Goal: Task Accomplishment & Management: Manage account settings

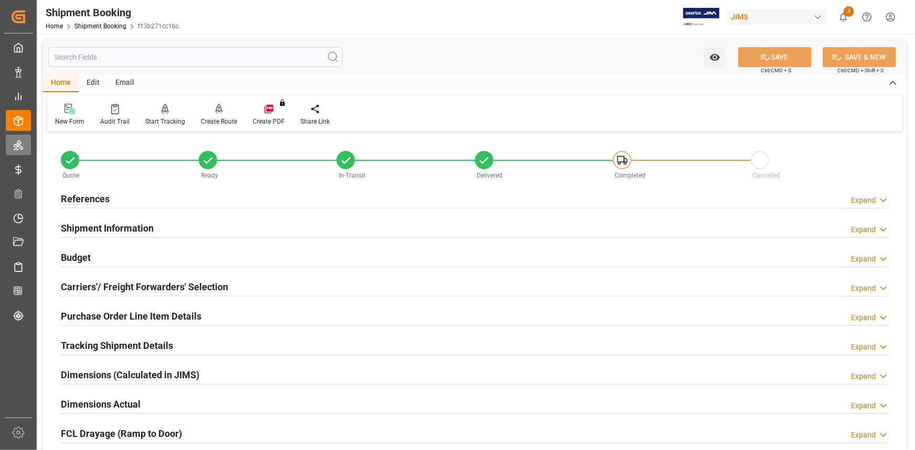
scroll to position [524, 0]
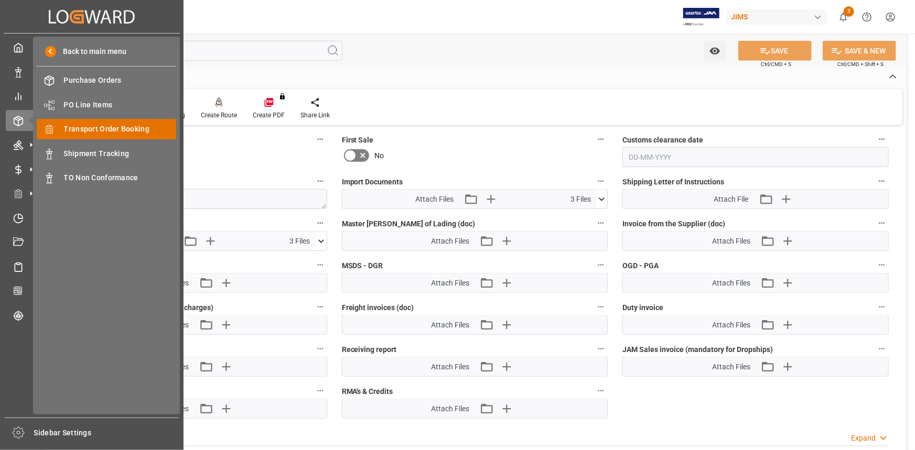
click at [96, 131] on span "Transport Order Booking" at bounding box center [120, 129] width 113 height 11
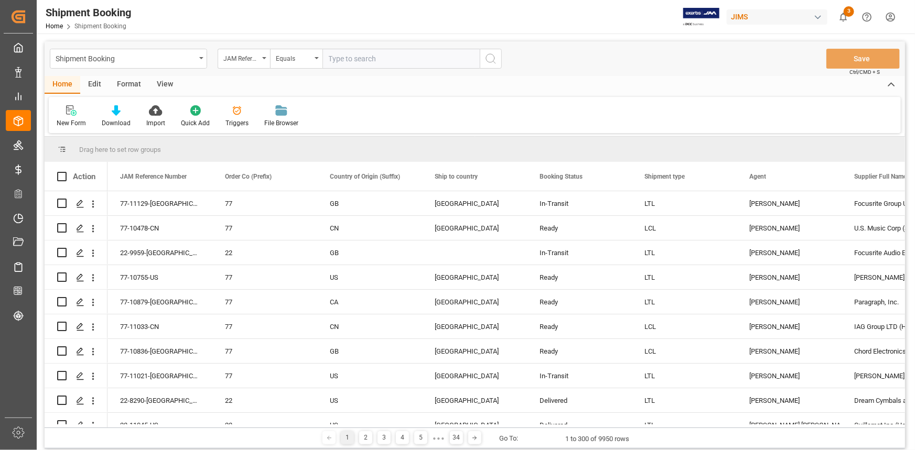
click at [348, 57] on input "text" at bounding box center [400, 59] width 157 height 20
type input "22-11111-TW"
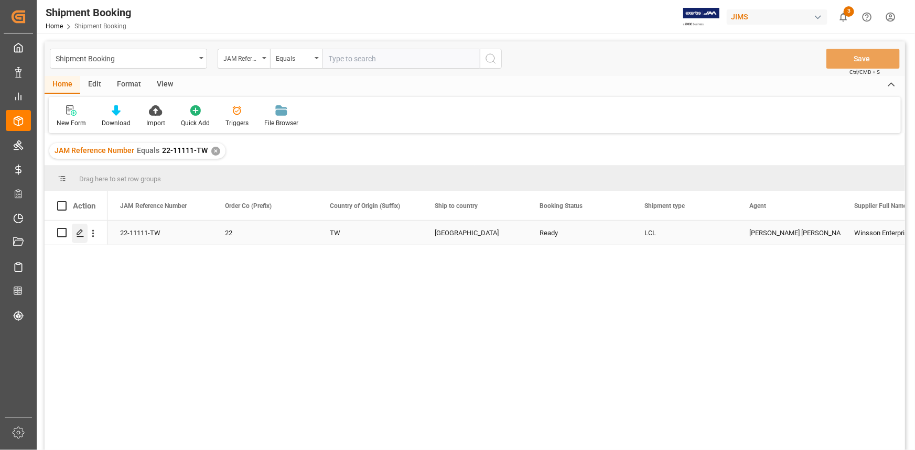
click at [79, 233] on icon "Press SPACE to select this row." at bounding box center [80, 233] width 8 height 8
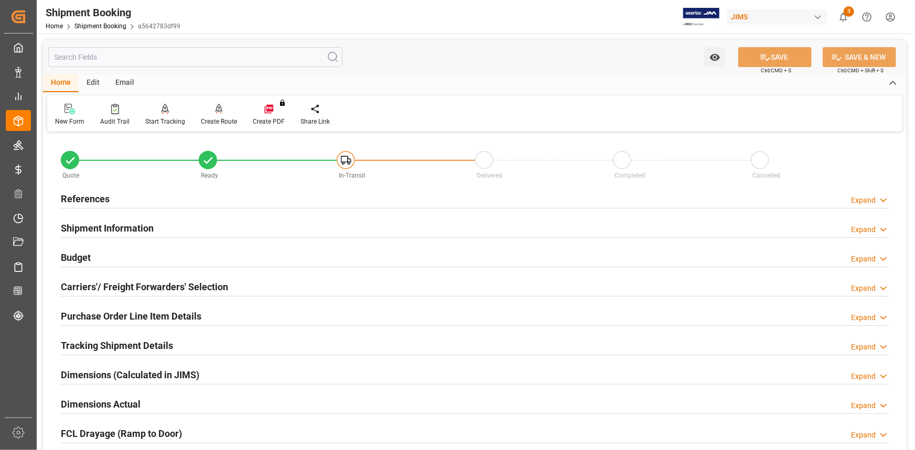
type input "16-09-2025"
click at [178, 188] on div "References Expand" at bounding box center [474, 199] width 843 height 29
drag, startPoint x: 206, startPoint y: 197, endPoint x: 230, endPoint y: 214, distance: 29.4
click at [206, 197] on div "References Expand" at bounding box center [475, 198] width 828 height 20
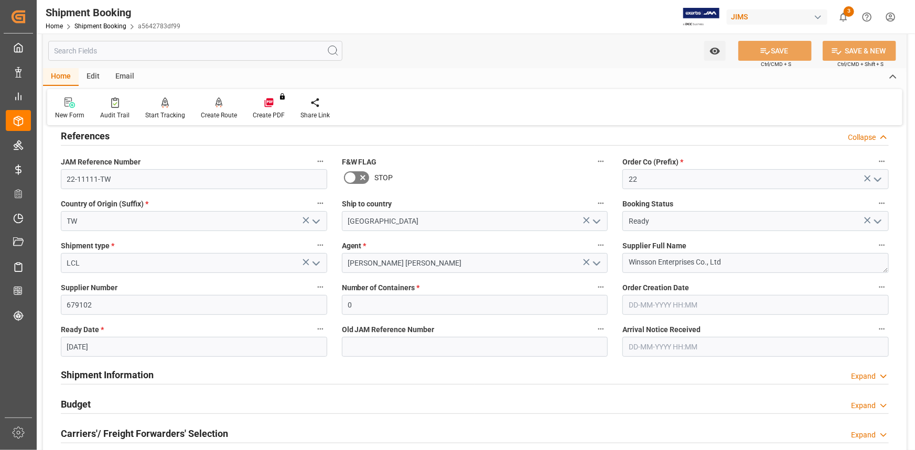
scroll to position [143, 0]
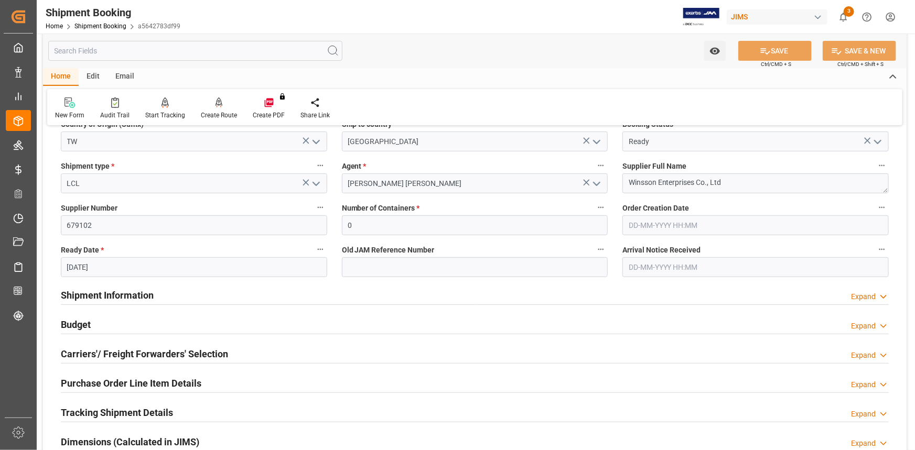
click at [227, 292] on div "Shipment Information Expand" at bounding box center [475, 295] width 828 height 20
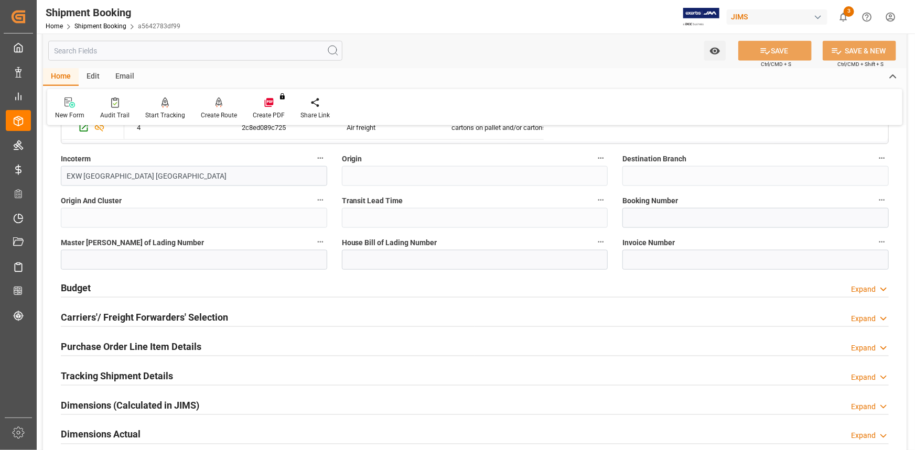
scroll to position [619, 0]
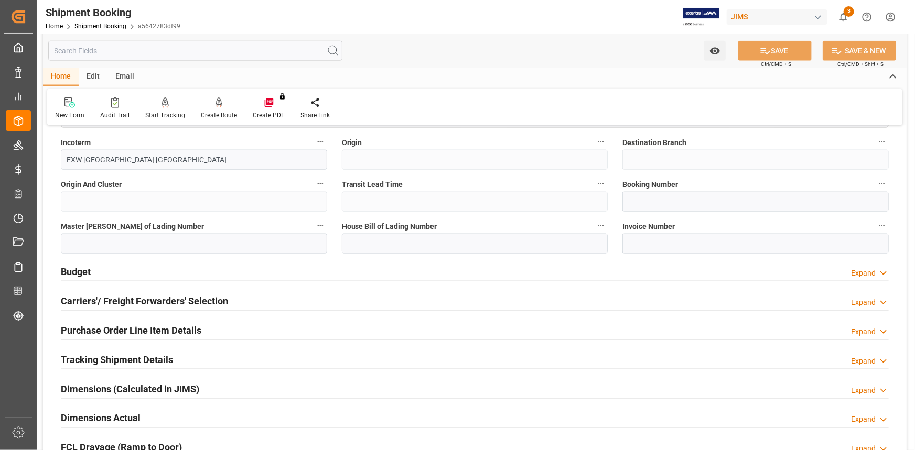
click at [202, 270] on div "Budget Expand" at bounding box center [475, 271] width 828 height 20
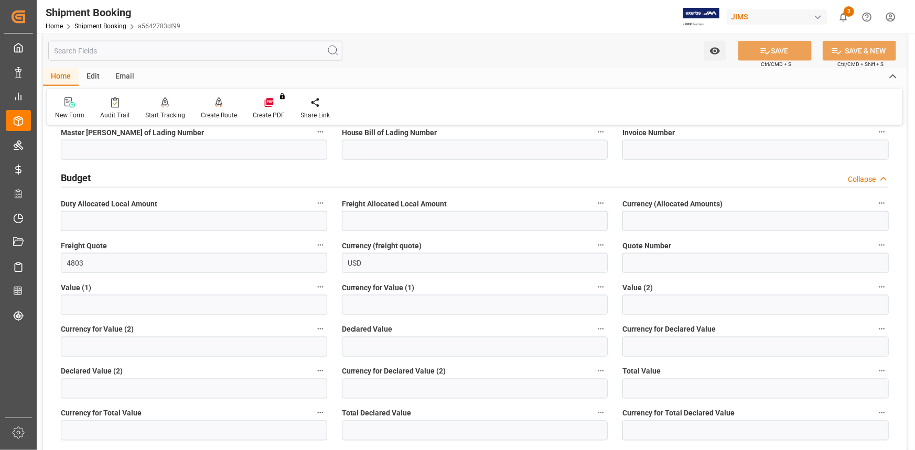
scroll to position [715, 0]
click at [89, 301] on input "text" at bounding box center [194, 304] width 266 height 20
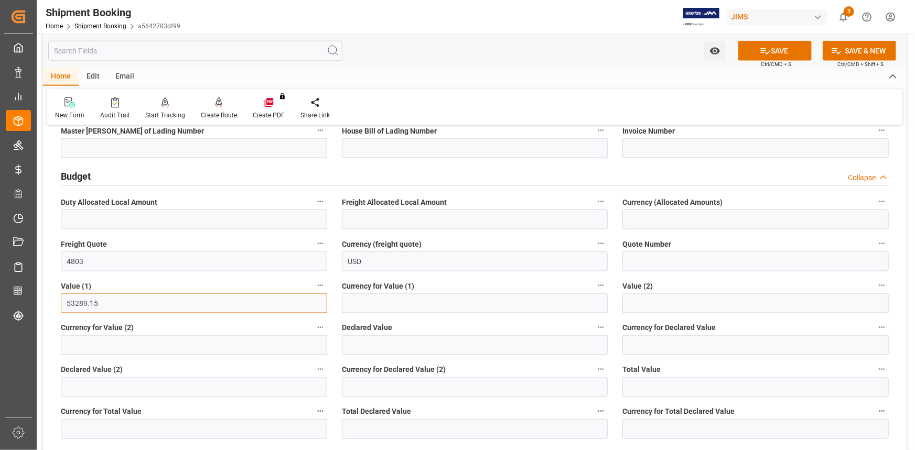
type input "53289.15"
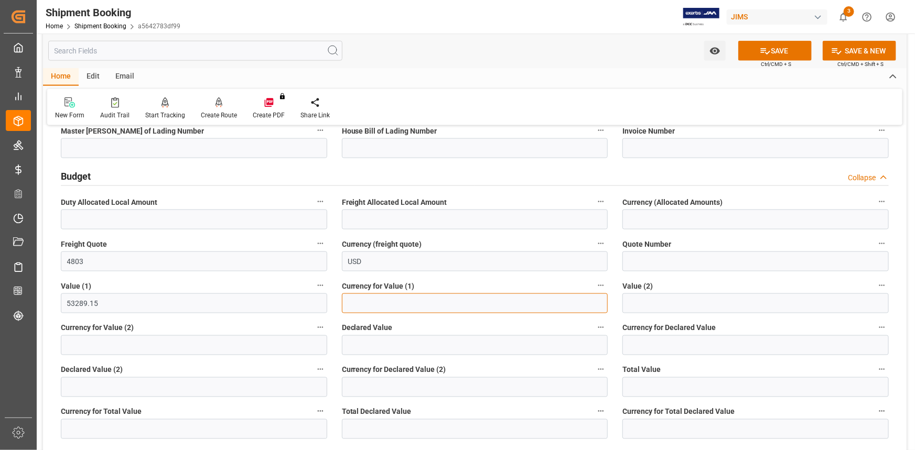
click at [374, 307] on input at bounding box center [475, 304] width 266 height 20
type input "USD"
click at [778, 45] on button "SAVE" at bounding box center [774, 51] width 73 height 20
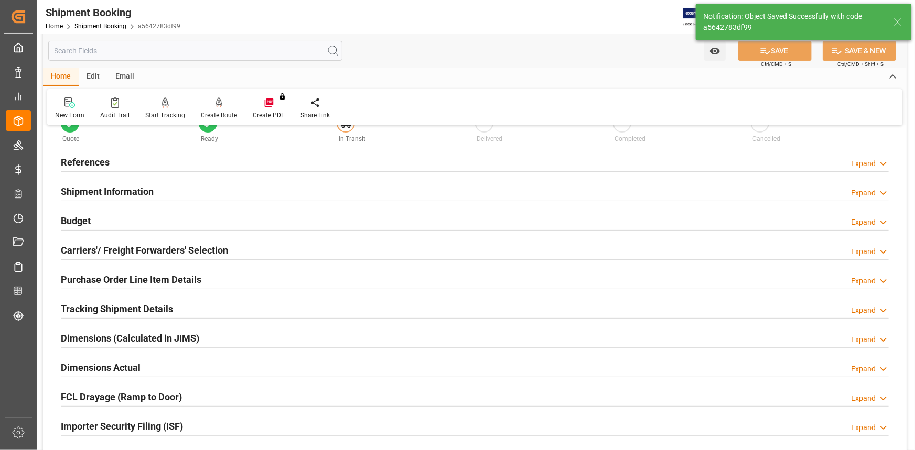
scroll to position [0, 0]
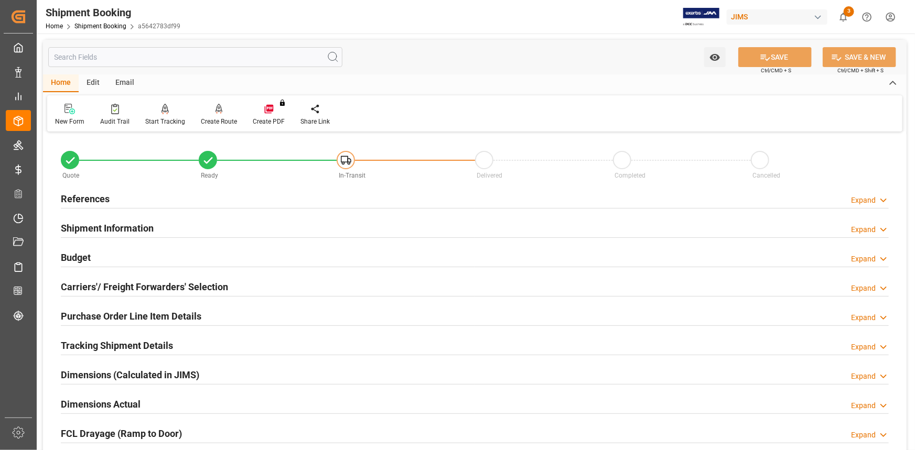
click at [203, 195] on div "References Expand" at bounding box center [475, 198] width 828 height 20
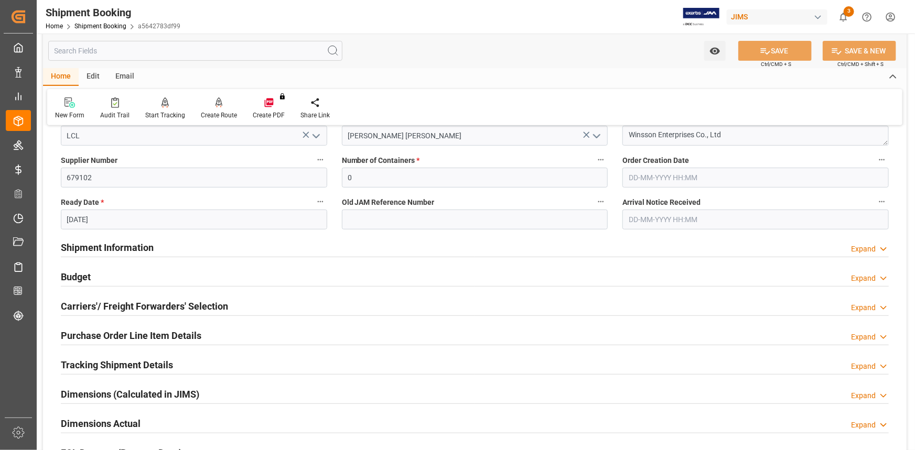
click at [284, 244] on div "Shipment Information Expand" at bounding box center [475, 247] width 828 height 20
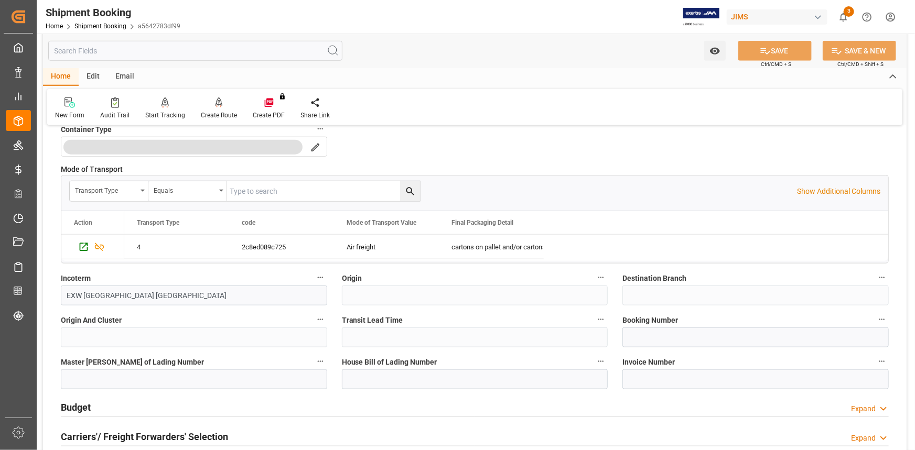
scroll to position [524, 0]
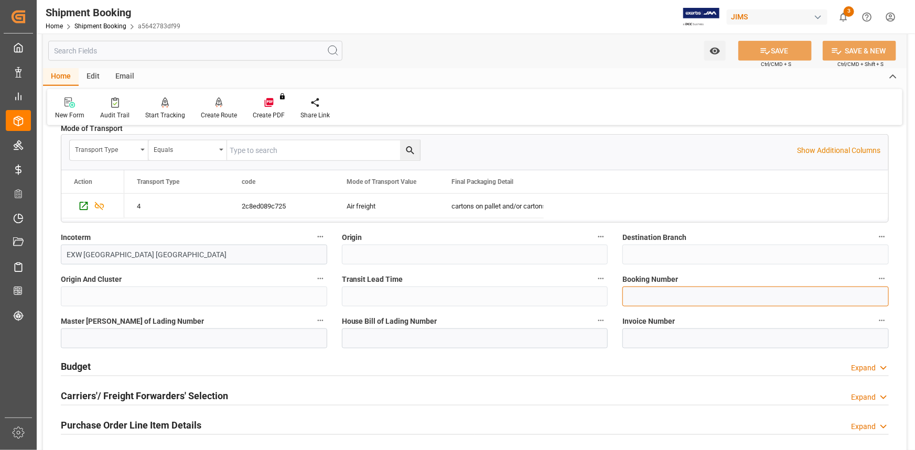
click at [641, 300] on input at bounding box center [755, 297] width 266 height 20
type input "STP90073058"
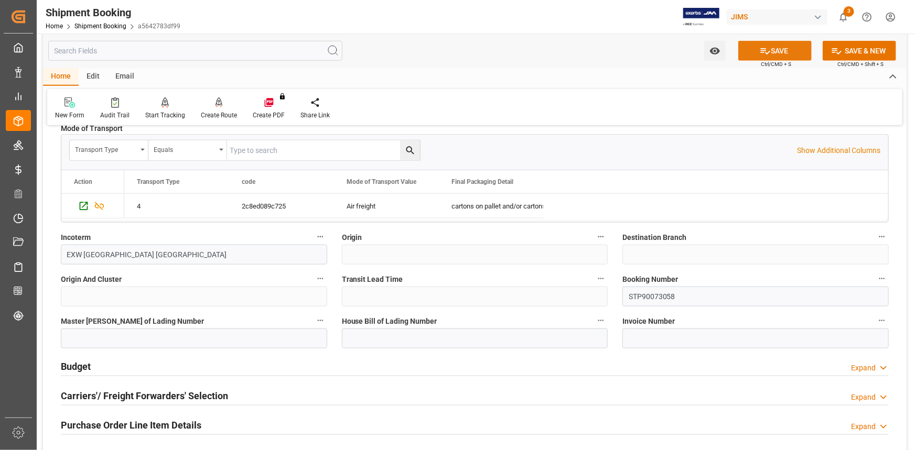
click at [768, 52] on icon at bounding box center [765, 51] width 11 height 11
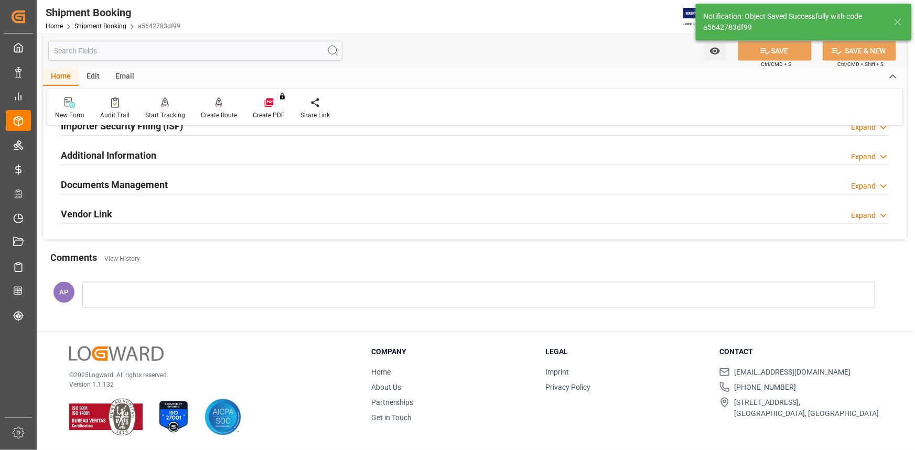
scroll to position [0, 0]
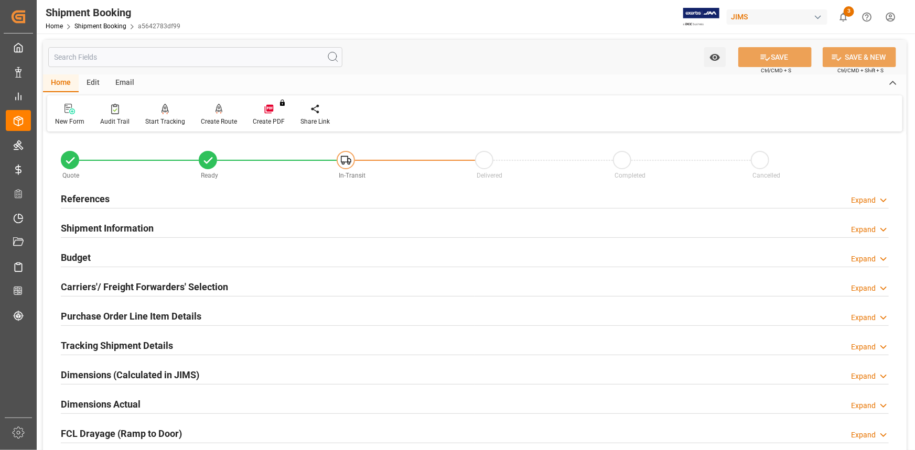
click at [198, 339] on div "Tracking Shipment Details Expand" at bounding box center [475, 345] width 828 height 20
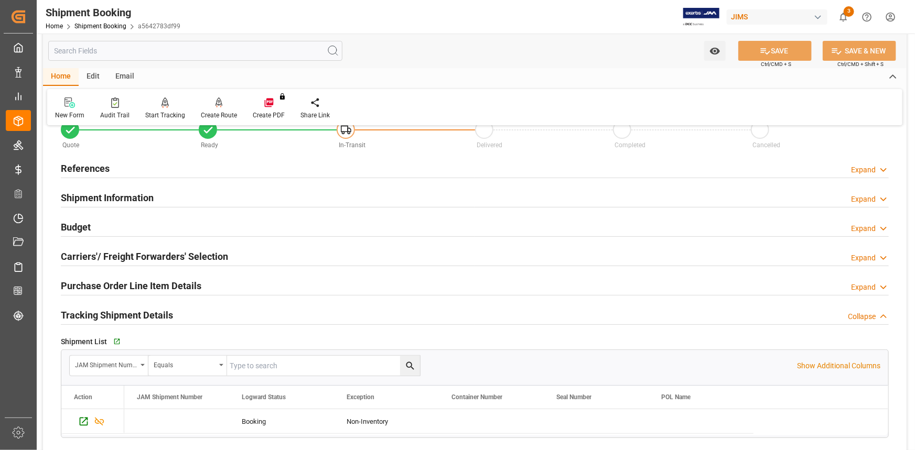
scroll to position [95, 0]
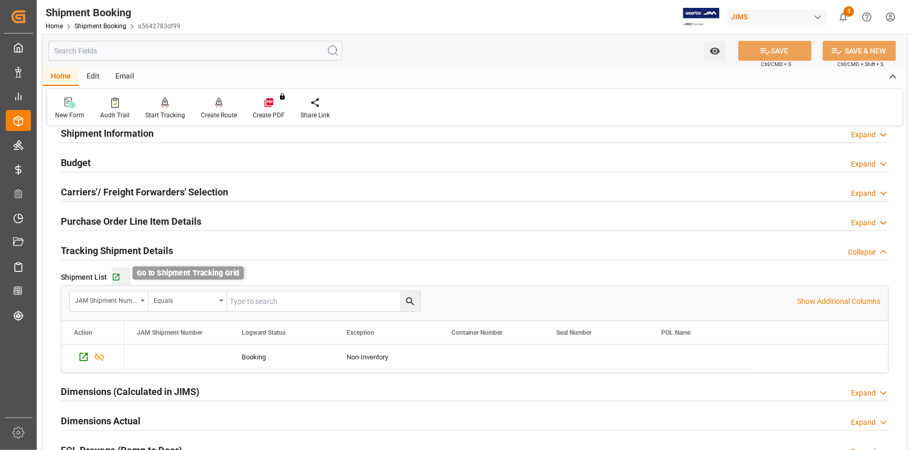
click at [119, 275] on icon "button" at bounding box center [116, 277] width 9 height 9
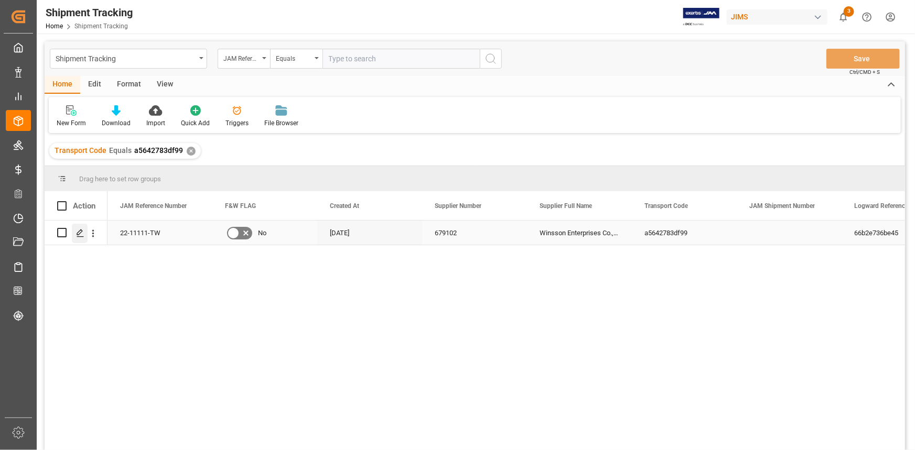
click at [81, 234] on icon "Press SPACE to select this row." at bounding box center [80, 233] width 8 height 8
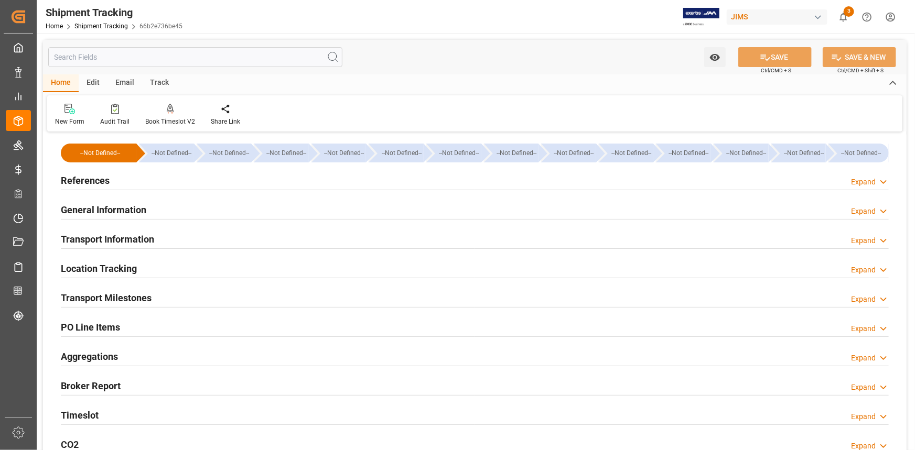
type input "[DATE]"
click at [137, 178] on div "References Expand" at bounding box center [475, 180] width 828 height 20
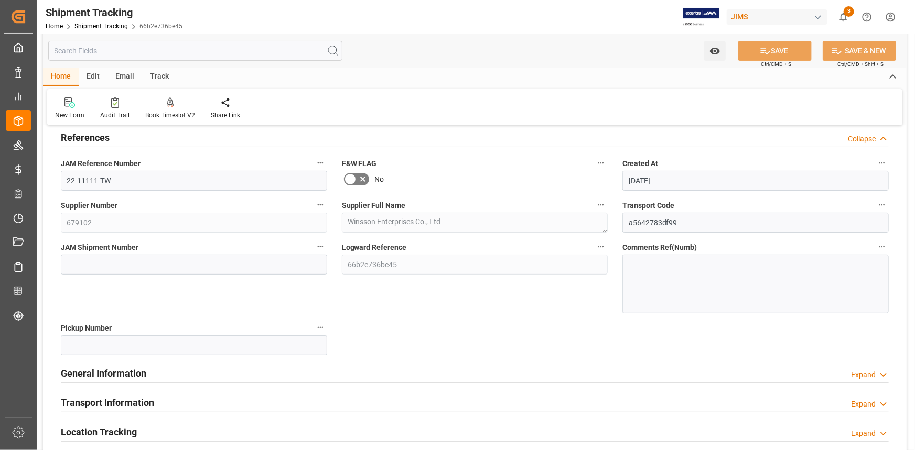
scroll to position [95, 0]
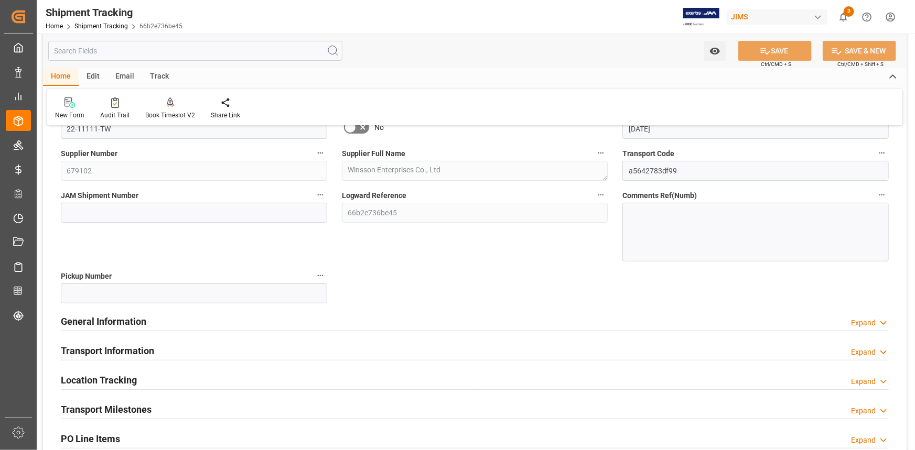
click at [188, 322] on div "General Information Expand" at bounding box center [475, 321] width 828 height 20
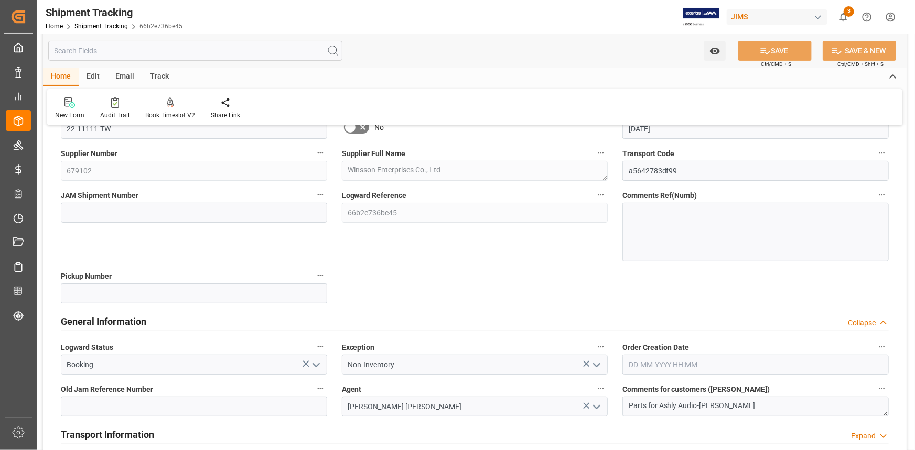
scroll to position [238, 0]
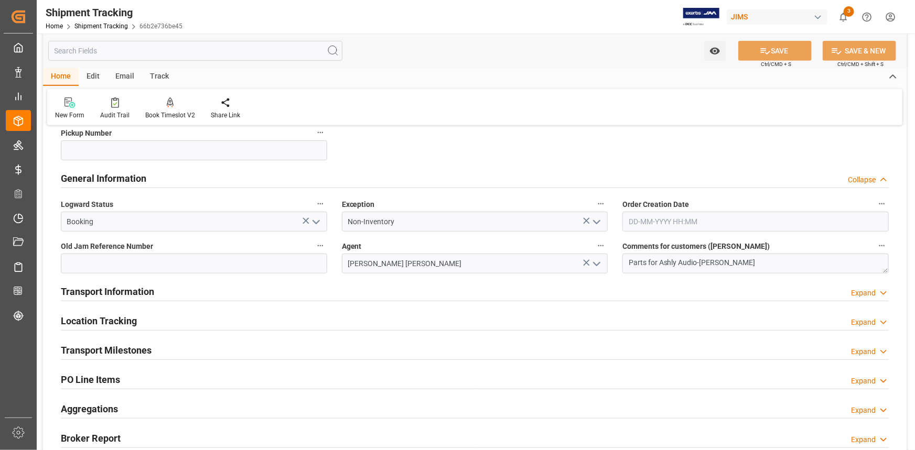
click at [225, 292] on div "Transport Information Expand" at bounding box center [475, 291] width 828 height 20
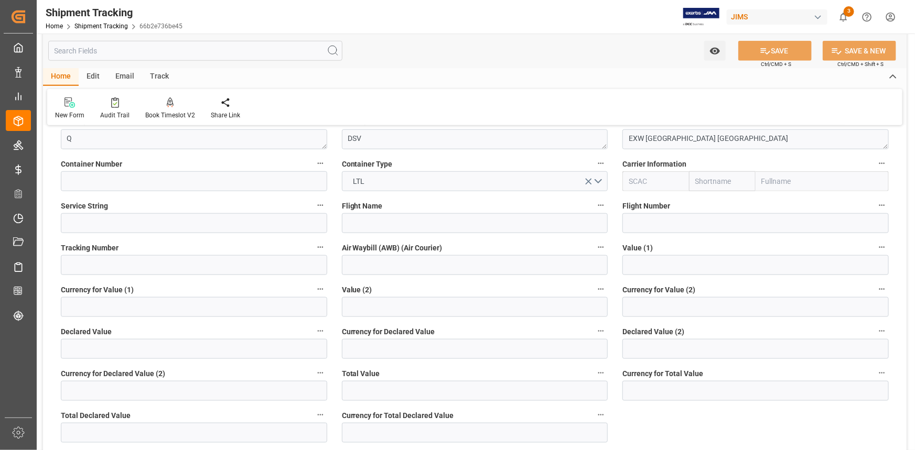
scroll to position [477, 0]
click at [645, 265] on input "text" at bounding box center [755, 264] width 266 height 20
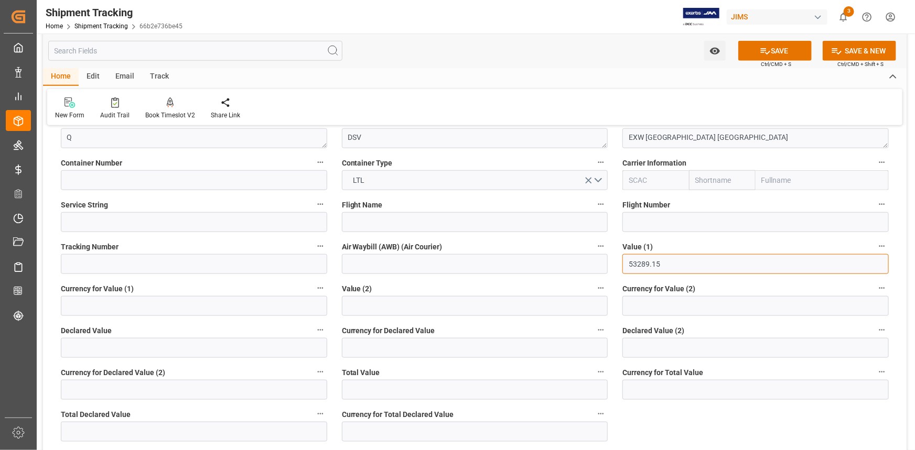
type input "53289.15"
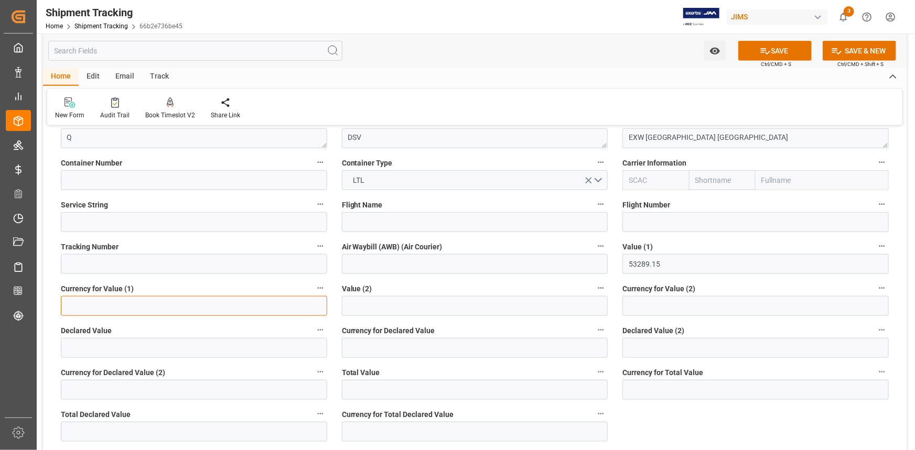
click at [111, 308] on input at bounding box center [194, 306] width 266 height 20
type input "USD"
click at [780, 50] on button "SAVE" at bounding box center [774, 51] width 73 height 20
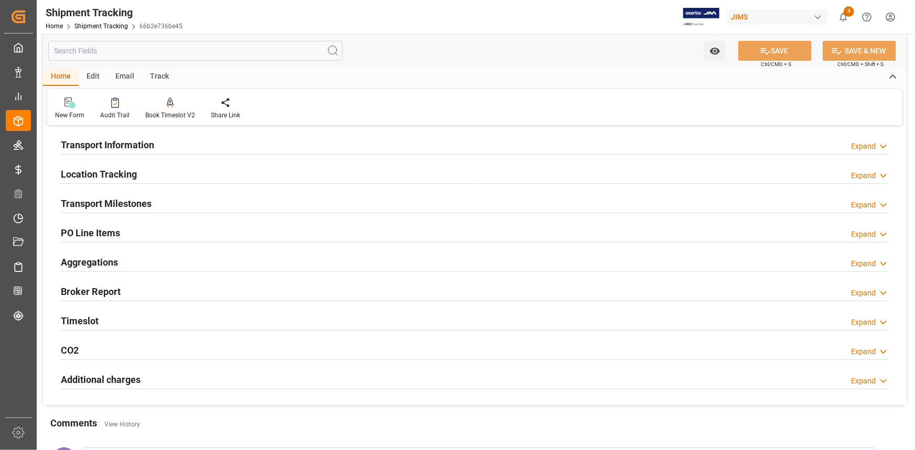
scroll to position [91, 0]
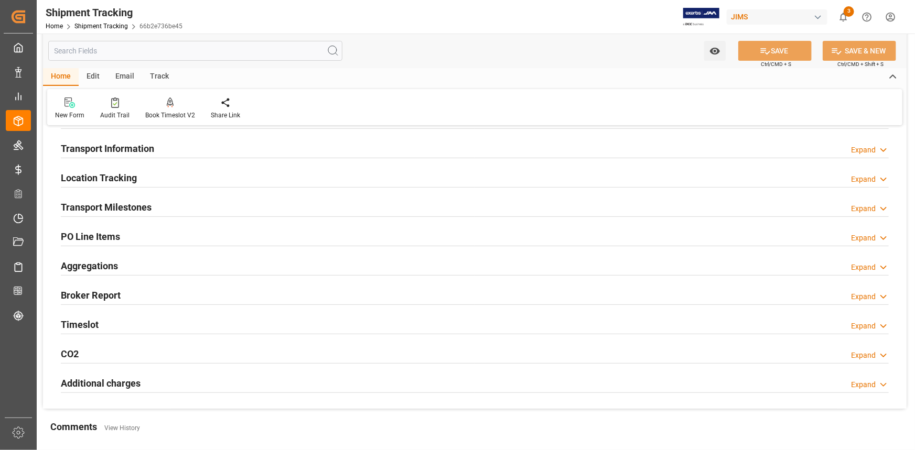
click at [178, 203] on div "Transport Milestones Expand" at bounding box center [475, 207] width 828 height 20
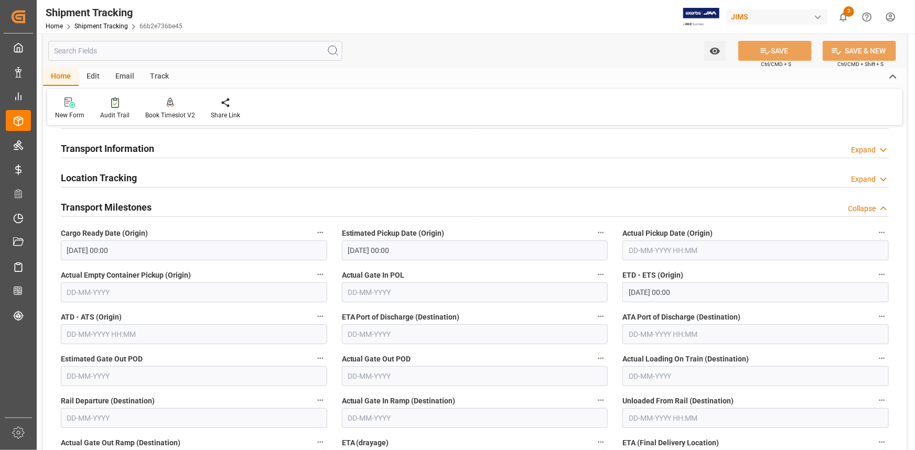
click at [714, 241] on input "text" at bounding box center [755, 251] width 266 height 20
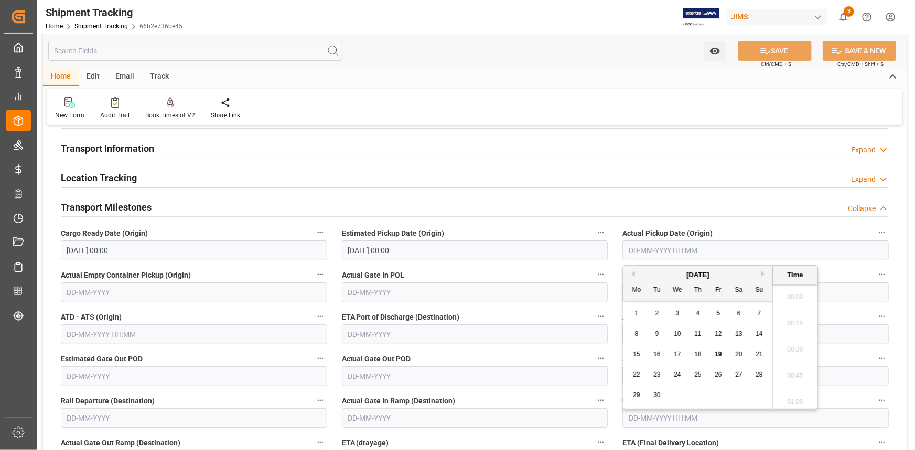
scroll to position [1157, 0]
click at [721, 353] on span "19" at bounding box center [718, 354] width 7 height 7
type input "19-09-2025 00:00"
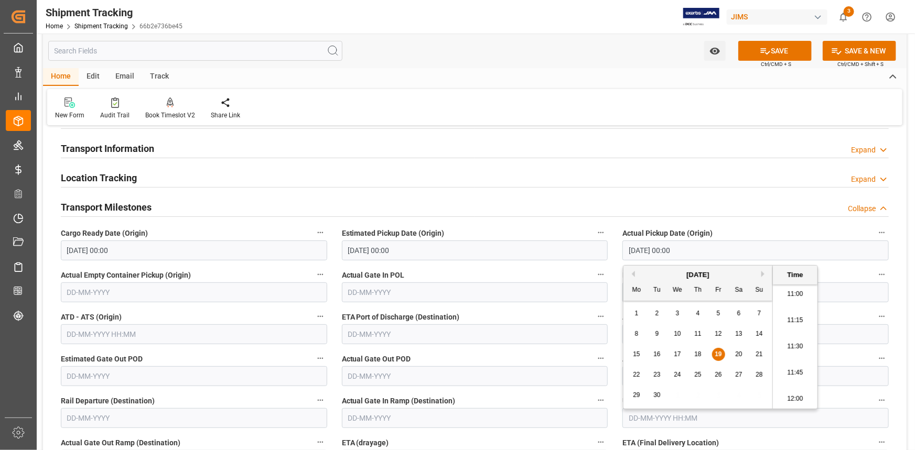
click at [534, 268] on label "Actual Gate In POL" at bounding box center [475, 275] width 266 height 15
click at [594, 268] on button "Actual Gate In POL" at bounding box center [601, 275] width 14 height 14
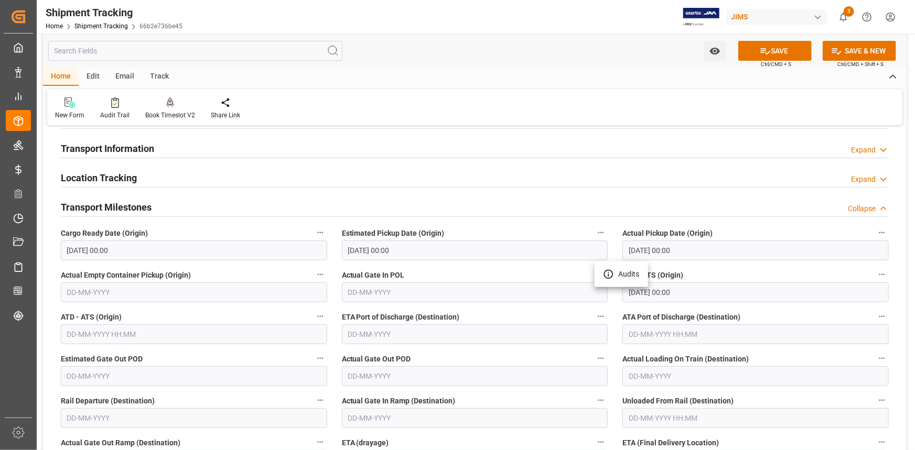
click at [508, 349] on div at bounding box center [457, 225] width 915 height 450
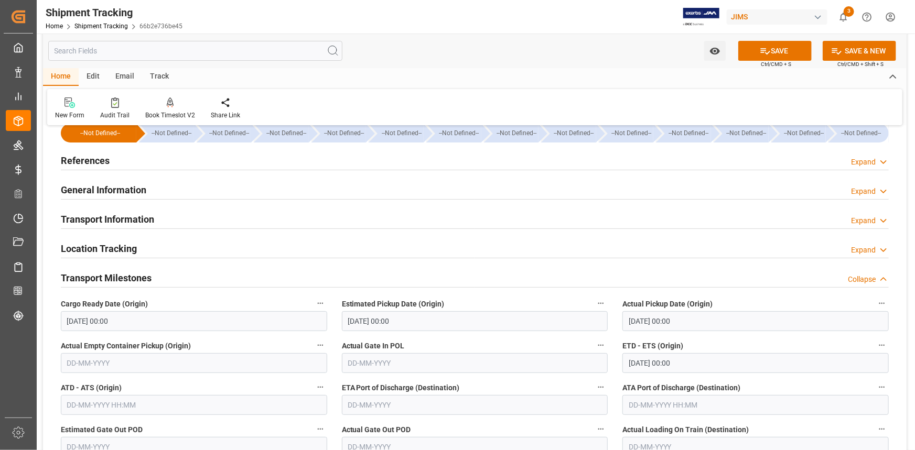
scroll to position [0, 0]
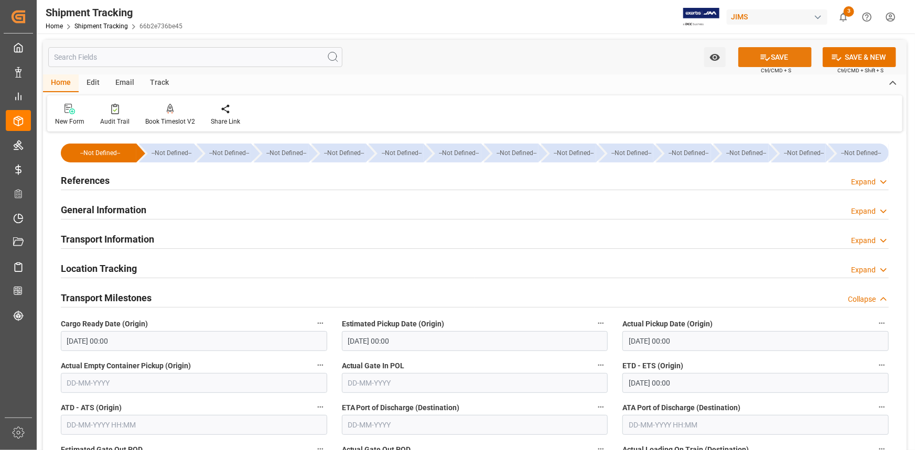
click at [781, 56] on button "SAVE" at bounding box center [774, 57] width 73 height 20
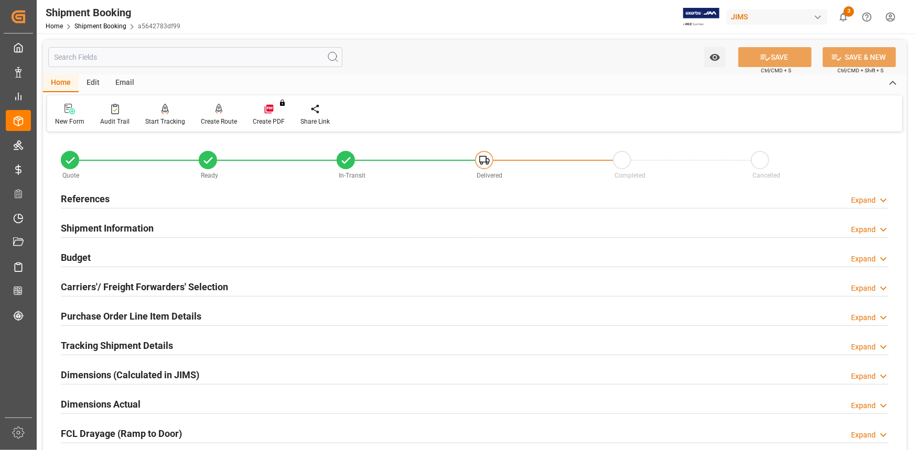
click at [189, 236] on div "Shipment Information Expand" at bounding box center [475, 228] width 828 height 20
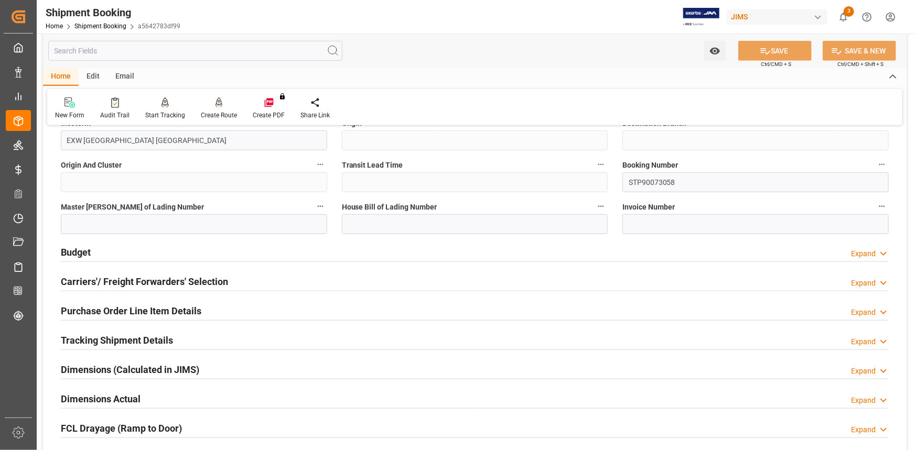
click at [177, 249] on div "Budget Expand" at bounding box center [475, 252] width 828 height 20
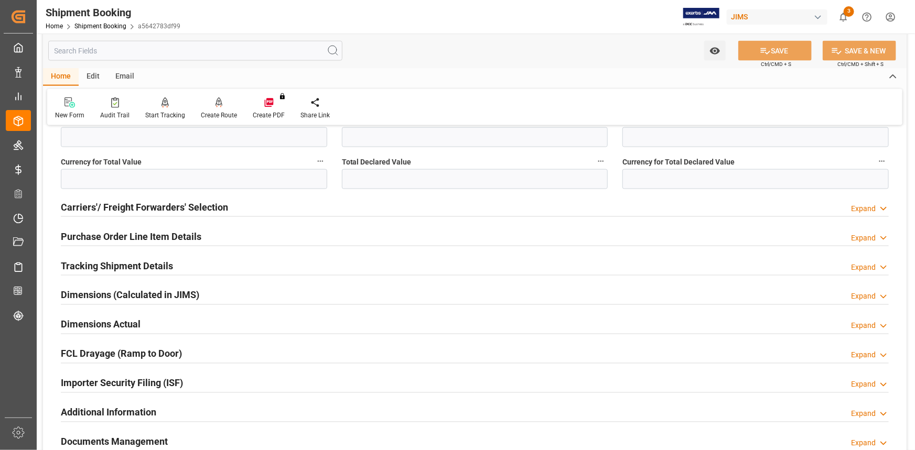
scroll to position [762, 0]
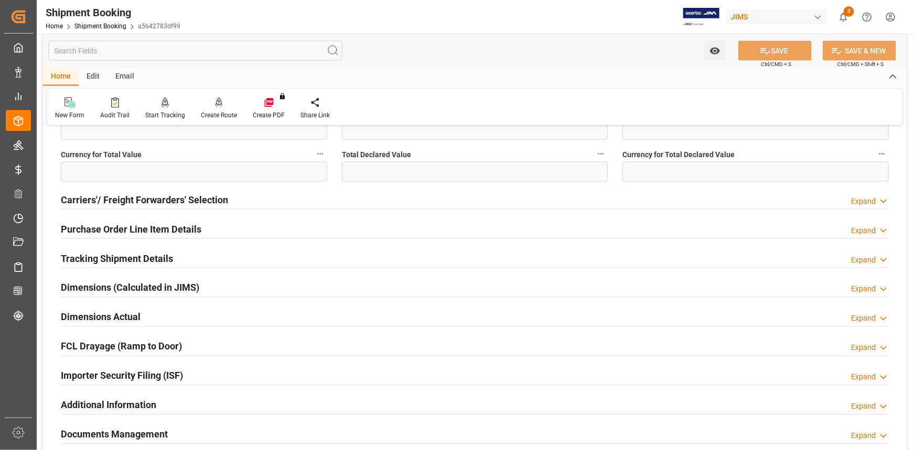
click at [230, 232] on div "Purchase Order Line Item Details Expand" at bounding box center [475, 229] width 828 height 20
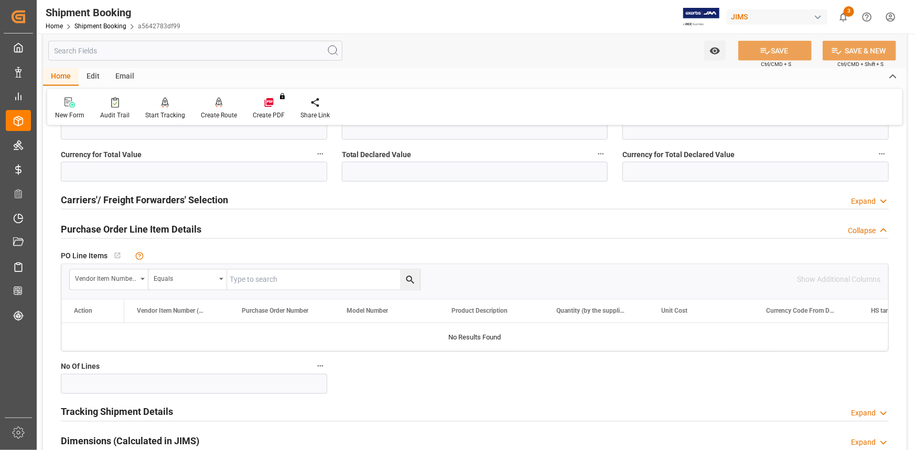
click at [230, 230] on div "Purchase Order Line Item Details Collapse" at bounding box center [475, 229] width 828 height 20
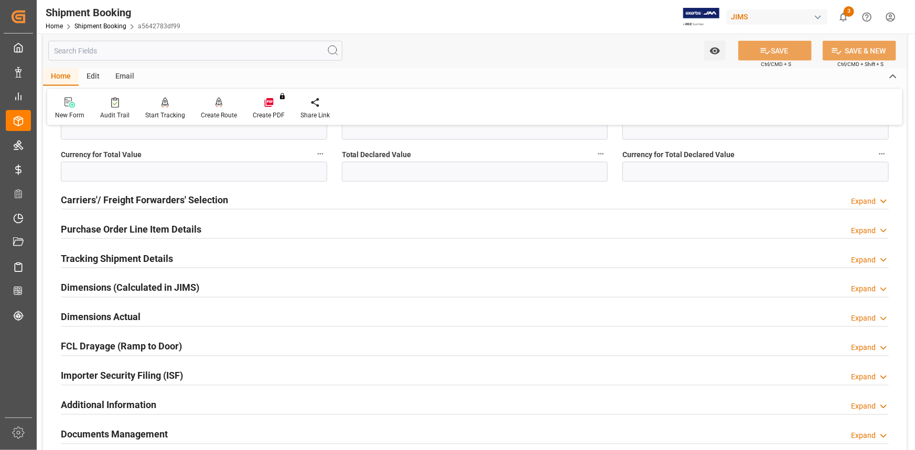
click at [213, 262] on div "Tracking Shipment Details Expand" at bounding box center [475, 258] width 828 height 20
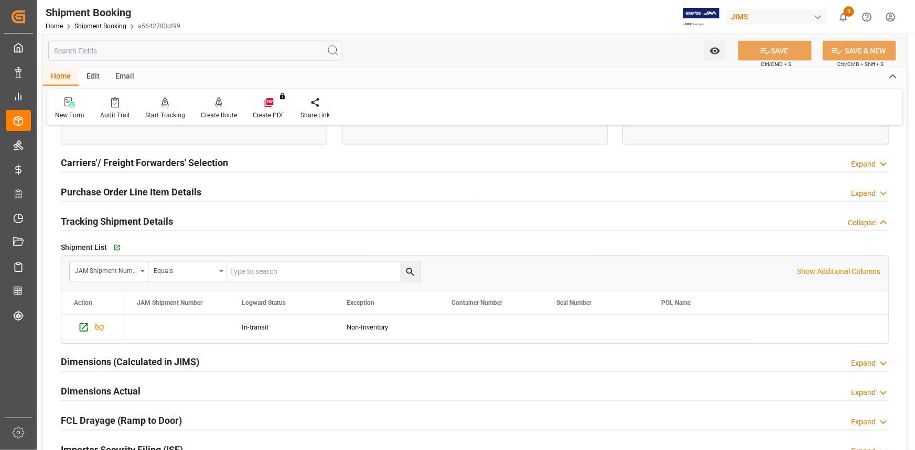
scroll to position [858, 0]
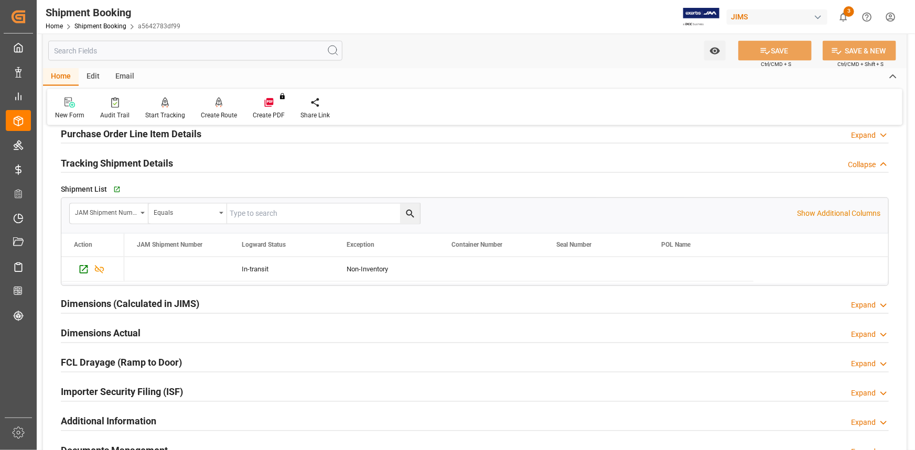
click at [215, 298] on div "Dimensions (Calculated in JIMS) Expand" at bounding box center [475, 304] width 828 height 20
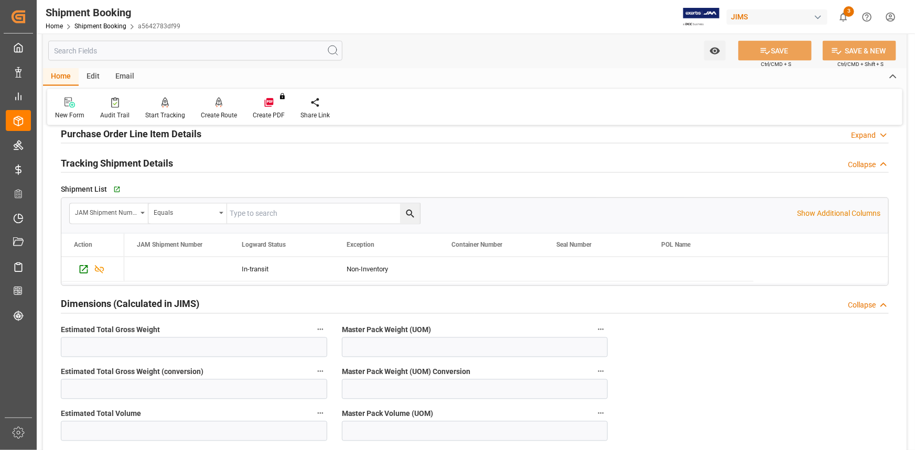
click at [223, 302] on div "Dimensions (Calculated in JIMS) Collapse" at bounding box center [475, 304] width 828 height 20
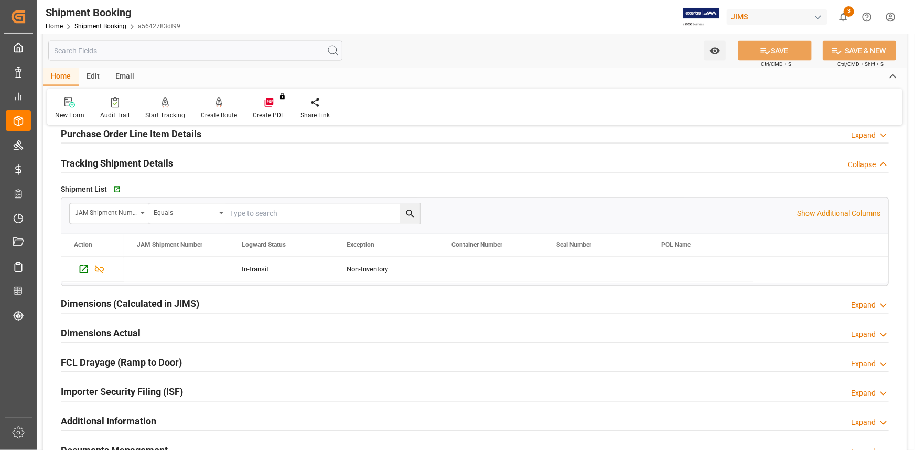
click at [204, 332] on div "Dimensions Actual Expand" at bounding box center [475, 333] width 828 height 20
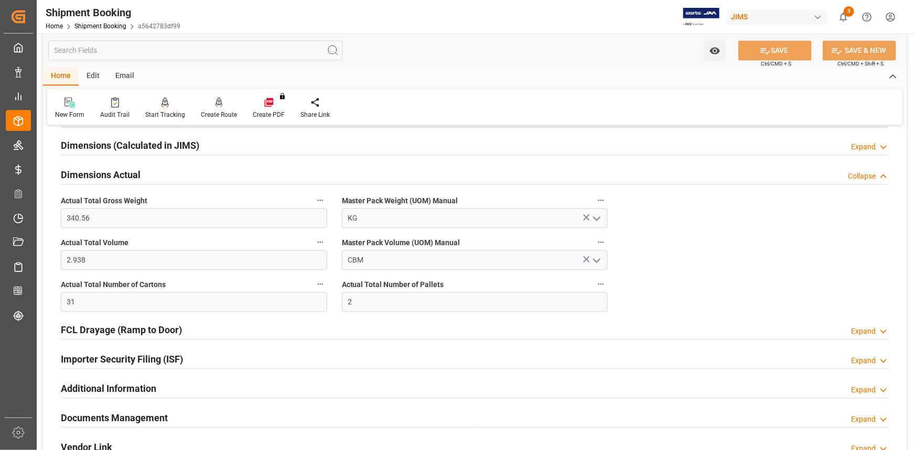
scroll to position [1096, 0]
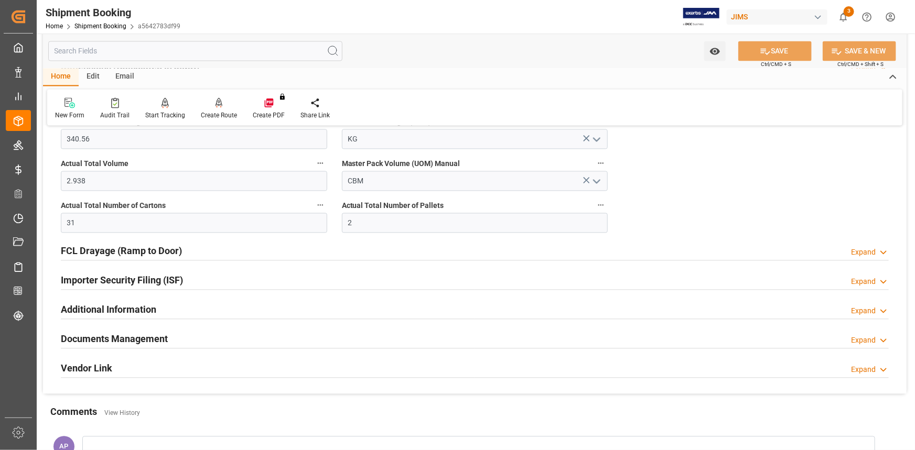
click at [215, 331] on div "Documents Management Expand" at bounding box center [475, 338] width 828 height 20
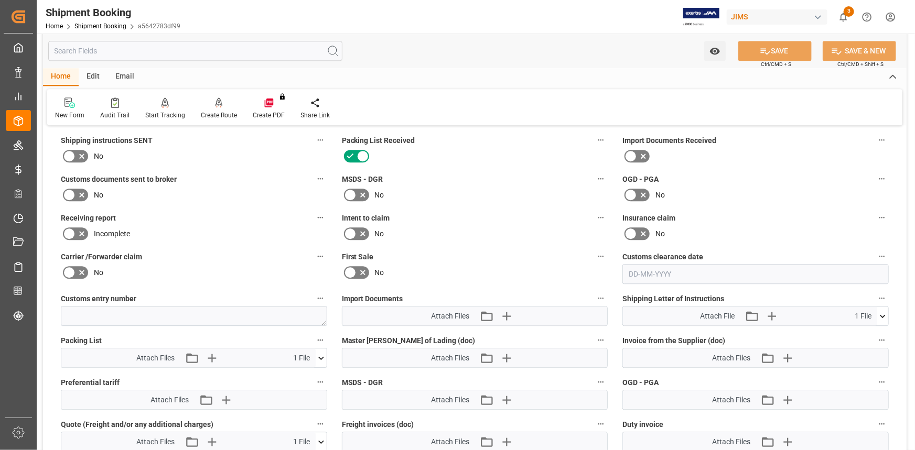
scroll to position [1334, 0]
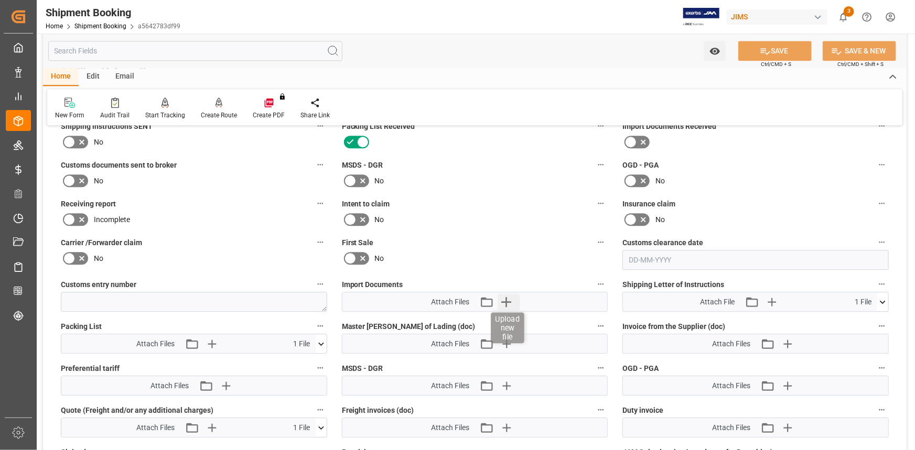
click at [507, 299] on icon "button" at bounding box center [507, 302] width 10 height 10
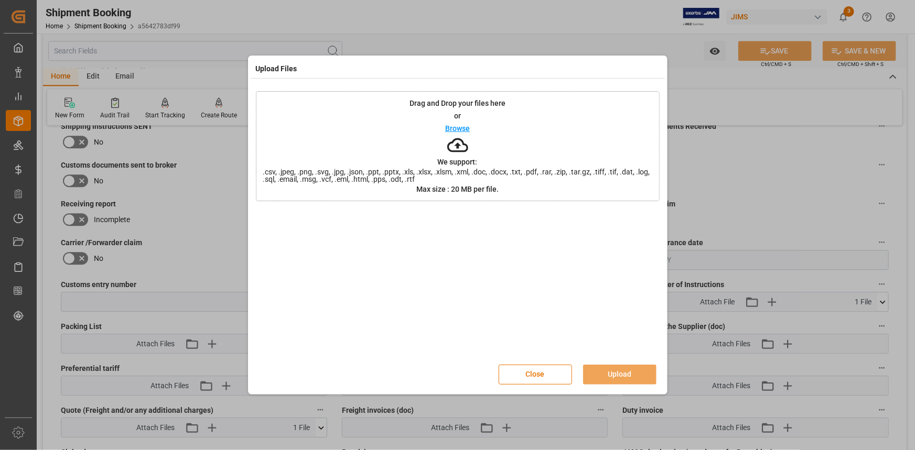
click at [461, 127] on p "Browse" at bounding box center [457, 128] width 25 height 7
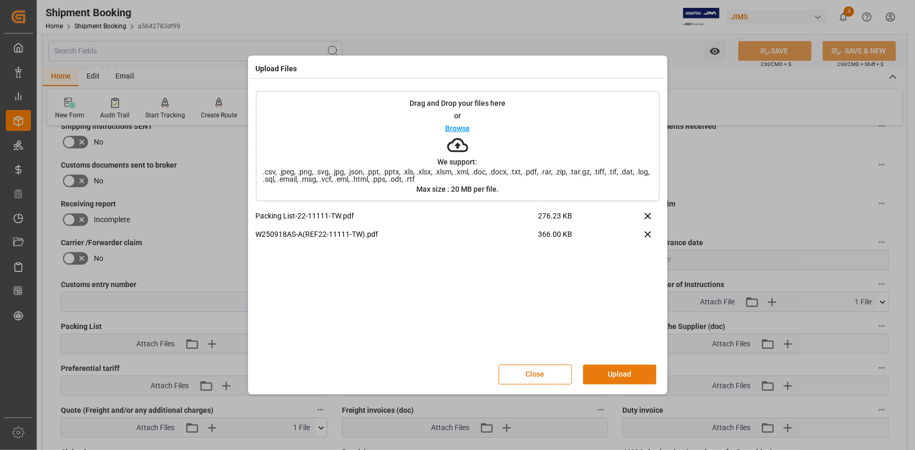
click at [627, 379] on button "Upload" at bounding box center [619, 375] width 73 height 20
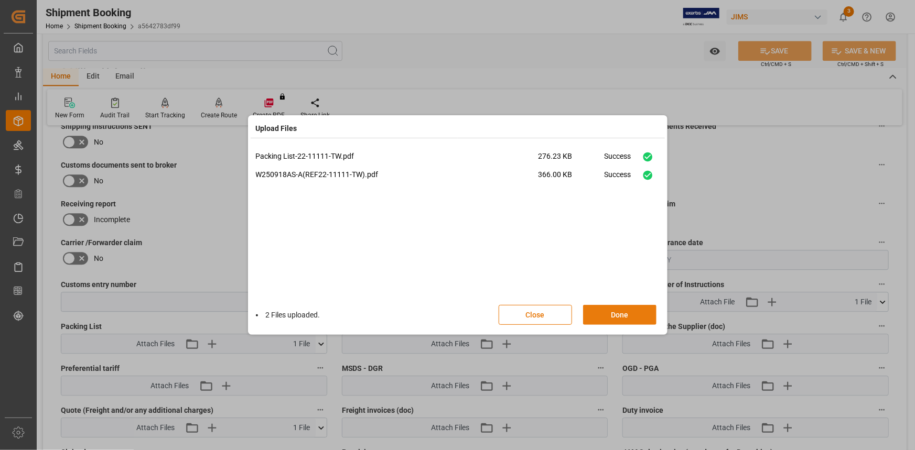
click at [624, 318] on button "Done" at bounding box center [619, 315] width 73 height 20
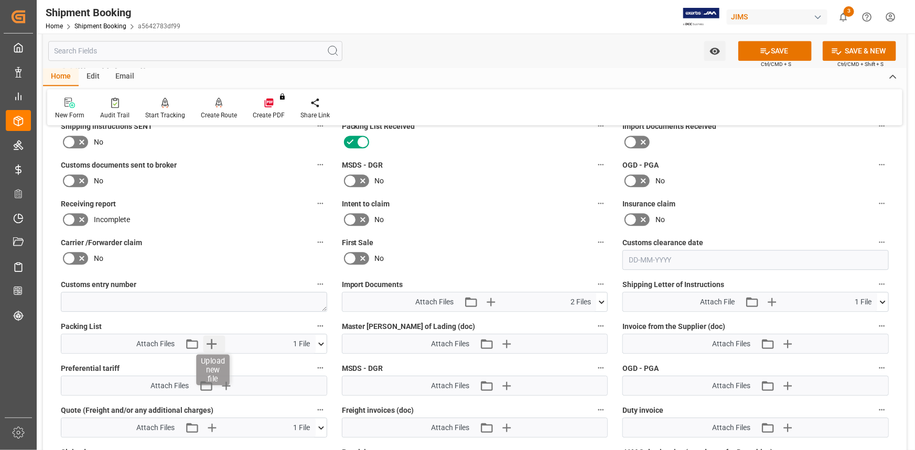
click at [210, 339] on icon "button" at bounding box center [211, 344] width 17 height 17
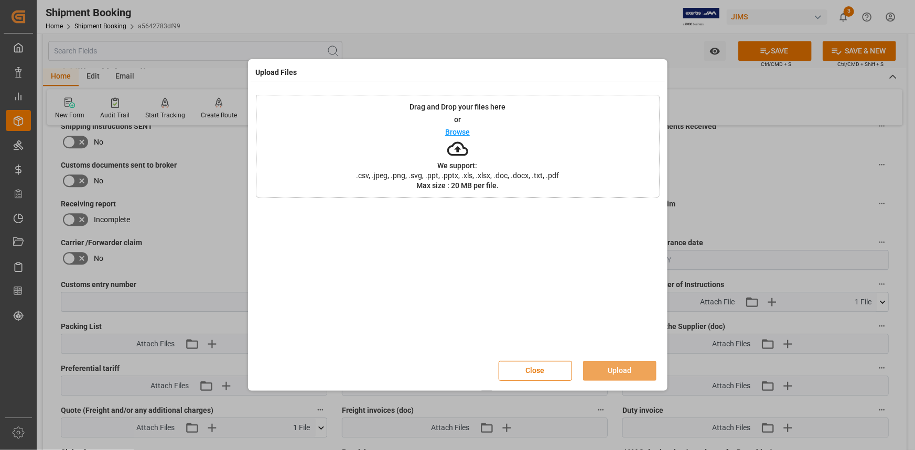
click at [458, 131] on p "Browse" at bounding box center [457, 131] width 25 height 7
click at [623, 370] on button "Upload" at bounding box center [619, 371] width 73 height 20
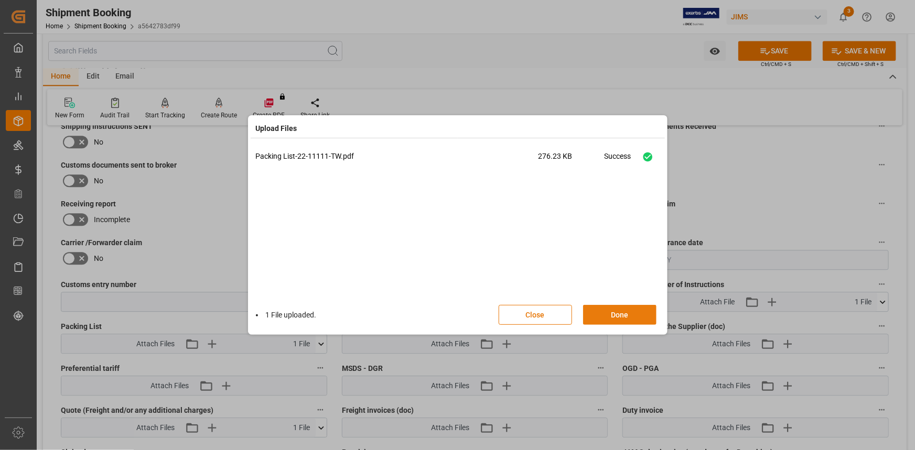
click at [623, 316] on button "Done" at bounding box center [619, 315] width 73 height 20
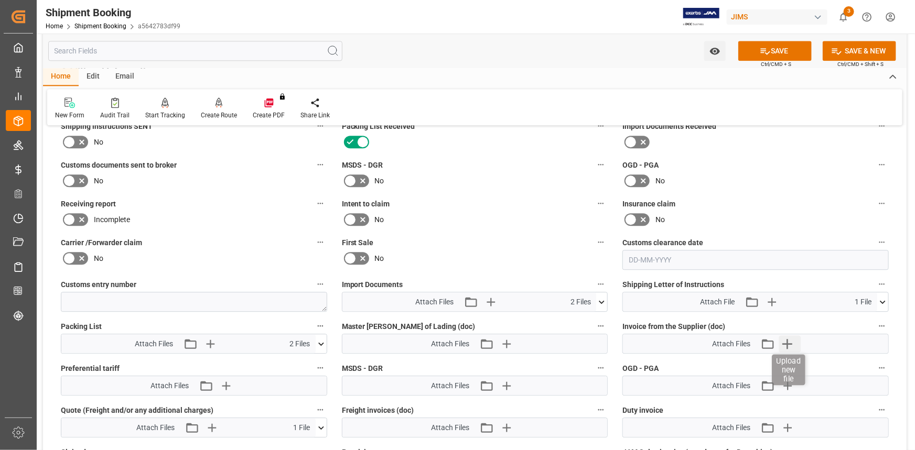
click at [792, 339] on icon "button" at bounding box center [787, 344] width 17 height 17
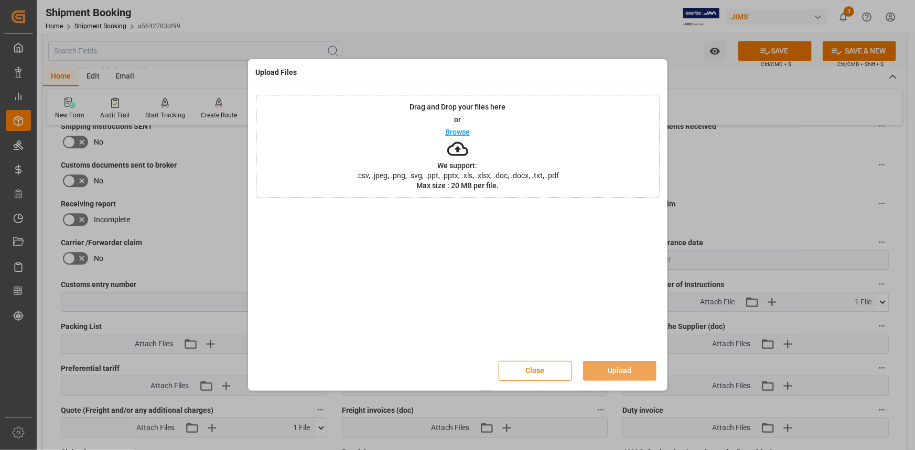
click at [459, 132] on p "Browse" at bounding box center [457, 131] width 25 height 7
click at [615, 368] on button "Upload" at bounding box center [619, 371] width 73 height 20
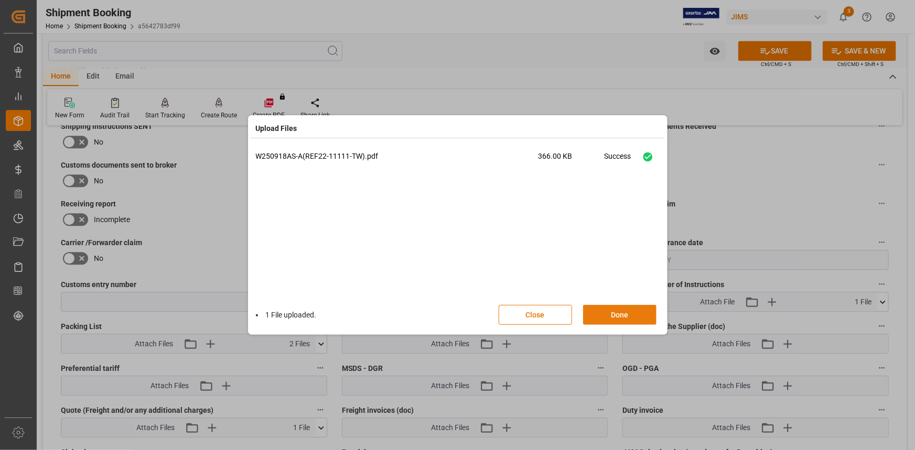
click at [628, 313] on button "Done" at bounding box center [619, 315] width 73 height 20
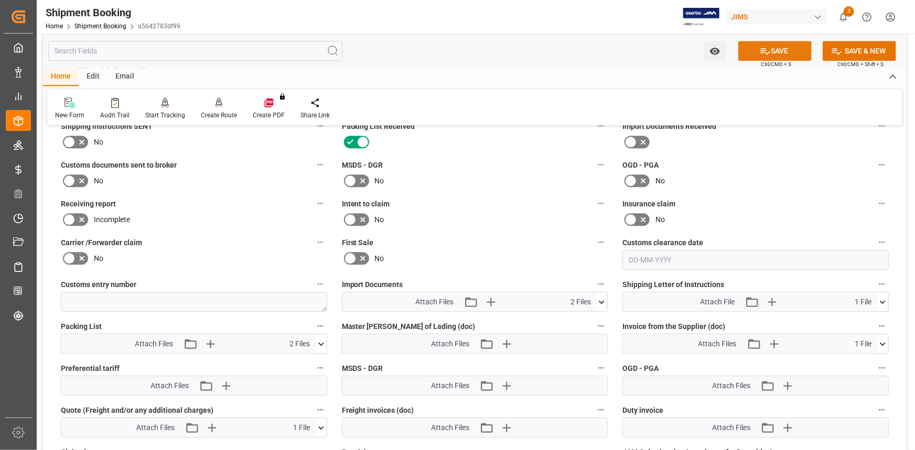
click at [778, 55] on button "SAVE" at bounding box center [774, 51] width 73 height 20
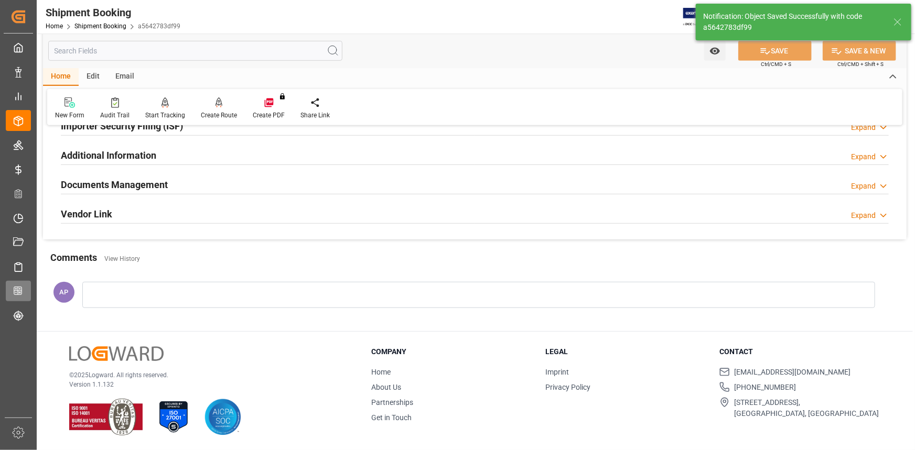
scroll to position [336, 0]
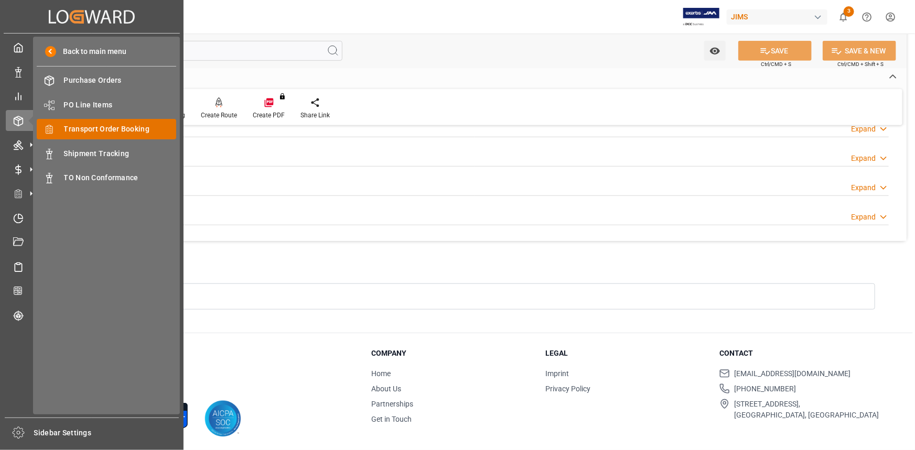
click at [92, 127] on span "Transport Order Booking" at bounding box center [120, 129] width 113 height 11
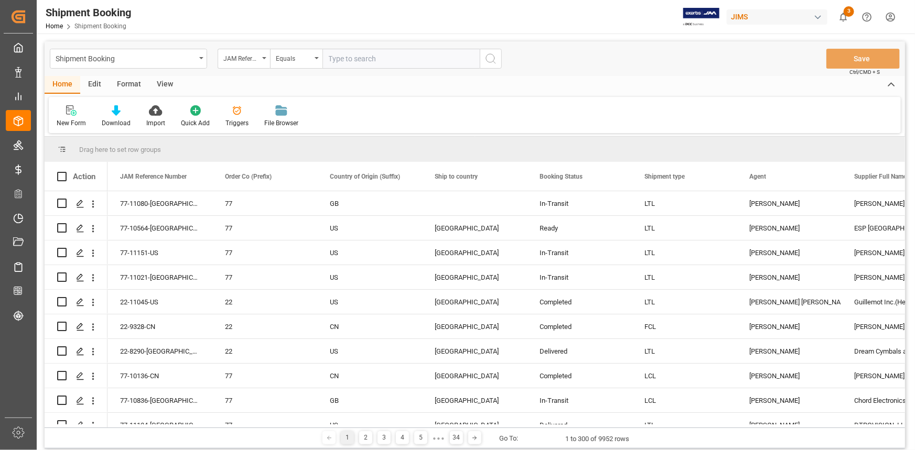
click at [346, 60] on input "text" at bounding box center [400, 59] width 157 height 20
type input "22-10323-GB"
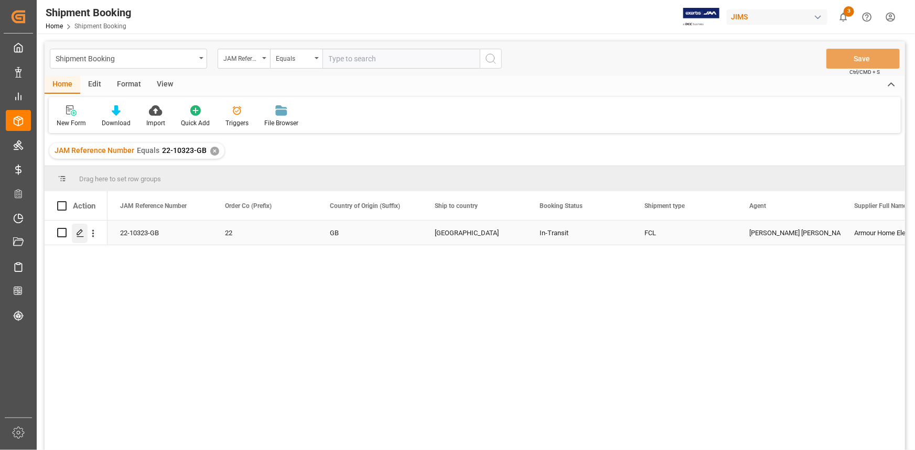
click at [79, 231] on polygon "Press SPACE to select this row." at bounding box center [79, 232] width 5 height 5
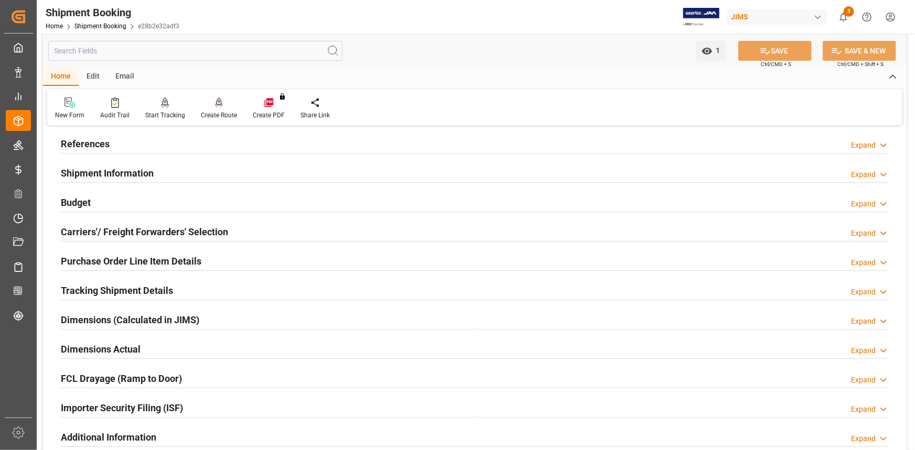
scroll to position [143, 0]
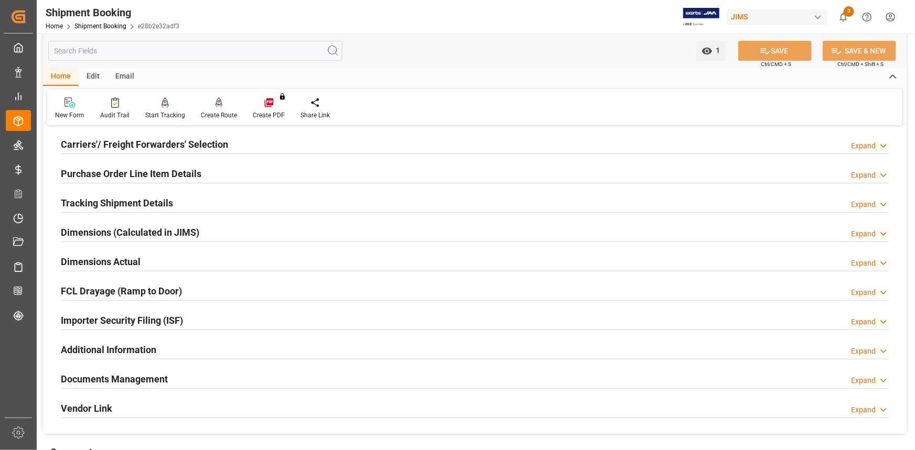
click at [187, 345] on div "Additional Information Expand" at bounding box center [475, 349] width 828 height 20
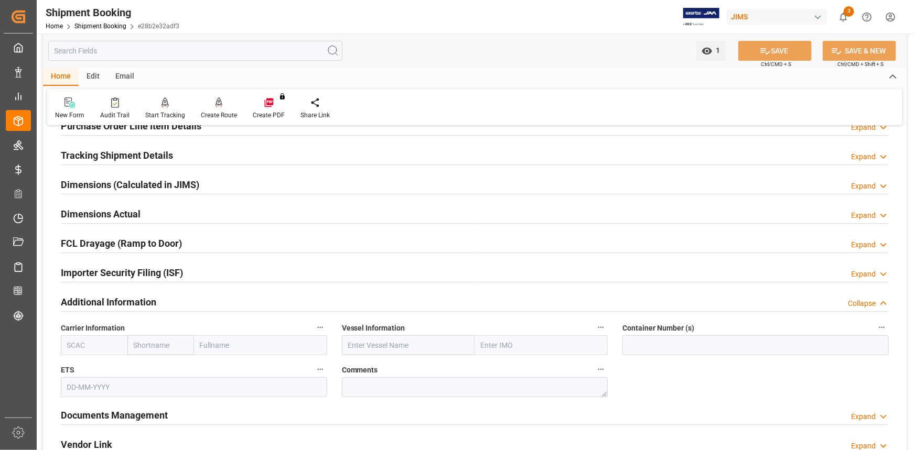
click at [184, 302] on div "Additional Information Collapse" at bounding box center [475, 302] width 828 height 20
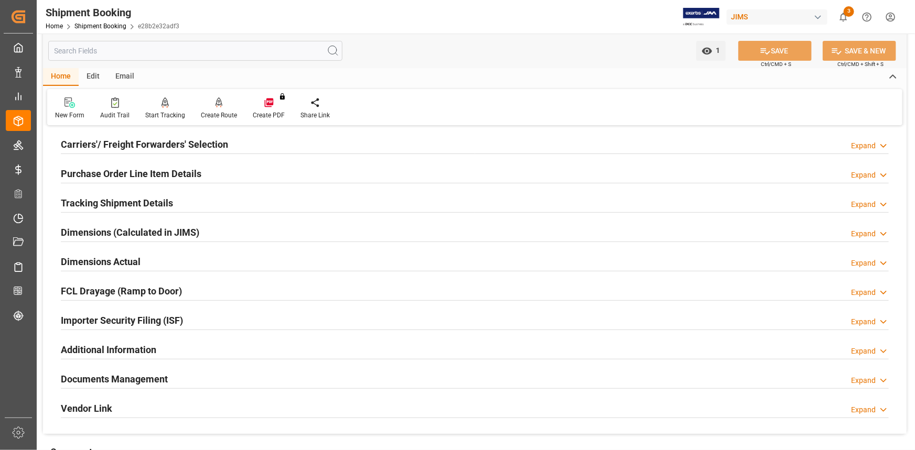
click at [198, 199] on div "Tracking Shipment Details Expand" at bounding box center [475, 202] width 828 height 20
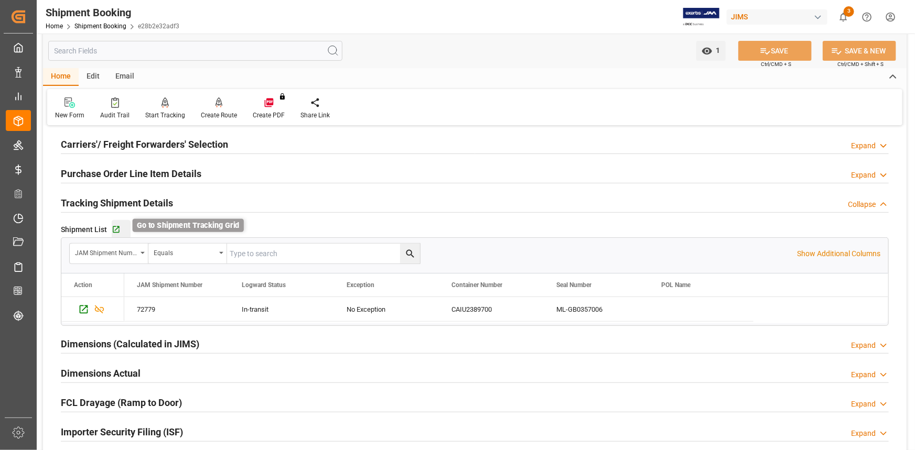
click at [115, 227] on icon "button" at bounding box center [116, 230] width 7 height 7
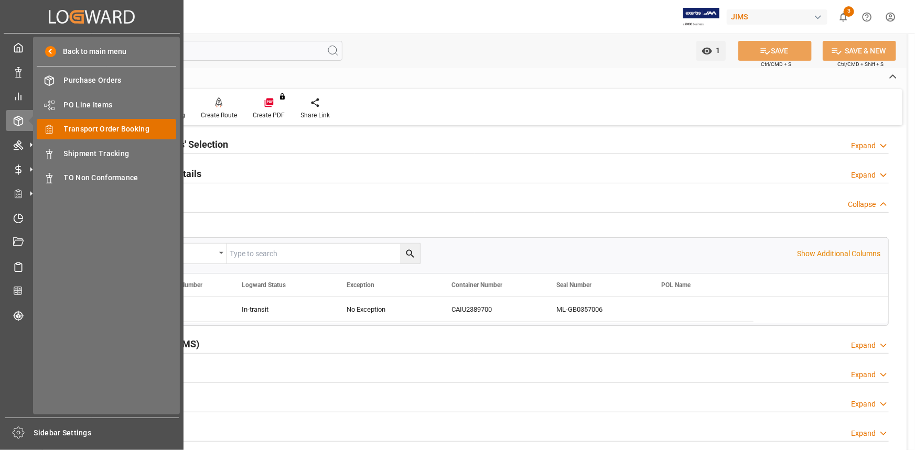
click at [101, 131] on span "Transport Order Booking" at bounding box center [120, 129] width 113 height 11
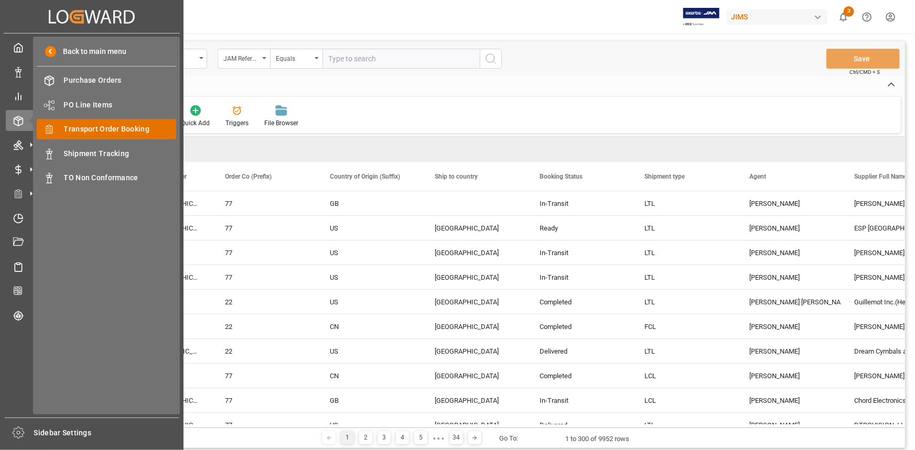
click at [107, 131] on span "Transport Order Booking" at bounding box center [120, 129] width 113 height 11
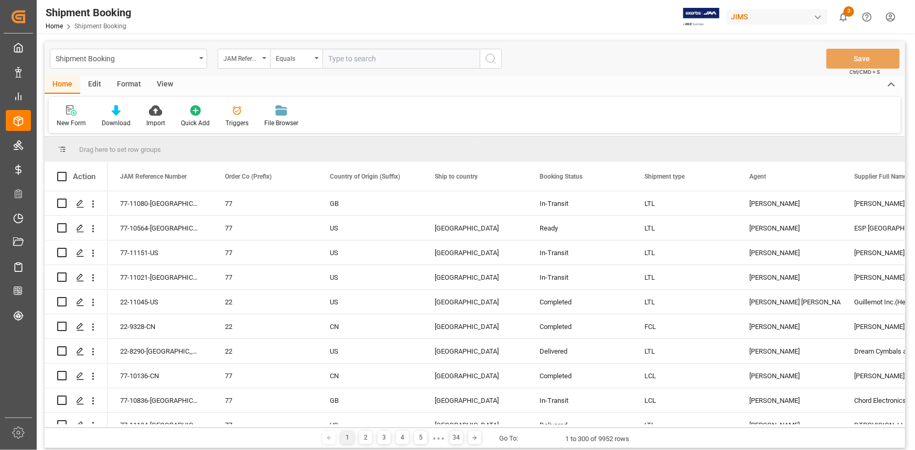
click at [345, 56] on input "text" at bounding box center [400, 59] width 157 height 20
paste input "22-11153-[GEOGRAPHIC_DATA]"
type input "22-11153-[GEOGRAPHIC_DATA]"
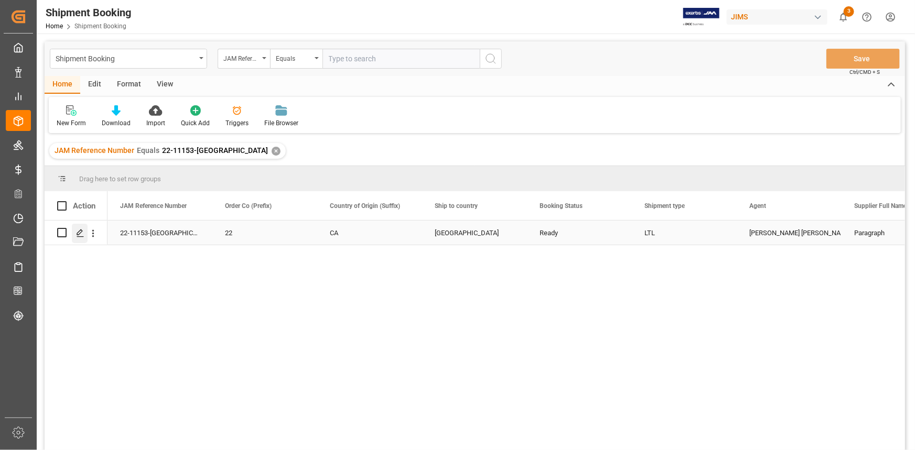
click at [81, 234] on icon "Press SPACE to select this row." at bounding box center [80, 233] width 8 height 8
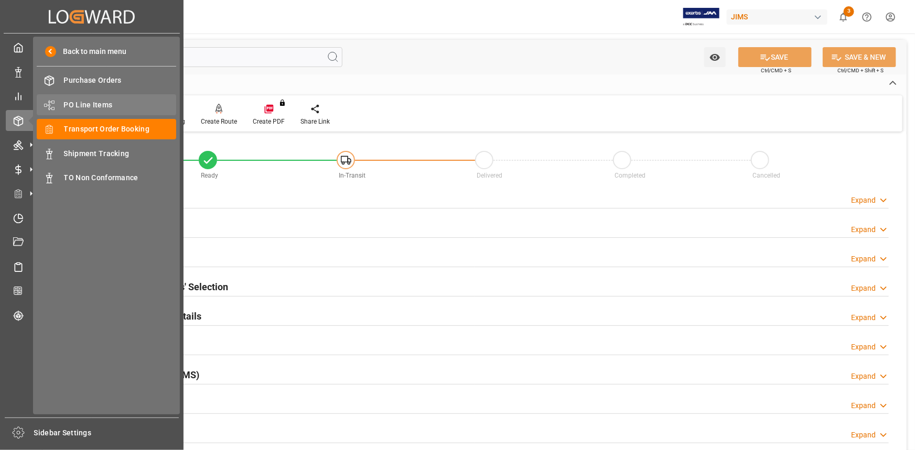
click at [99, 105] on span "PO Line Items" at bounding box center [120, 105] width 113 height 11
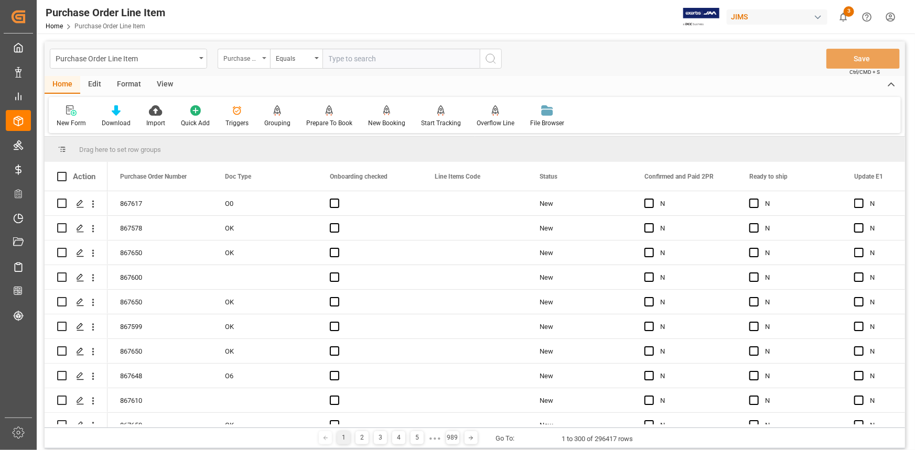
click at [256, 59] on div "Purchase Order Number" at bounding box center [241, 57] width 36 height 12
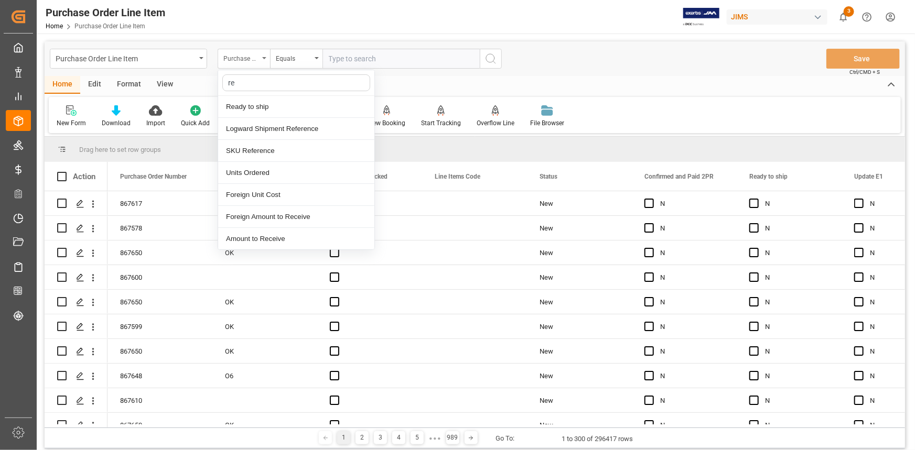
type input "ref"
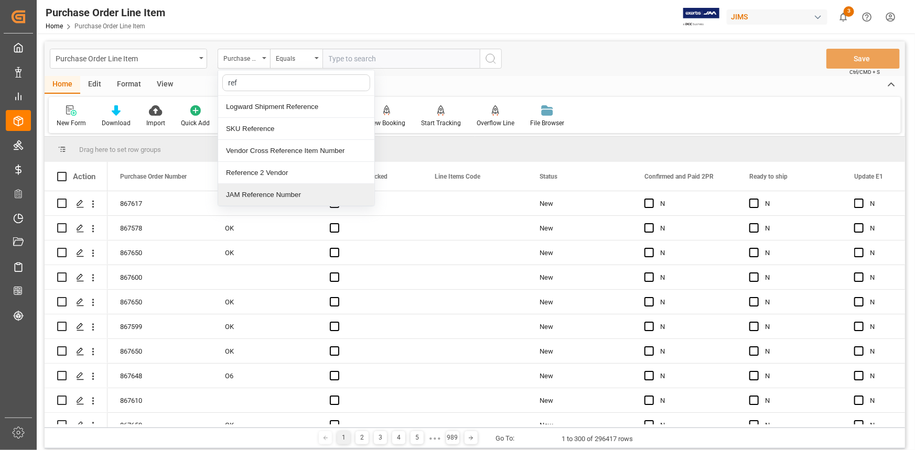
click at [274, 171] on div "Reference 2 Vendor" at bounding box center [296, 173] width 156 height 22
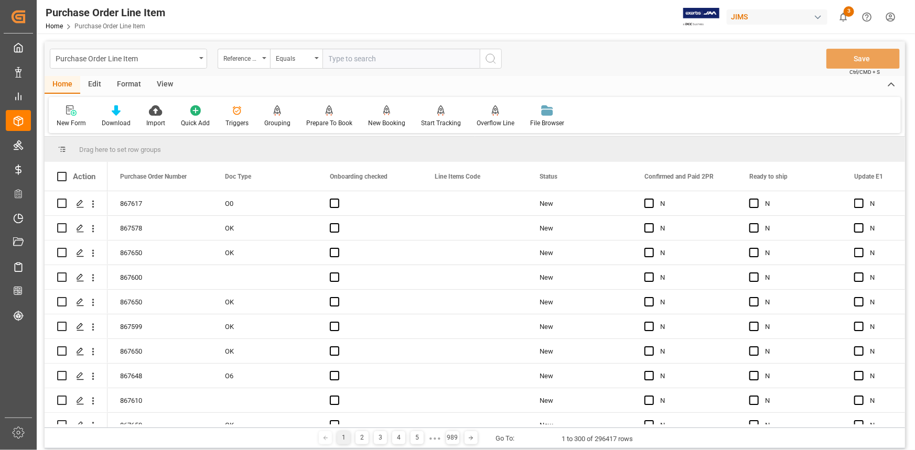
click at [357, 62] on input "text" at bounding box center [400, 59] width 157 height 20
paste input "22-11153-[GEOGRAPHIC_DATA]"
type input "22-11153-[GEOGRAPHIC_DATA]"
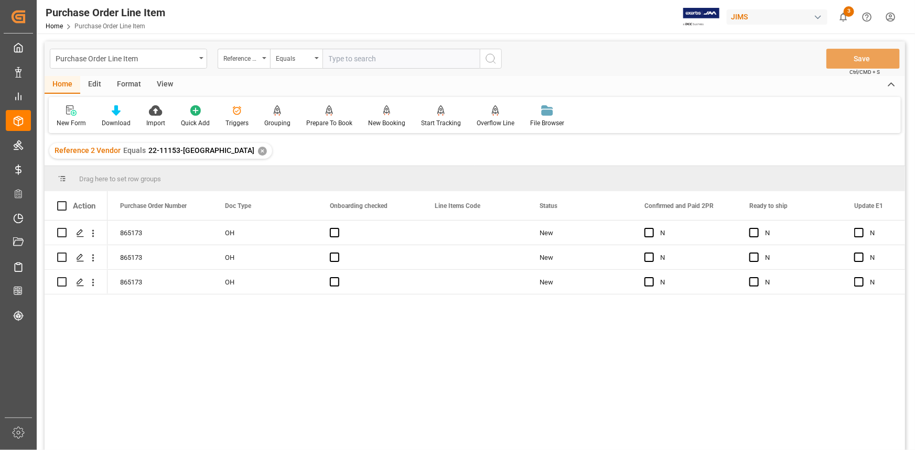
click at [159, 84] on div "View" at bounding box center [165, 85] width 32 height 18
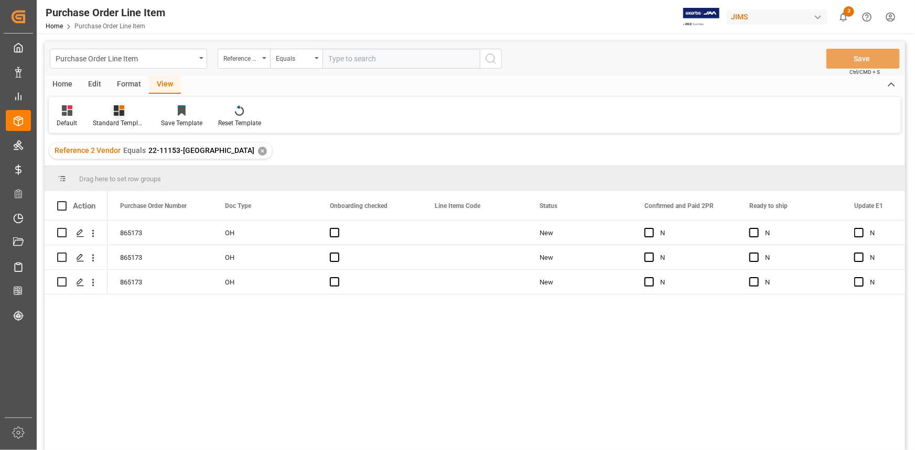
click at [128, 114] on div at bounding box center [119, 110] width 52 height 11
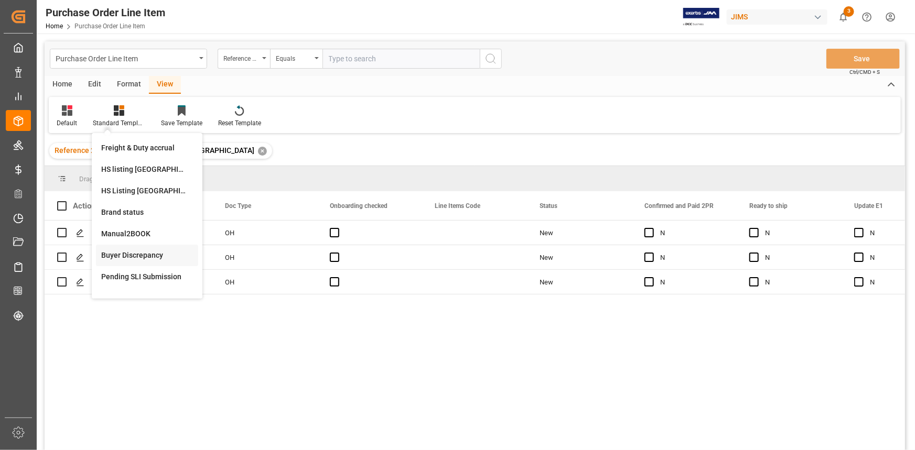
click at [145, 255] on div "Buyer Discrepancy" at bounding box center [147, 255] width 92 height 11
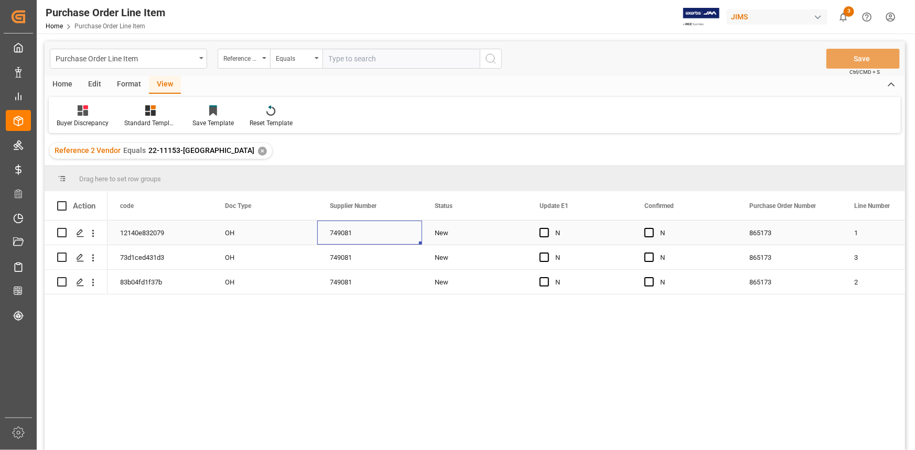
click at [394, 233] on div "749081" at bounding box center [369, 233] width 105 height 24
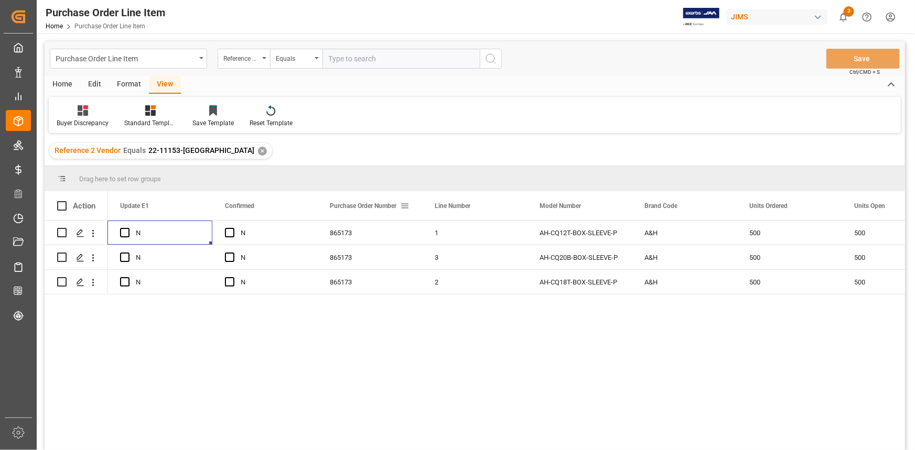
scroll to position [0, 315]
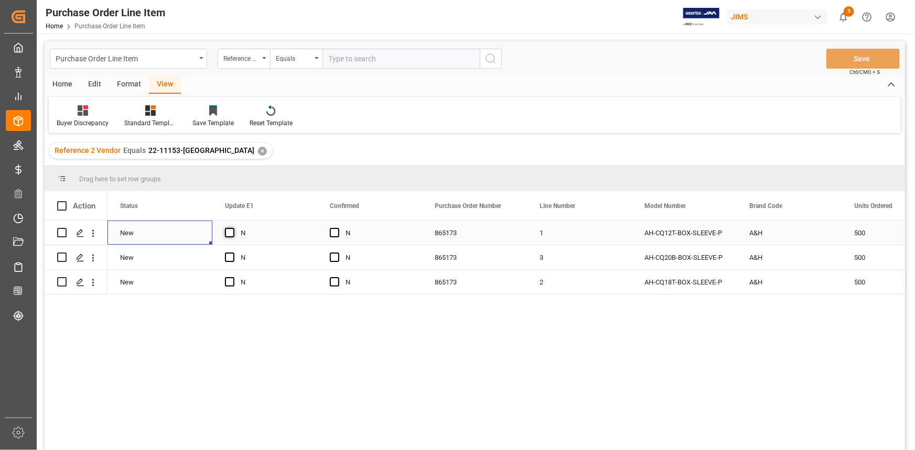
click at [227, 232] on span "Press SPACE to select this row." at bounding box center [229, 232] width 9 height 9
click at [233, 228] on input "Press SPACE to select this row." at bounding box center [233, 228] width 0 height 0
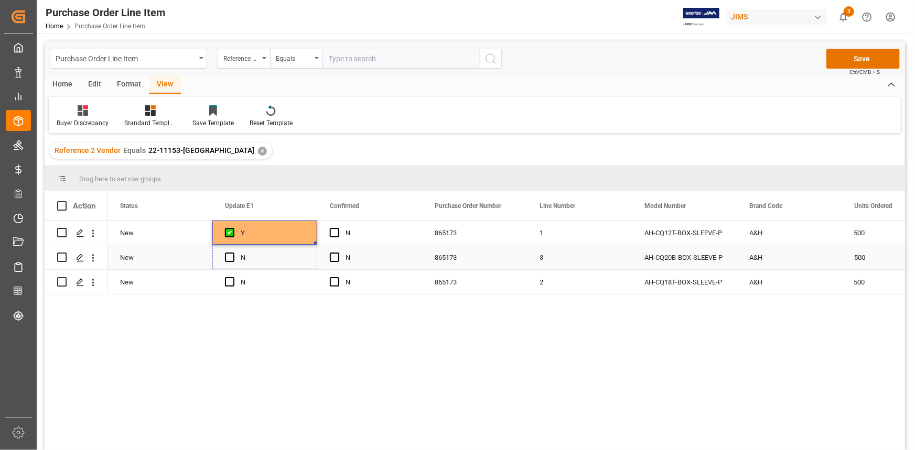
drag, startPoint x: 315, startPoint y: 242, endPoint x: 311, endPoint y: 273, distance: 30.6
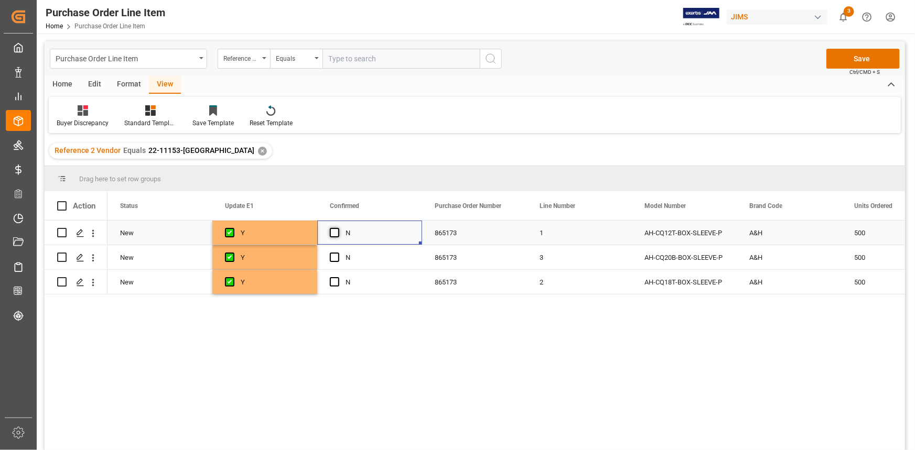
click at [336, 230] on span "Press SPACE to select this row." at bounding box center [334, 232] width 9 height 9
click at [338, 228] on input "Press SPACE to select this row." at bounding box center [338, 228] width 0 height 0
drag, startPoint x: 419, startPoint y: 243, endPoint x: 404, endPoint y: 278, distance: 38.5
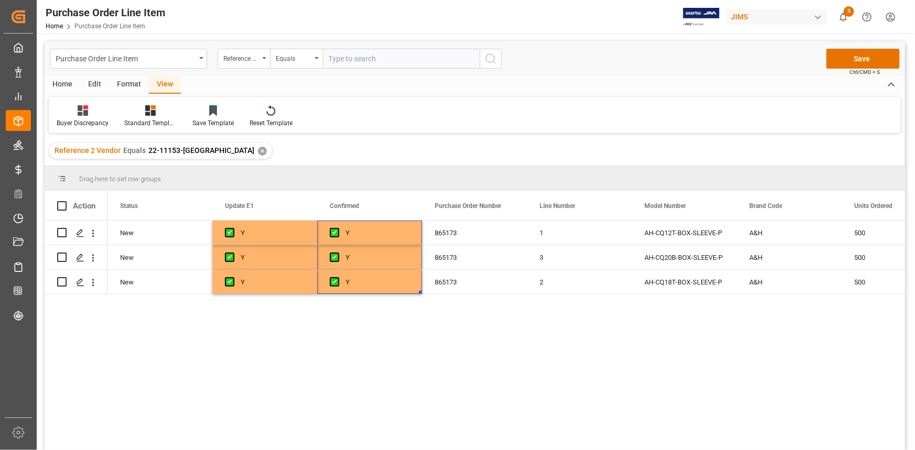
click at [68, 206] on div at bounding box center [65, 205] width 16 height 9
click at [63, 206] on span at bounding box center [61, 205] width 9 height 9
click at [65, 201] on input "checkbox" at bounding box center [65, 201] width 0 height 0
checkbox input "true"
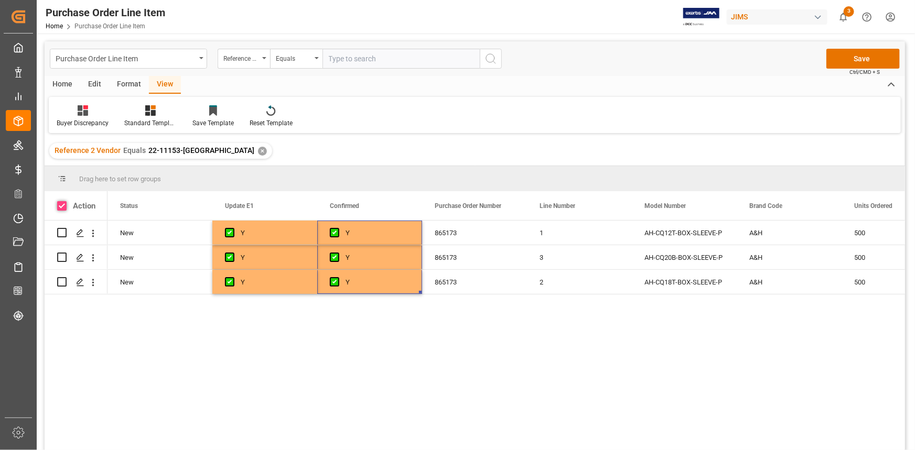
checkbox input "true"
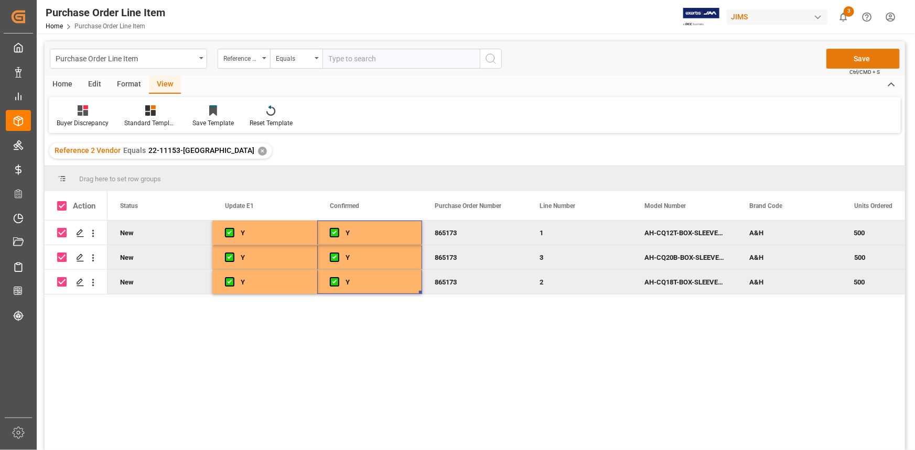
click at [857, 58] on button "Save" at bounding box center [862, 59] width 73 height 20
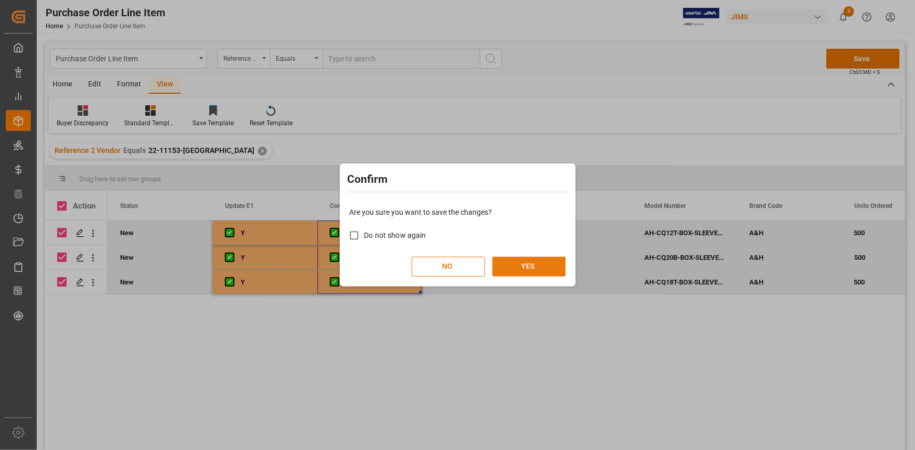
click at [521, 271] on button "YES" at bounding box center [528, 267] width 73 height 20
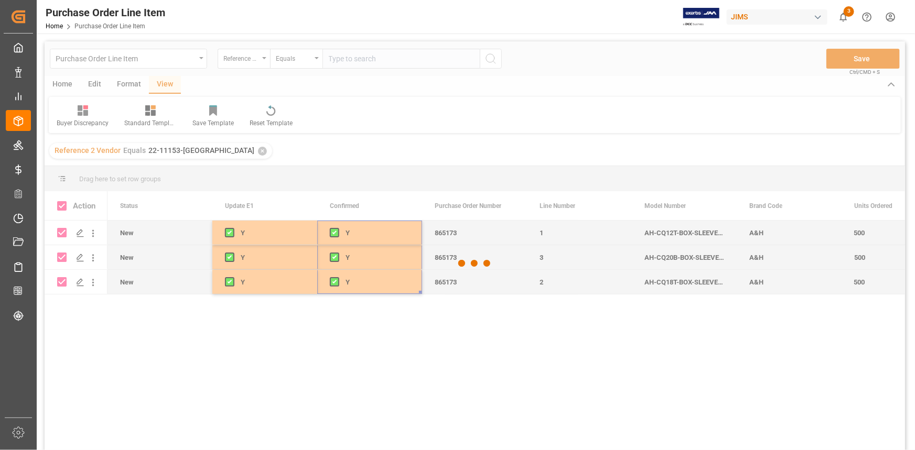
checkbox input "false"
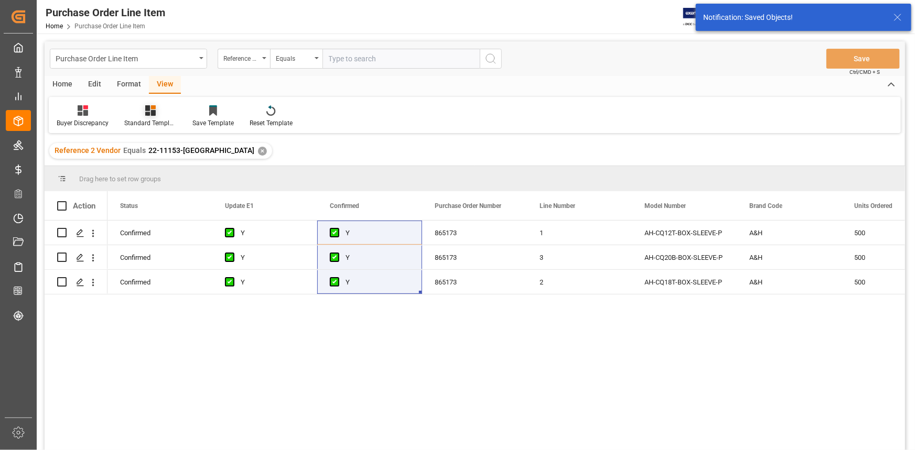
click at [147, 115] on icon at bounding box center [150, 110] width 10 height 10
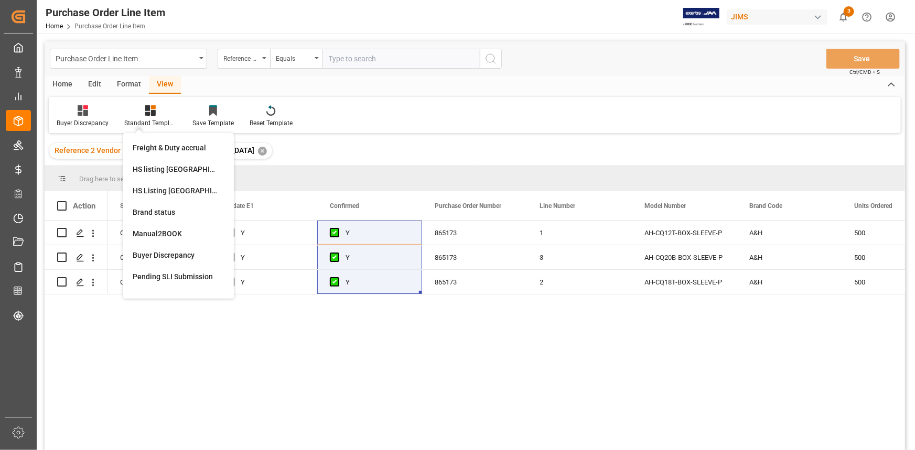
click at [163, 170] on div "HS listing USA" at bounding box center [179, 169] width 92 height 11
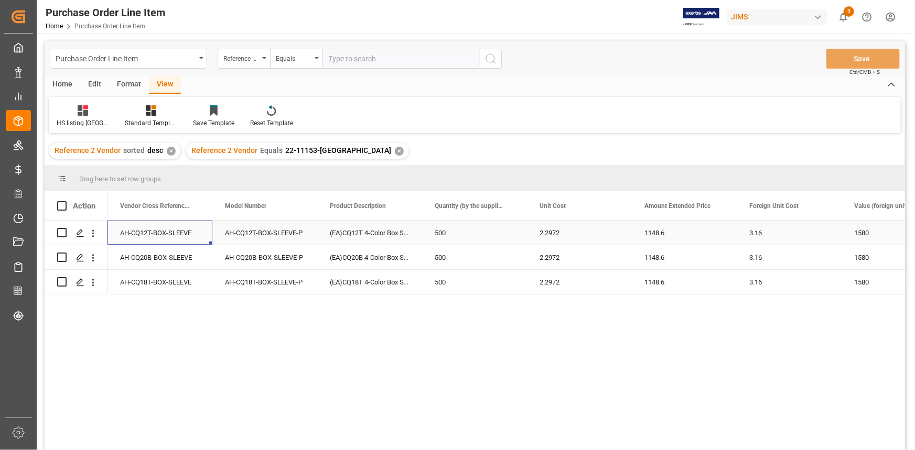
click at [163, 239] on div "AH-CQ12T-BOX-SLEEVE" at bounding box center [159, 233] width 105 height 24
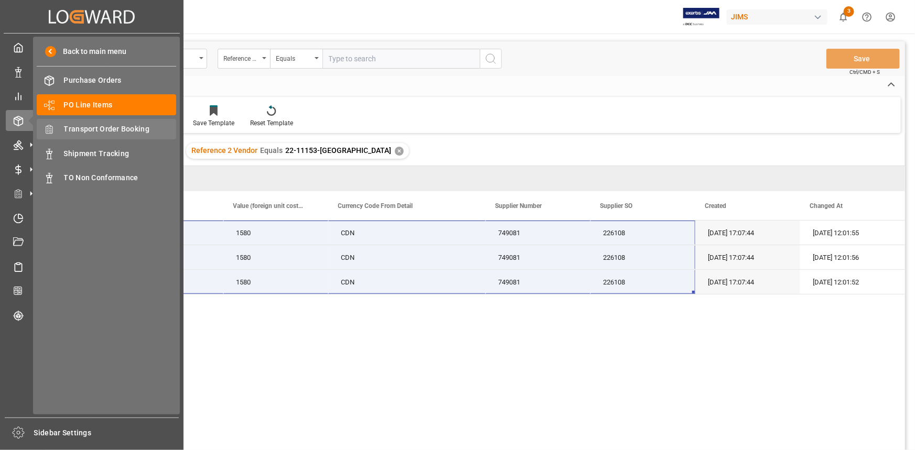
click at [87, 129] on span "Transport Order Booking" at bounding box center [120, 129] width 113 height 11
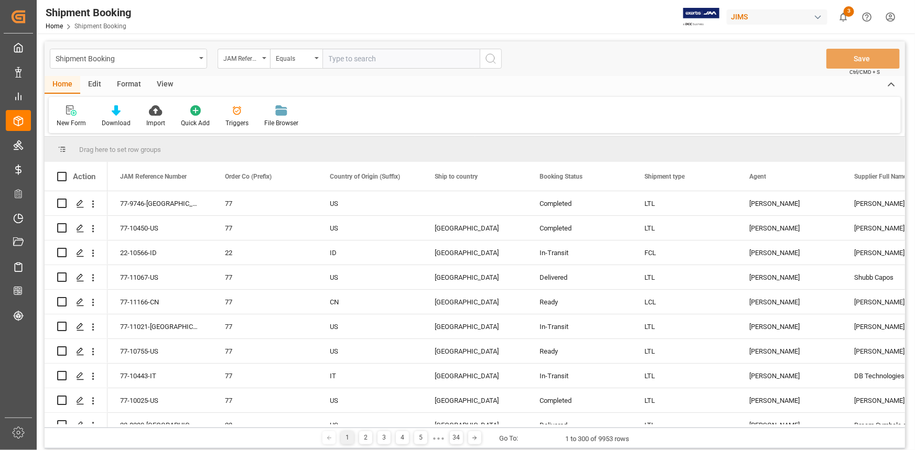
click at [339, 56] on input "text" at bounding box center [400, 59] width 157 height 20
type input "22-11153-ca"
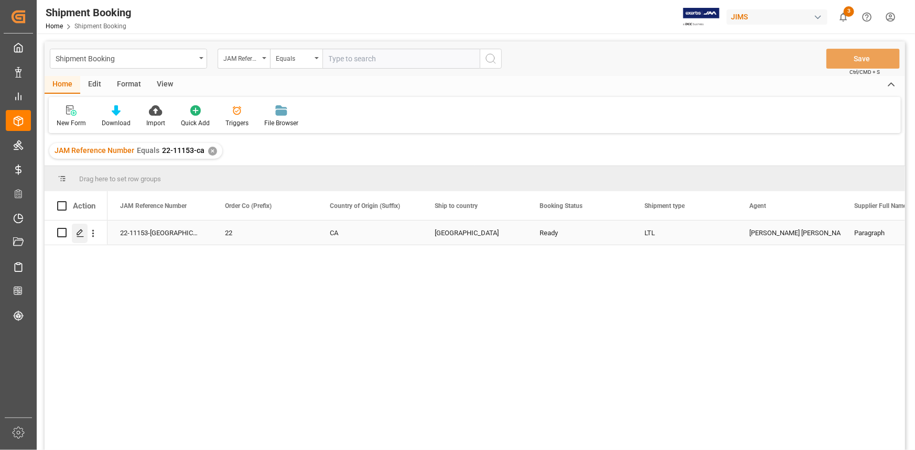
click at [80, 233] on polygon "Press SPACE to select this row." at bounding box center [79, 232] width 5 height 5
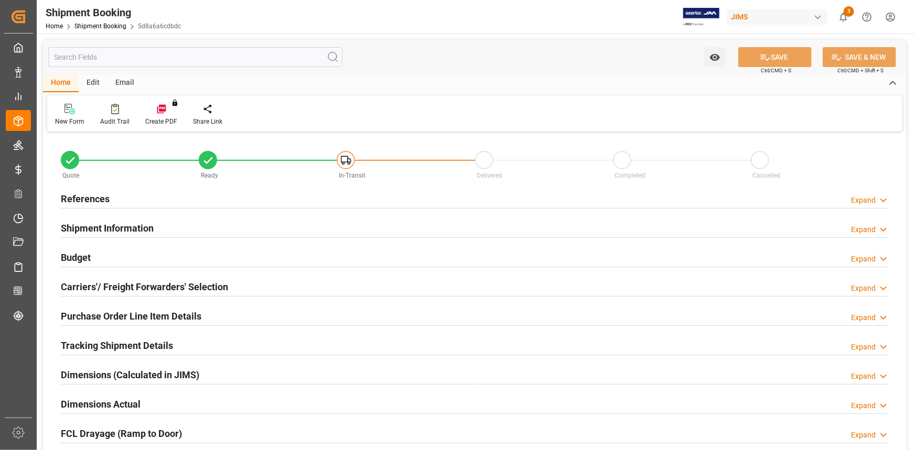
type input "0"
type input "7"
type input "[DATE]"
click at [142, 201] on div "References Expand" at bounding box center [475, 198] width 828 height 20
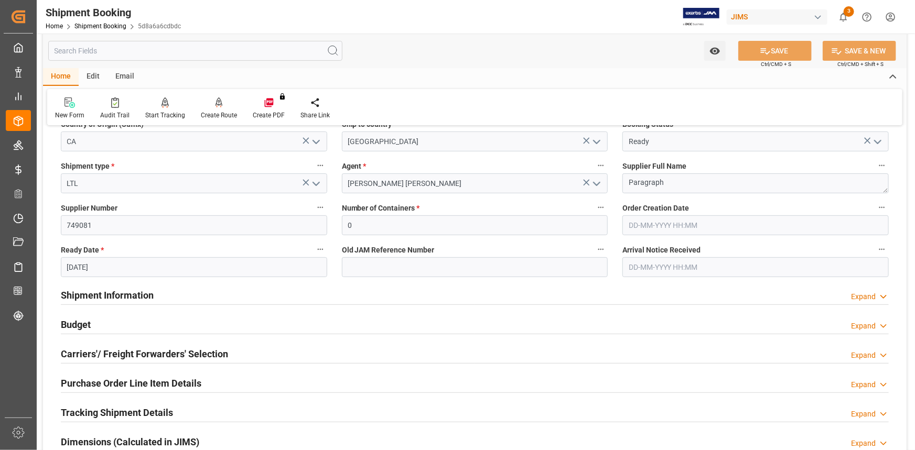
scroll to position [190, 0]
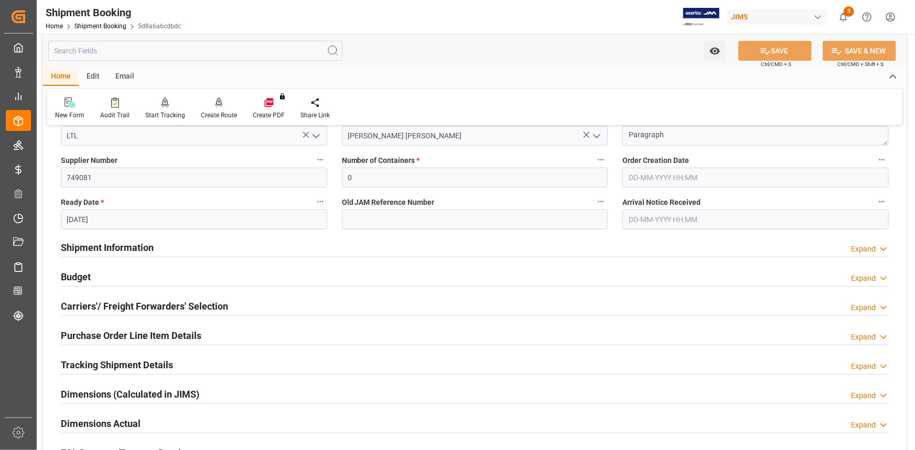
click at [181, 246] on div "Shipment Information Expand" at bounding box center [475, 247] width 828 height 20
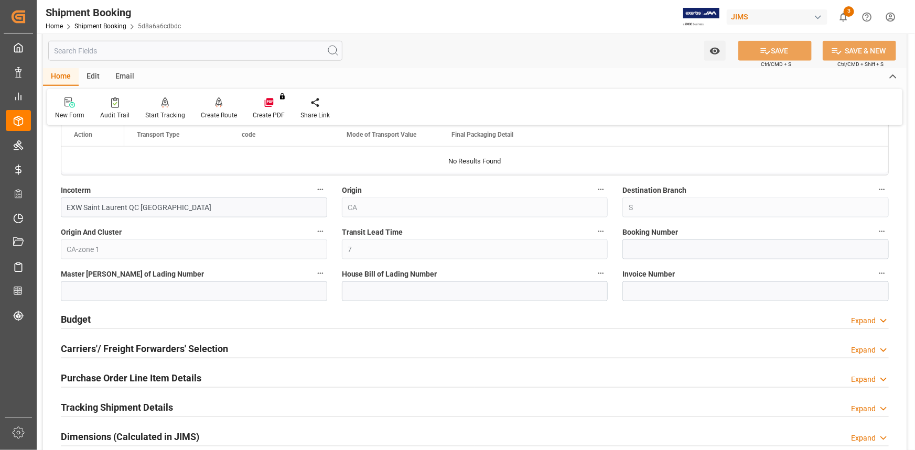
scroll to position [619, 0]
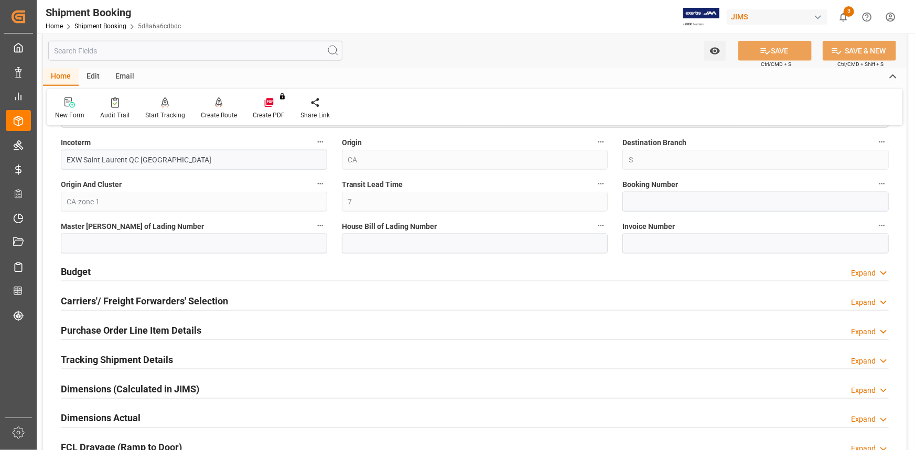
click at [210, 294] on h2 "Carriers'/ Freight Forwarders' Selection" at bounding box center [144, 301] width 167 height 14
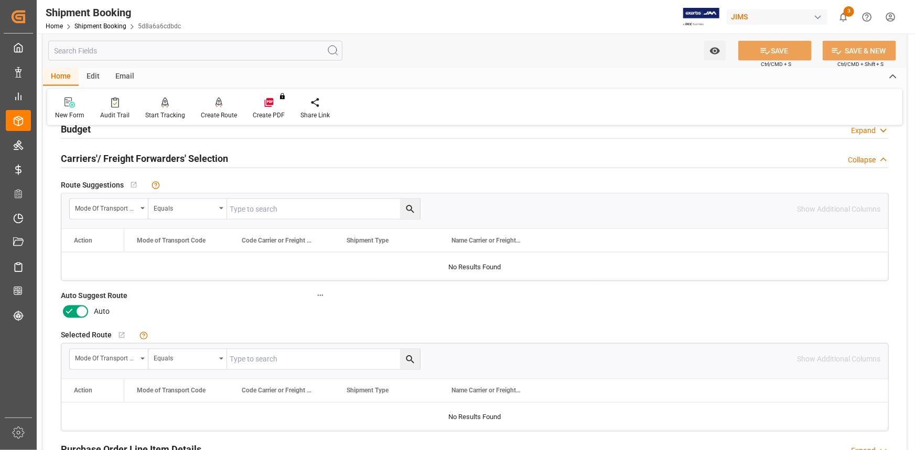
scroll to position [762, 0]
click at [68, 310] on icon at bounding box center [69, 311] width 13 height 13
click at [0, 0] on input "checkbox" at bounding box center [0, 0] width 0 height 0
click at [772, 50] on button "SAVE" at bounding box center [774, 51] width 73 height 20
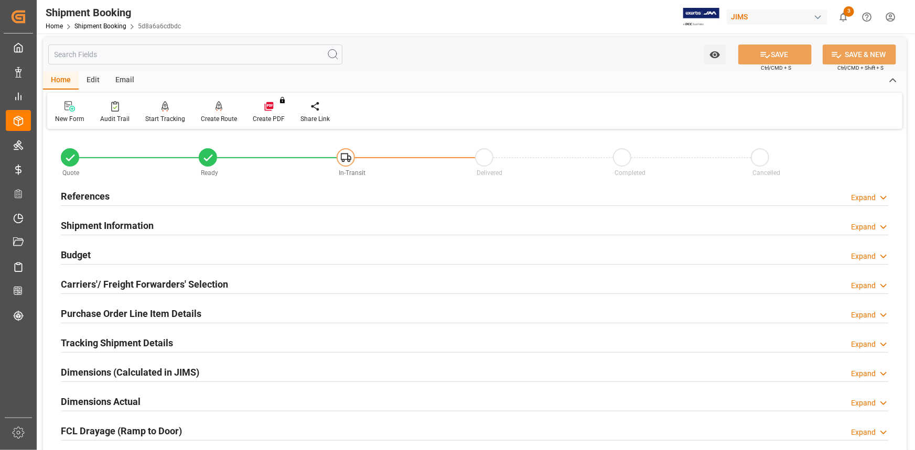
scroll to position [0, 0]
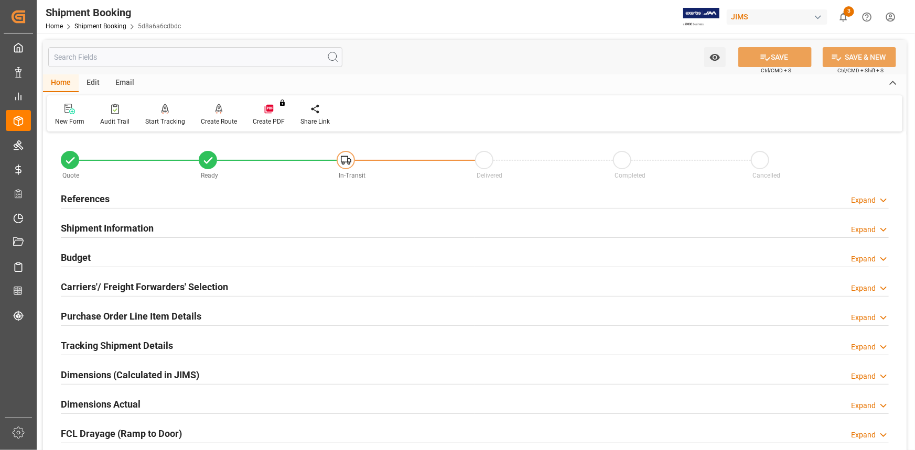
click at [185, 288] on h2 "Carriers'/ Freight Forwarders' Selection" at bounding box center [144, 287] width 167 height 14
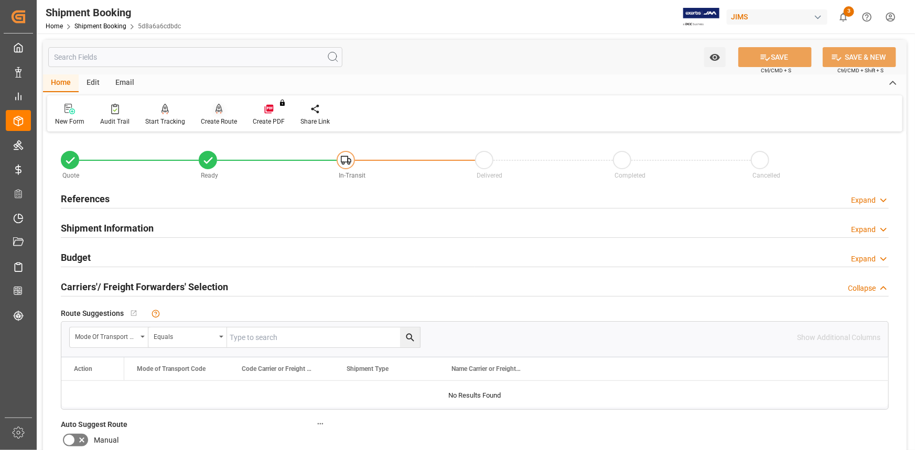
click at [220, 114] on icon at bounding box center [219, 109] width 7 height 10
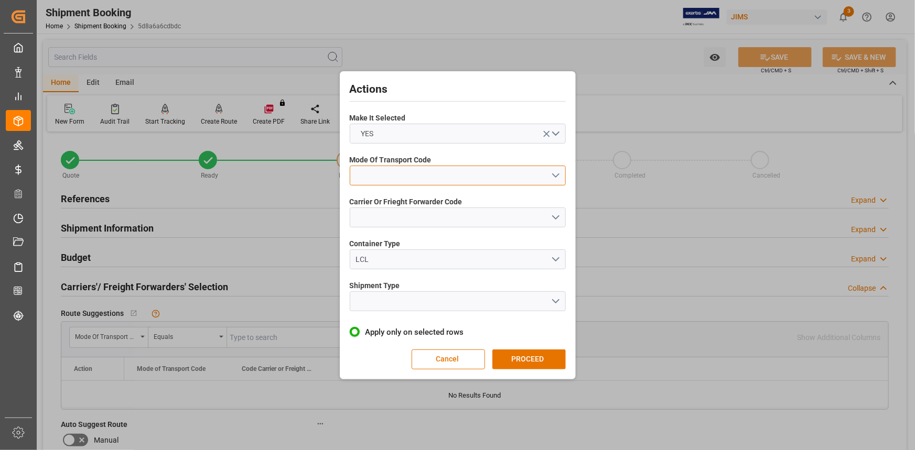
click at [558, 172] on button "open menu" at bounding box center [458, 176] width 216 height 20
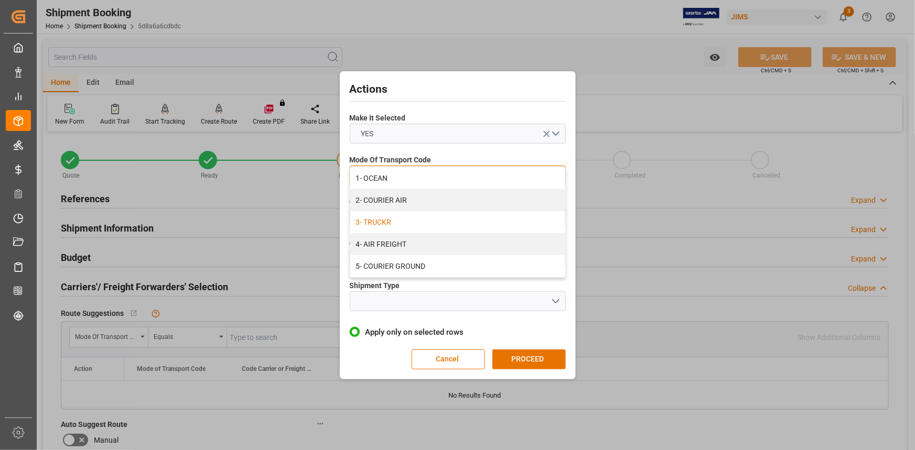
click at [450, 227] on div "3- TRUCKR" at bounding box center [457, 222] width 215 height 22
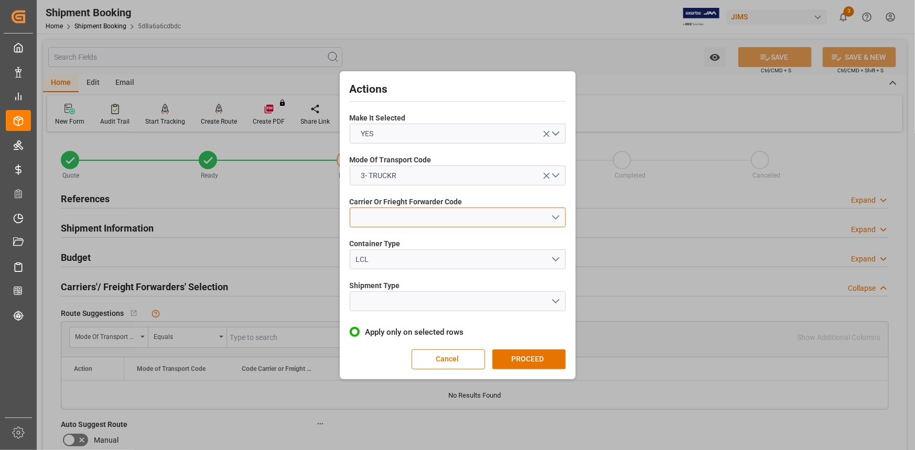
click at [556, 215] on button "open menu" at bounding box center [458, 218] width 216 height 20
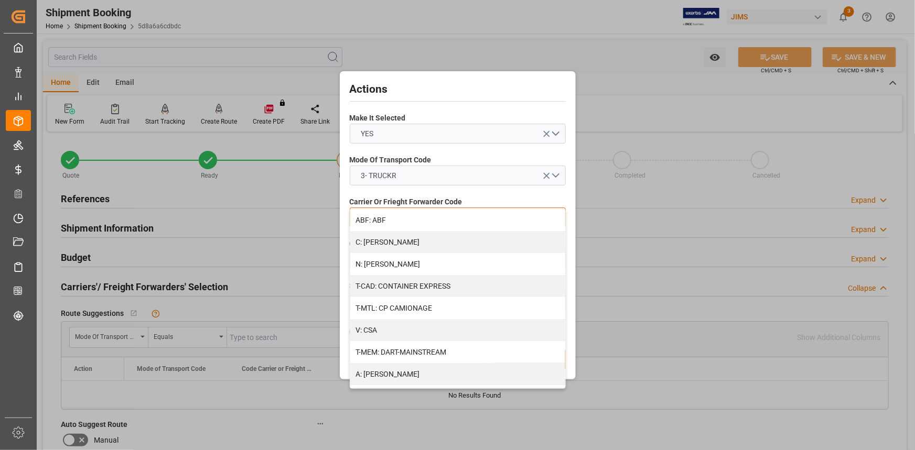
click at [419, 330] on div "V: CSA" at bounding box center [457, 330] width 215 height 22
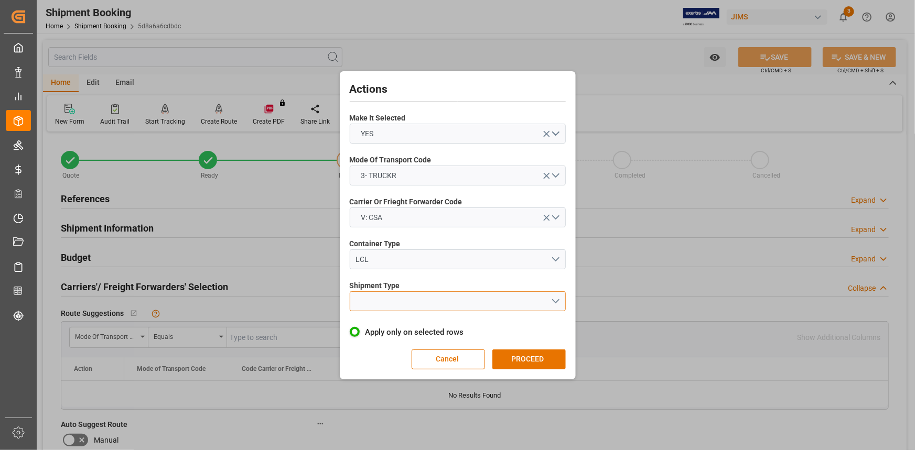
click at [555, 300] on button "open menu" at bounding box center [458, 302] width 216 height 20
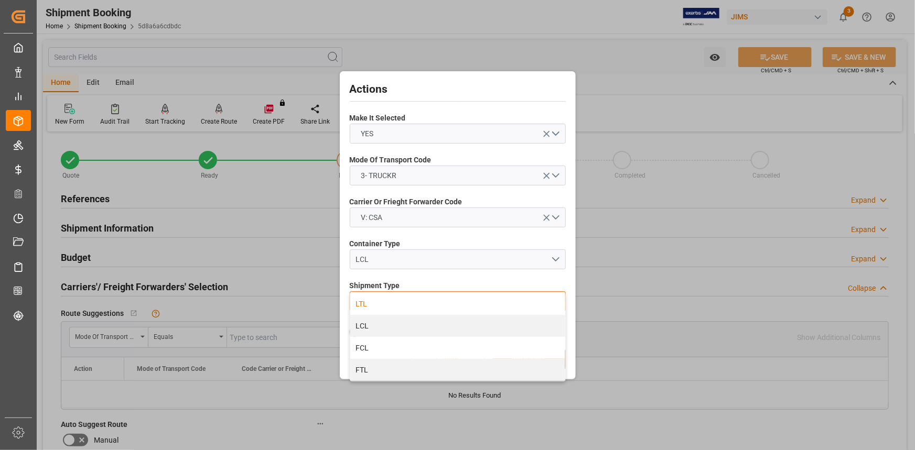
click at [450, 314] on div "LTL" at bounding box center [457, 304] width 215 height 22
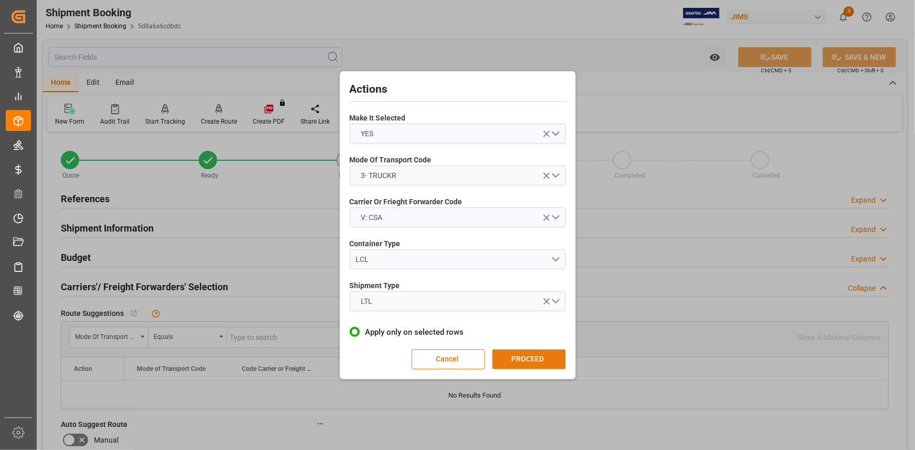
click at [523, 353] on button "PROCEED" at bounding box center [528, 360] width 73 height 20
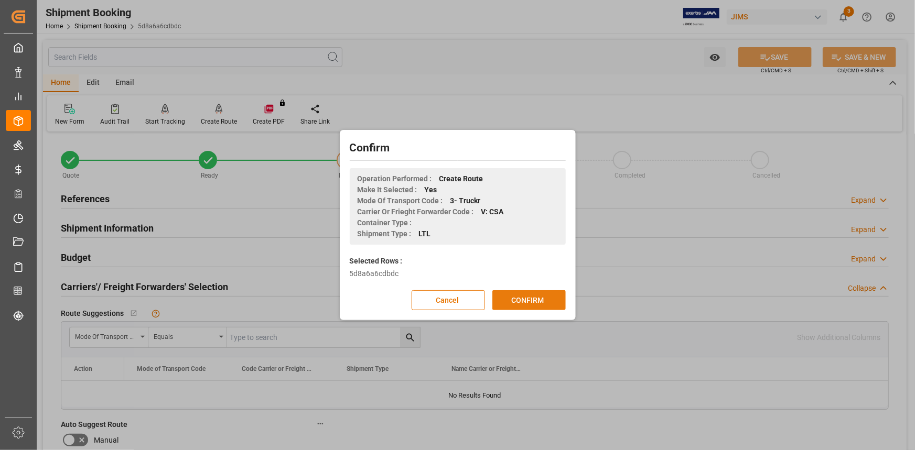
click at [529, 303] on button "CONFIRM" at bounding box center [528, 300] width 73 height 20
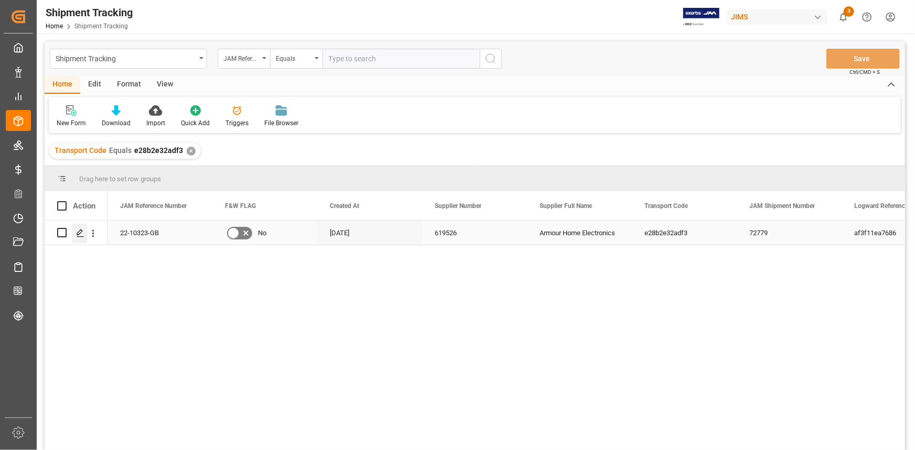
click at [76, 235] on icon "Press SPACE to select this row." at bounding box center [80, 233] width 8 height 8
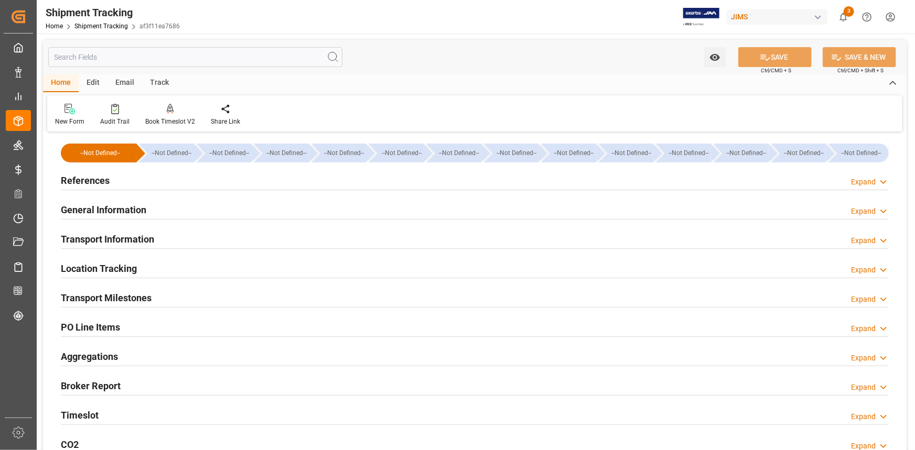
type input "29-07-2025 00:00"
type input "21-08-2025 00:00"
type input "28-08-2025 00:00"
type input "14-09-2025 00:00"
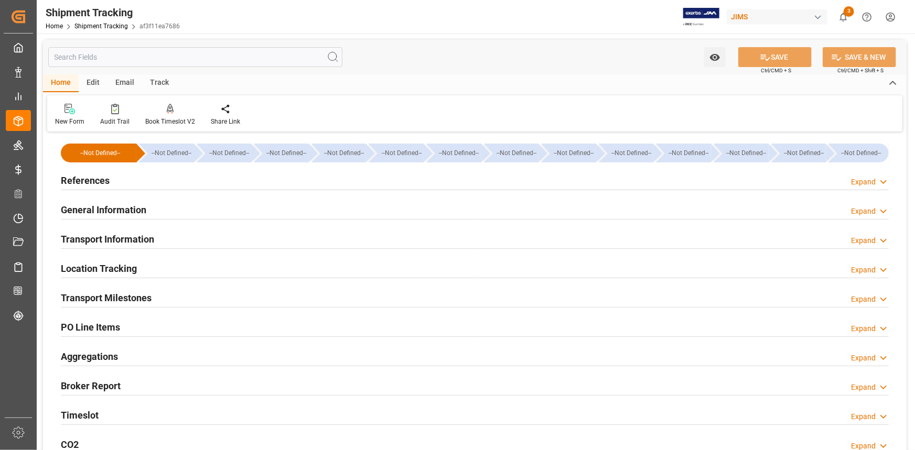
type input "25-09-2025"
type input "13-10-2025 00:00"
drag, startPoint x: 189, startPoint y: 294, endPoint x: 220, endPoint y: 302, distance: 31.9
click at [189, 294] on div "Transport Milestones Expand" at bounding box center [475, 297] width 828 height 20
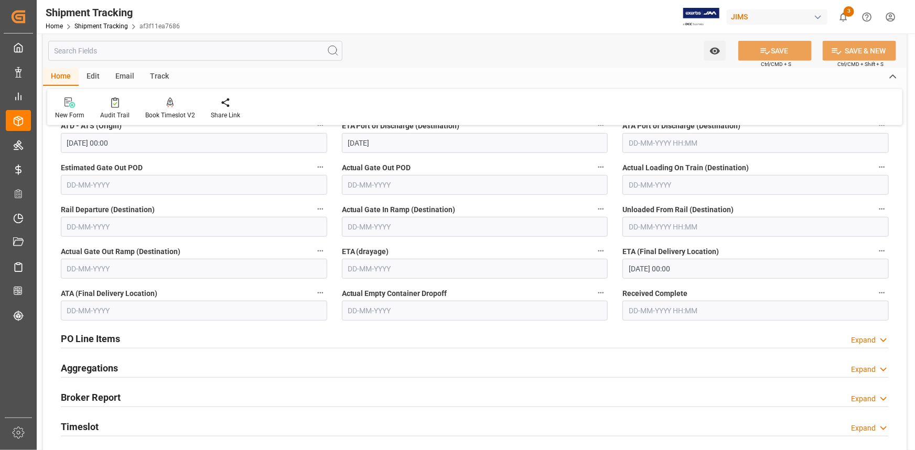
scroll to position [286, 0]
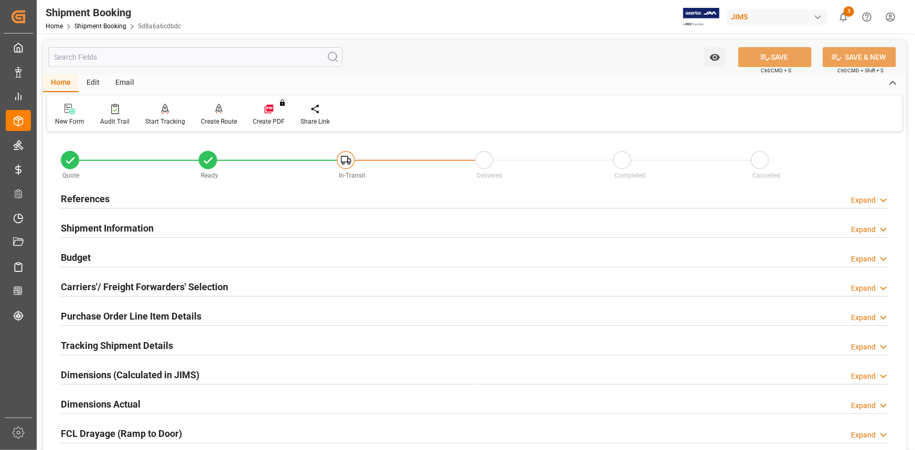
drag, startPoint x: 179, startPoint y: 231, endPoint x: 189, endPoint y: 232, distance: 10.1
click at [179, 231] on div "Shipment Information Expand" at bounding box center [475, 228] width 828 height 20
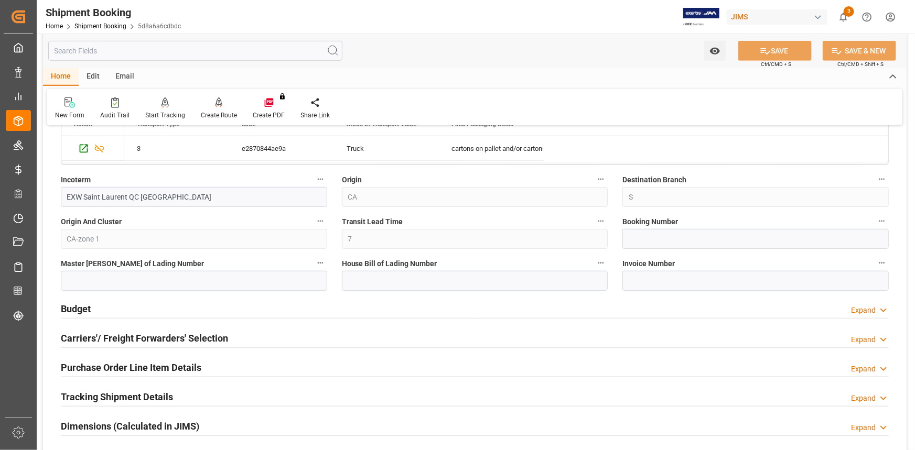
scroll to position [381, 0]
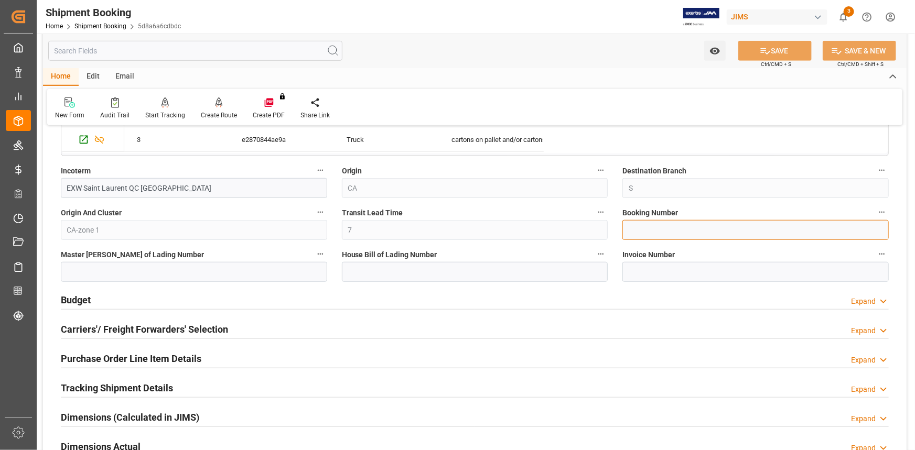
click at [642, 229] on input at bounding box center [755, 230] width 266 height 20
type input "CT1409032"
click at [180, 300] on div "Budget Expand" at bounding box center [475, 299] width 828 height 20
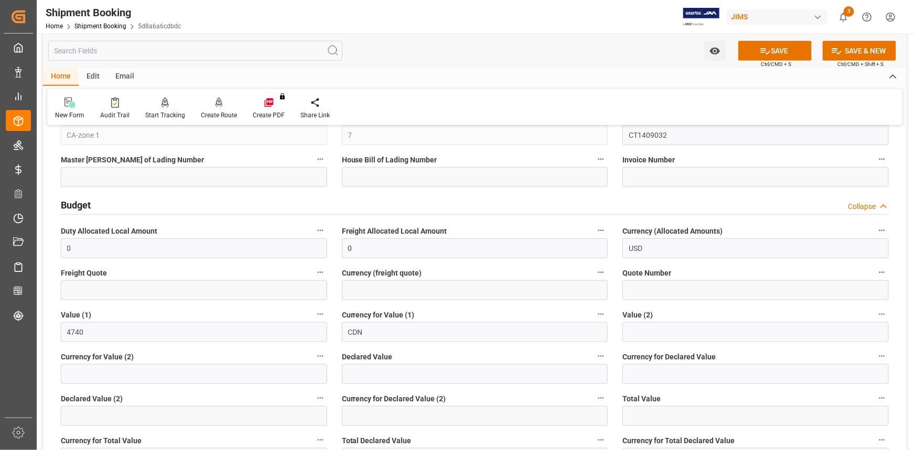
scroll to position [477, 0]
click at [120, 288] on input "text" at bounding box center [194, 290] width 266 height 20
type input "540"
click at [401, 288] on input at bounding box center [475, 290] width 266 height 20
type input "CDN"
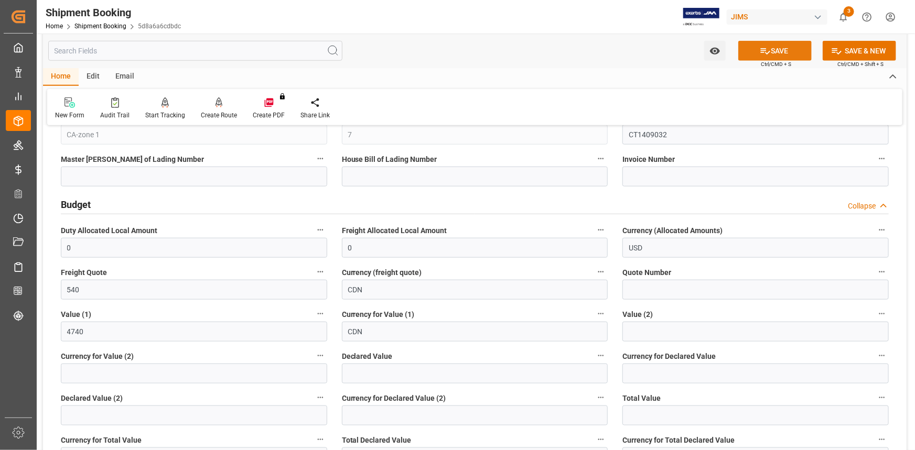
click at [773, 53] on button "SAVE" at bounding box center [774, 51] width 73 height 20
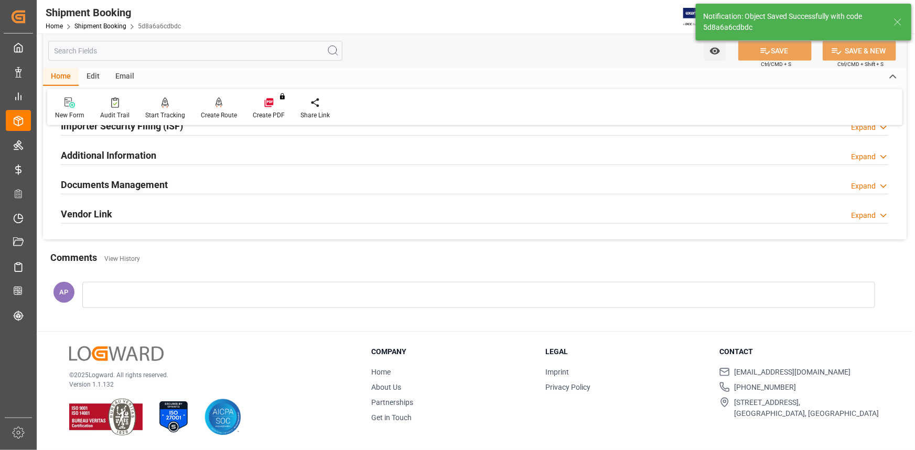
scroll to position [53, 0]
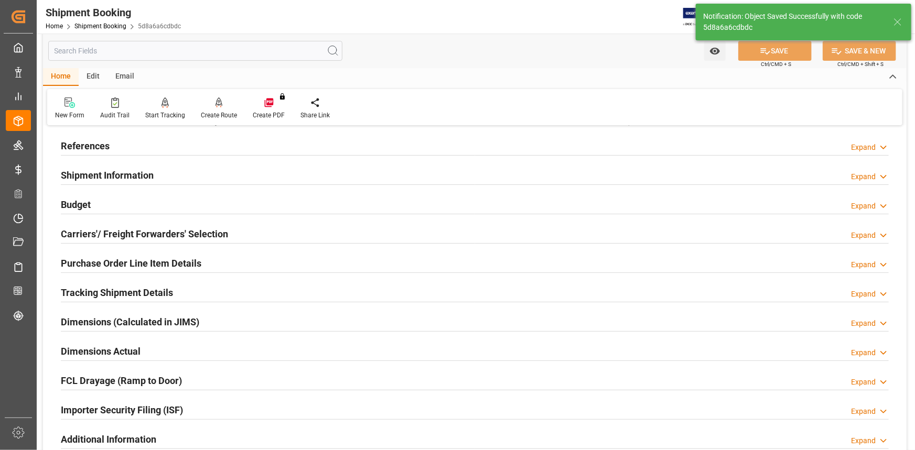
click at [201, 288] on div "Tracking Shipment Details Expand" at bounding box center [475, 292] width 828 height 20
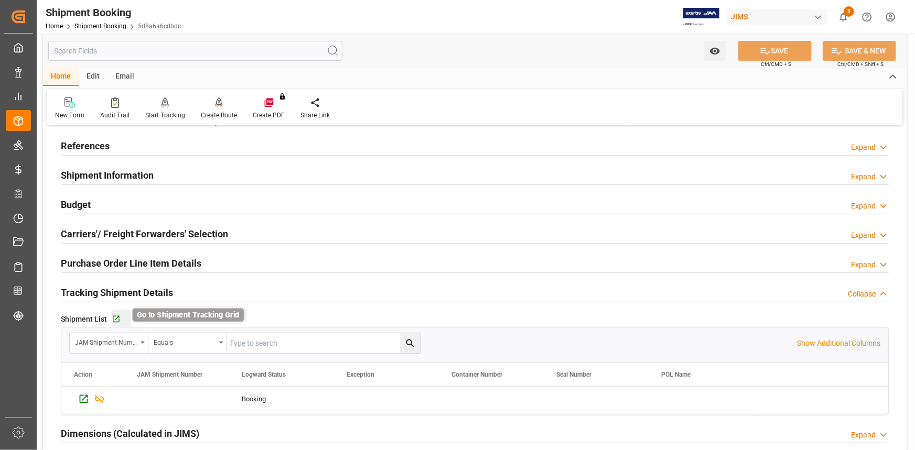
click at [116, 316] on icon "button" at bounding box center [116, 319] width 7 height 7
click at [147, 196] on div "Budget Expand" at bounding box center [475, 204] width 828 height 20
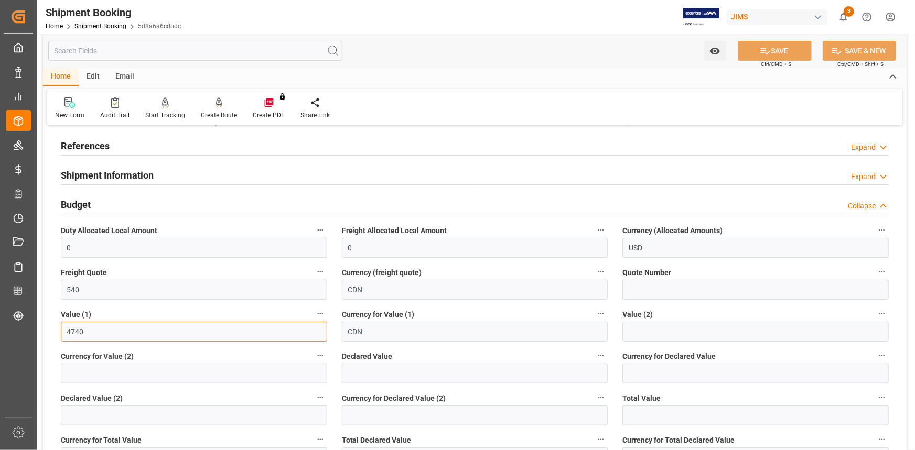
drag, startPoint x: 96, startPoint y: 331, endPoint x: 49, endPoint y: 330, distance: 47.2
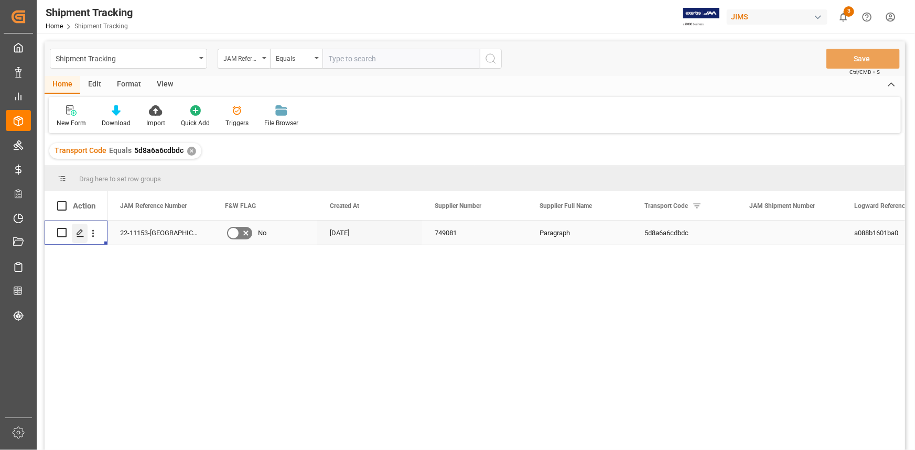
click at [78, 232] on polygon "Press SPACE to select this row." at bounding box center [79, 232] width 5 height 5
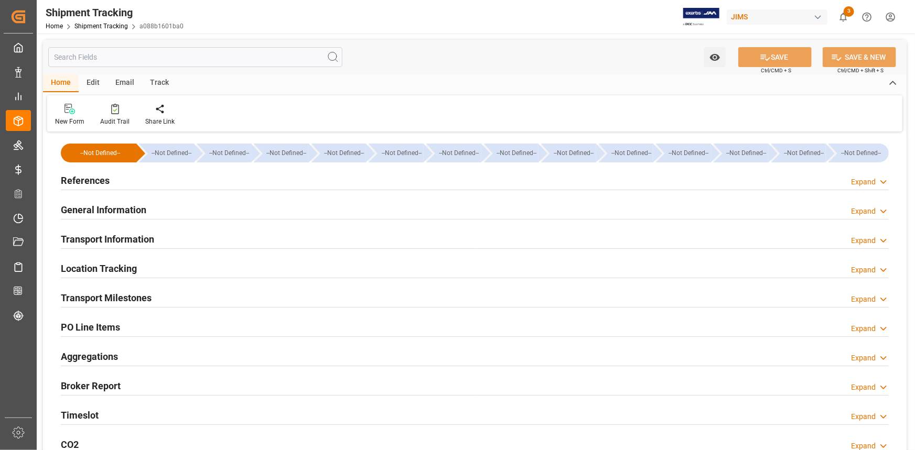
type input "[DATE]"
click at [124, 175] on div "References Expand" at bounding box center [475, 180] width 828 height 20
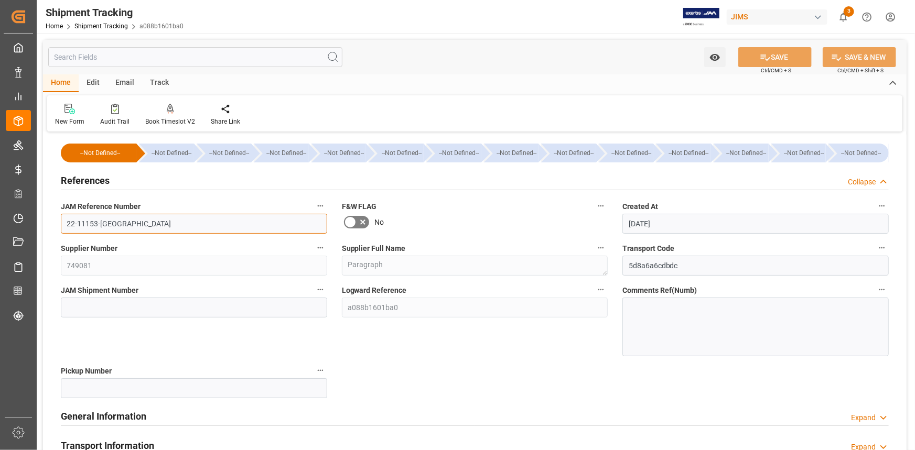
drag, startPoint x: 115, startPoint y: 220, endPoint x: 154, endPoint y: 276, distance: 68.6
click at [43, 225] on div "--Not Defined-- --Not Defined-- --Not Defined-- --Not Defined-- --Not Defined--…" at bounding box center [475, 421] width 864 height 572
click at [147, 229] on input "22-11153-[GEOGRAPHIC_DATA]" at bounding box center [194, 224] width 266 height 20
click at [126, 225] on input "22-11153-[GEOGRAPHIC_DATA]" at bounding box center [194, 224] width 266 height 20
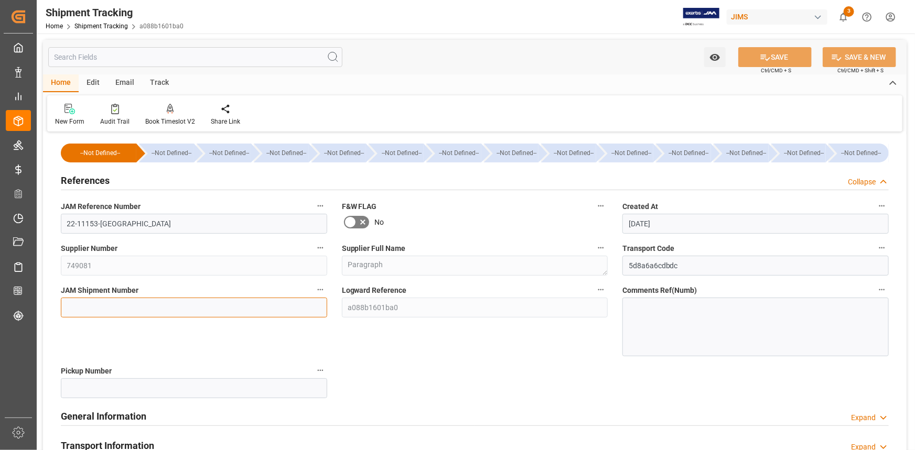
drag, startPoint x: 113, startPoint y: 307, endPoint x: 130, endPoint y: 310, distance: 17.5
click at [113, 307] on input at bounding box center [194, 308] width 266 height 20
paste input "73113"
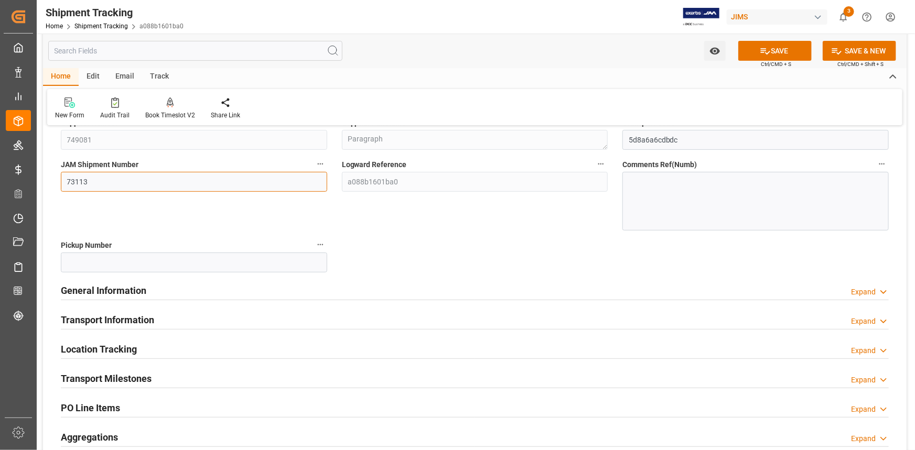
scroll to position [143, 0]
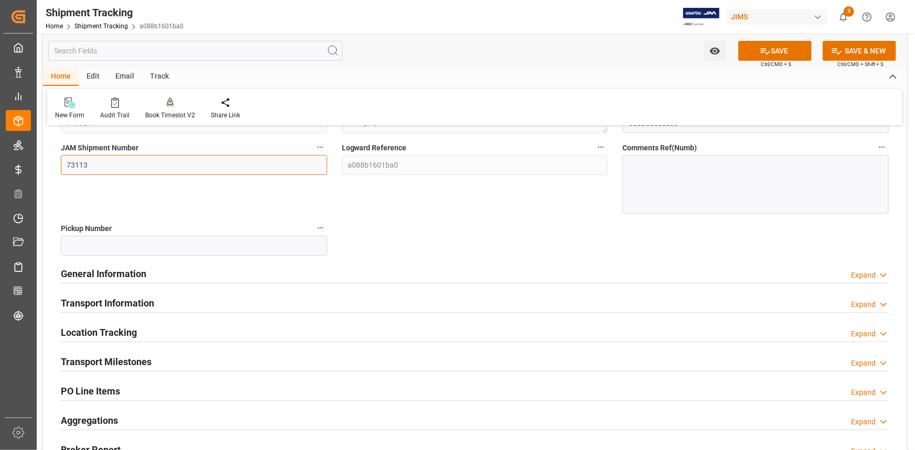
type input "73113"
click at [158, 284] on div "General Information Expand" at bounding box center [474, 274] width 843 height 29
drag, startPoint x: 159, startPoint y: 276, endPoint x: 184, endPoint y: 285, distance: 26.2
click at [159, 276] on div "General Information Expand" at bounding box center [475, 273] width 828 height 20
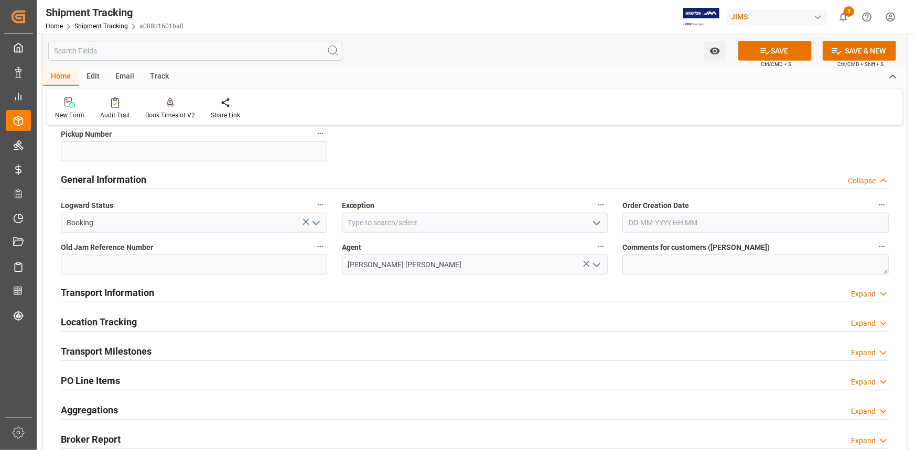
scroll to position [238, 0]
click at [631, 262] on textarea at bounding box center [755, 264] width 266 height 20
click at [589, 221] on button "open menu" at bounding box center [596, 222] width 16 height 16
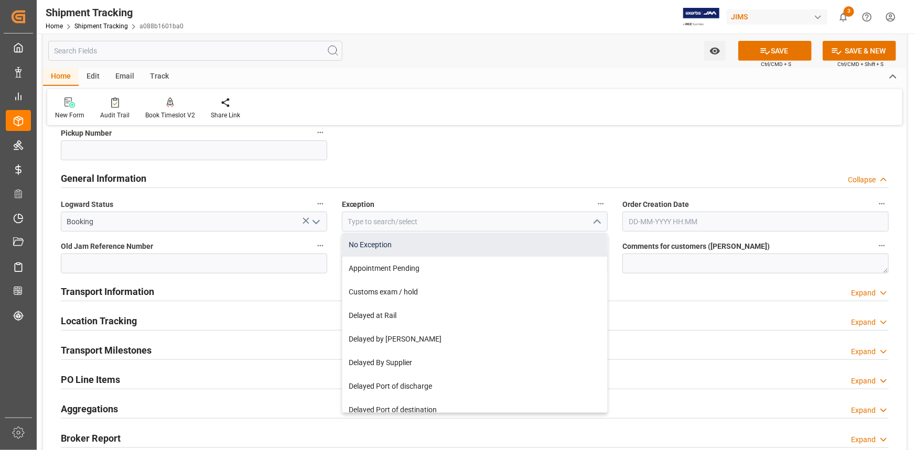
click at [532, 244] on div "No Exception" at bounding box center [474, 245] width 265 height 24
type input "No Exception"
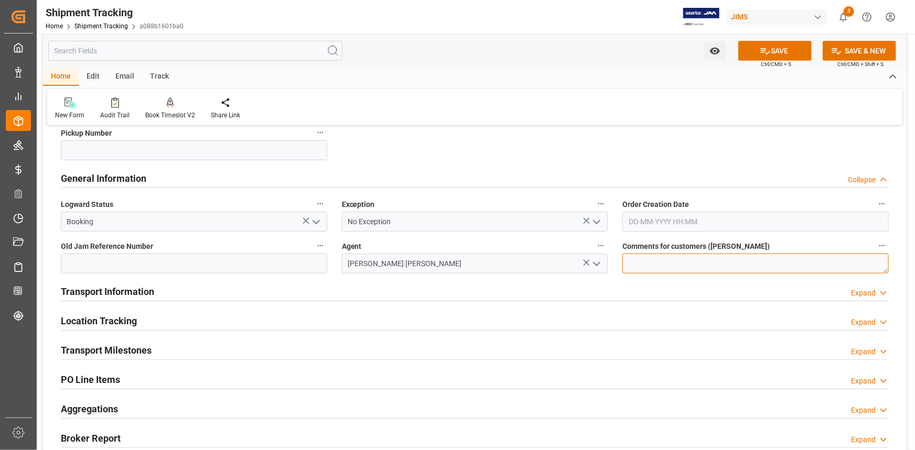
click at [632, 265] on textarea at bounding box center [755, 264] width 266 height 20
type textarea "OK TO RECEIVE IN E1"
click at [224, 285] on div "Transport Information Expand" at bounding box center [475, 291] width 828 height 20
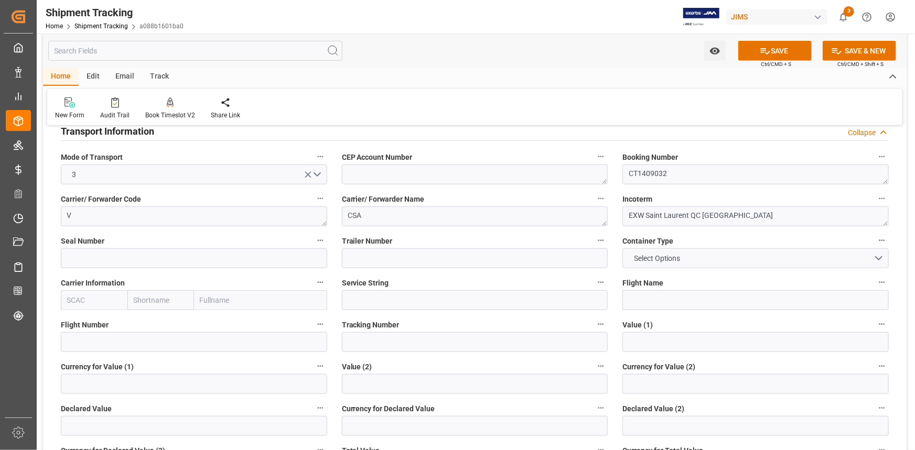
scroll to position [429, 0]
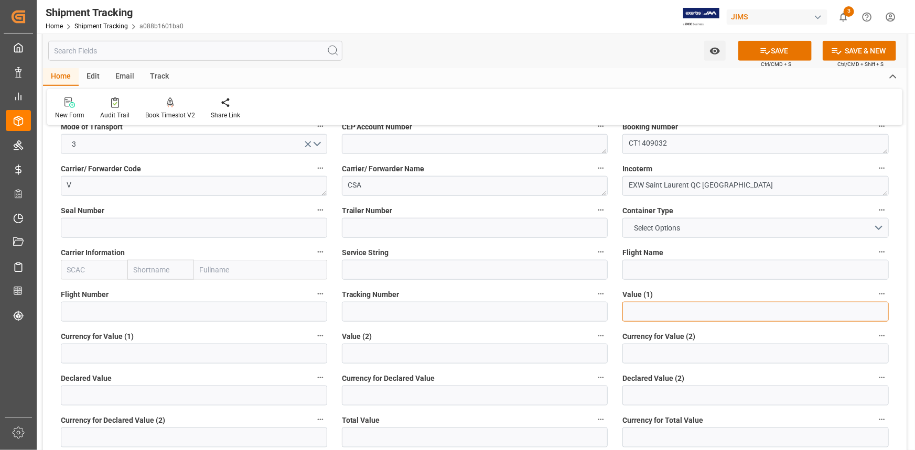
click at [642, 308] on input "text" at bounding box center [755, 312] width 266 height 20
paste input "4740"
type input "4740"
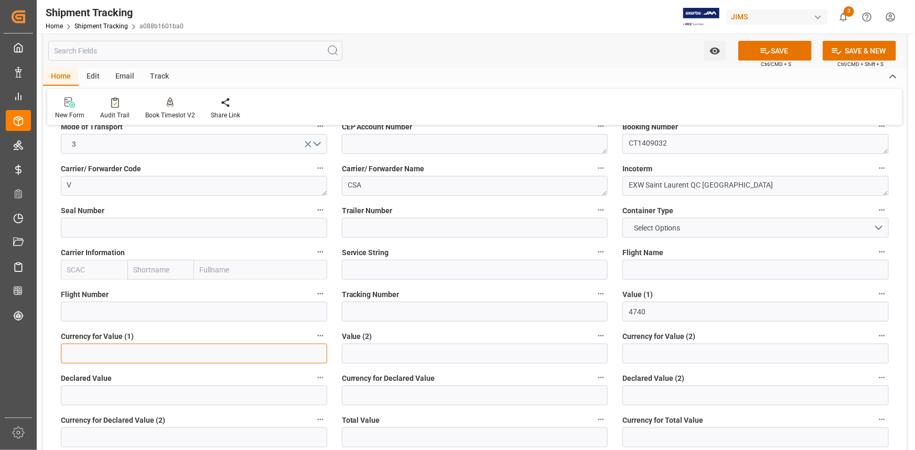
click at [190, 357] on input at bounding box center [194, 354] width 266 height 20
type input "CAD"
click at [770, 50] on button "SAVE" at bounding box center [774, 51] width 73 height 20
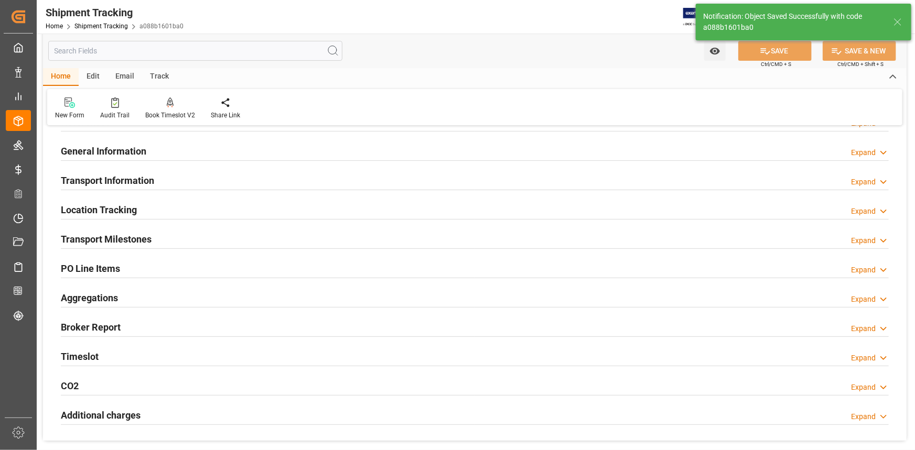
scroll to position [43, 0]
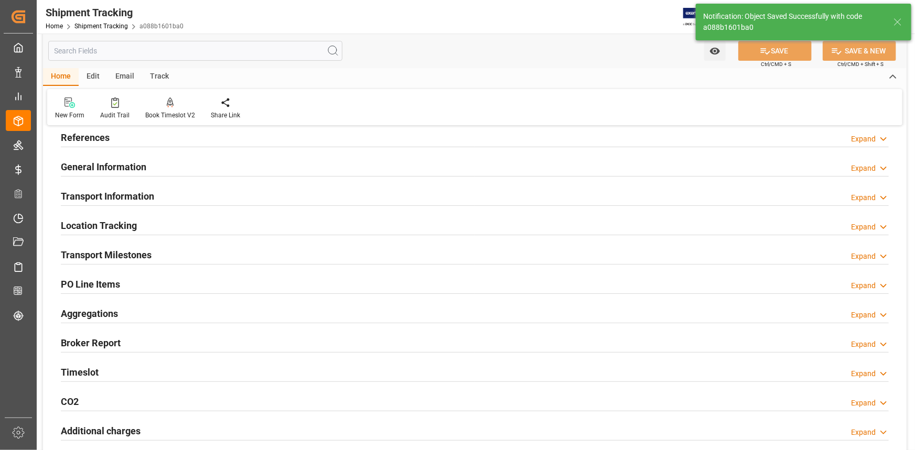
click at [177, 250] on div "Transport Milestones Expand" at bounding box center [475, 254] width 828 height 20
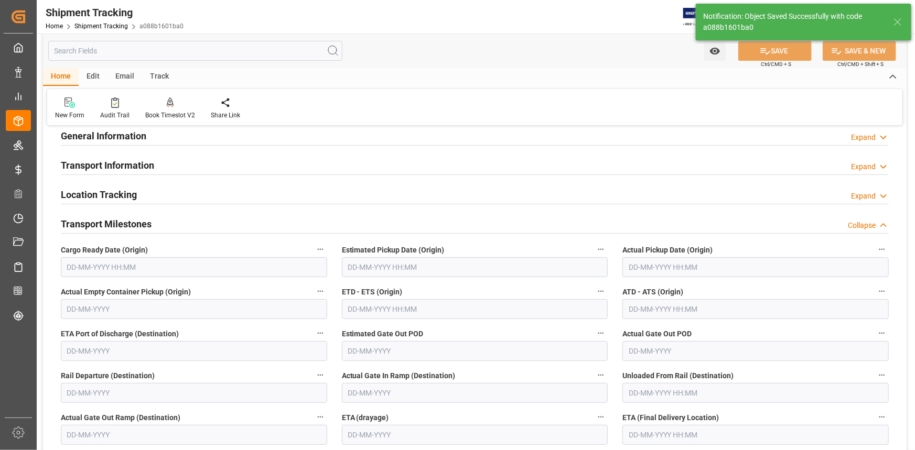
scroll to position [91, 0]
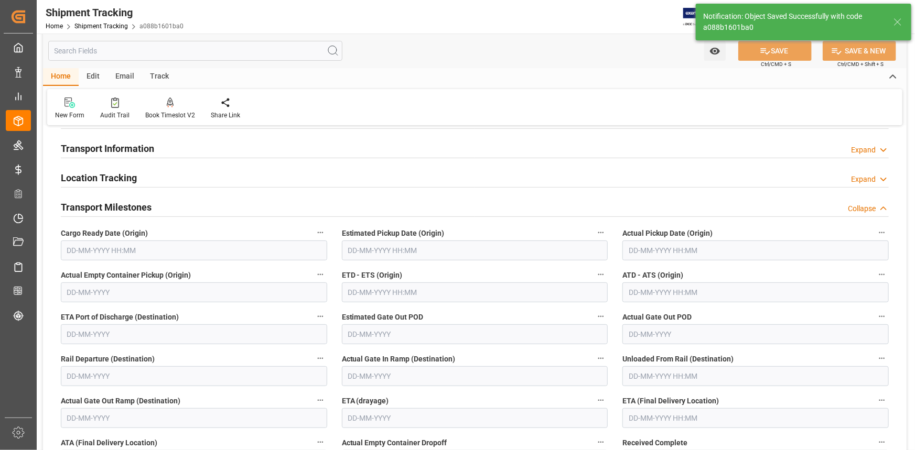
click at [138, 247] on input "text" at bounding box center [194, 251] width 266 height 20
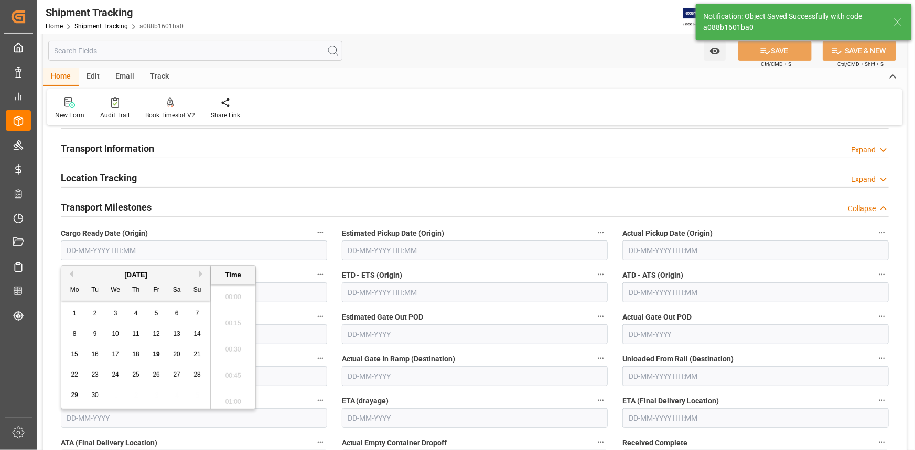
scroll to position [1288, 0]
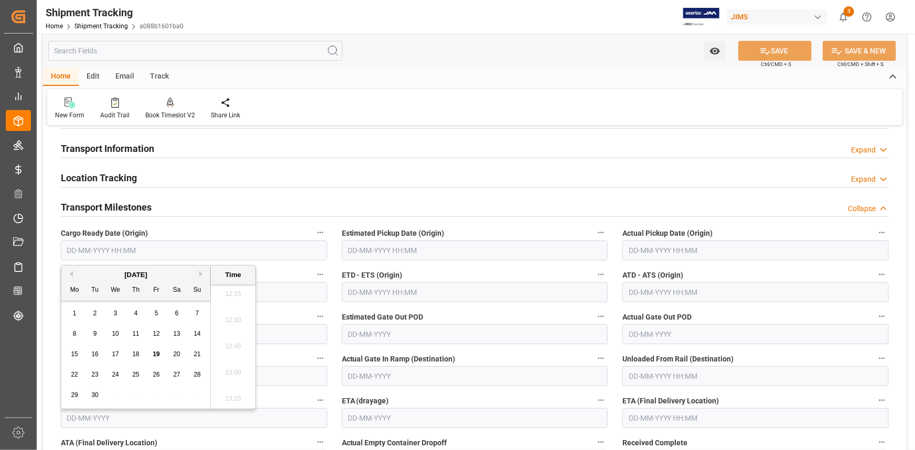
click at [157, 353] on span "19" at bounding box center [156, 354] width 7 height 7
type input "19-09-2025 00:00"
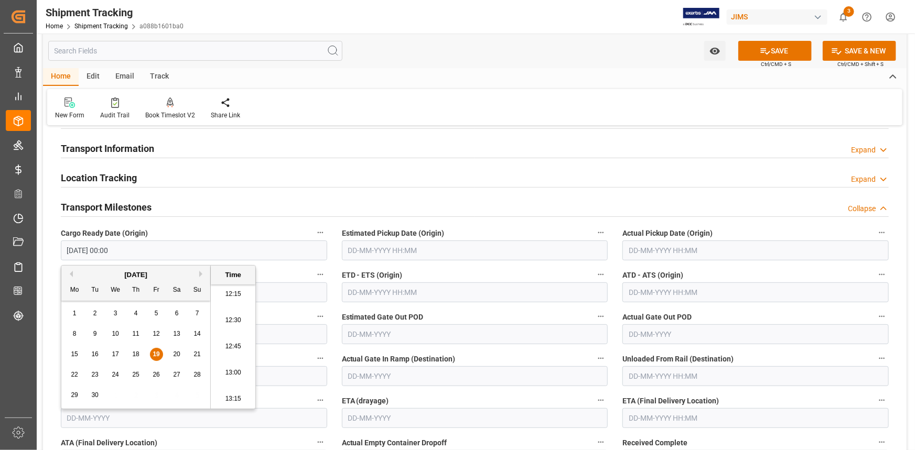
click at [382, 245] on input "text" at bounding box center [475, 251] width 266 height 20
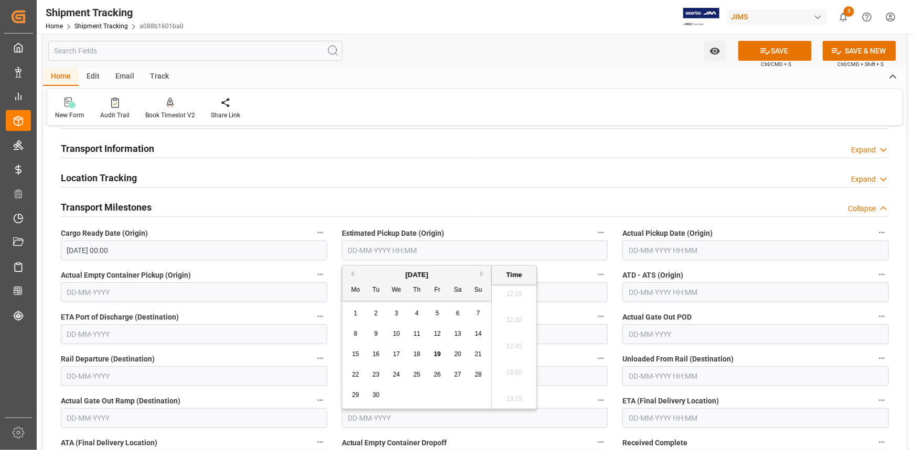
click at [435, 354] on span "19" at bounding box center [437, 354] width 7 height 7
type input "19-09-2025 00:00"
click at [551, 269] on label "ETD - ETS (Origin)" at bounding box center [475, 275] width 266 height 15
click at [594, 269] on button "ETD - ETS (Origin)" at bounding box center [601, 275] width 14 height 14
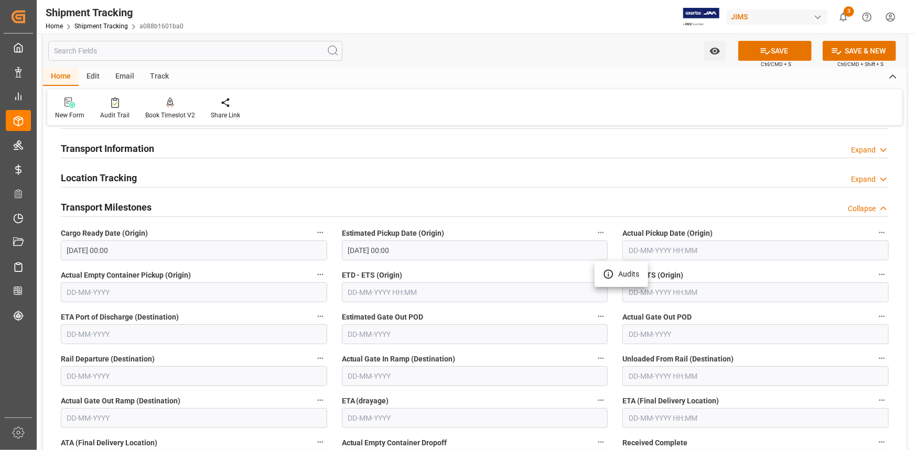
click at [385, 293] on div at bounding box center [457, 225] width 915 height 450
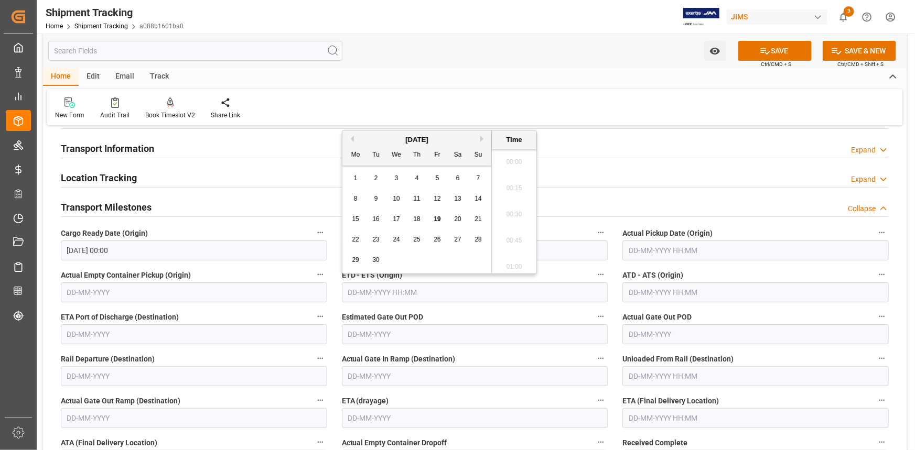
click at [393, 288] on input "text" at bounding box center [475, 293] width 266 height 20
click at [441, 219] on div "19" at bounding box center [437, 219] width 13 height 13
type input "19-09-2025 00:00"
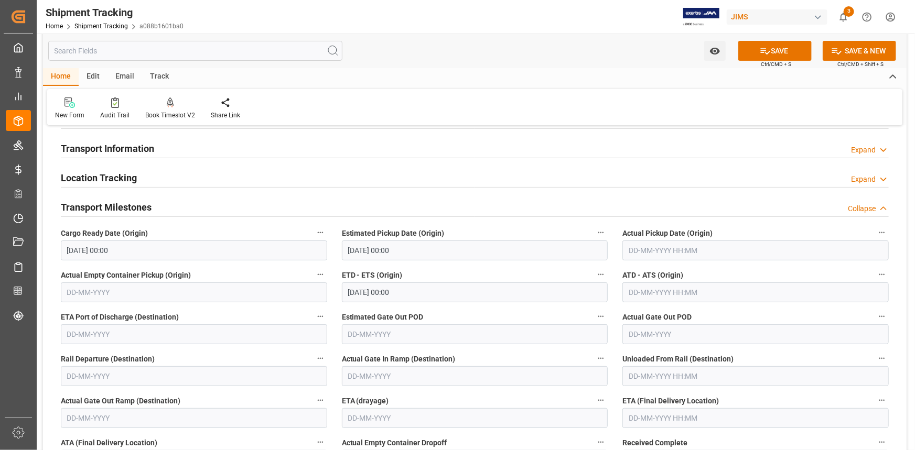
click at [496, 320] on label "Estimated Gate Out POD" at bounding box center [475, 317] width 266 height 15
click at [594, 320] on button "Estimated Gate Out POD" at bounding box center [601, 317] width 14 height 14
click at [665, 420] on div at bounding box center [457, 225] width 915 height 450
click at [664, 415] on input "text" at bounding box center [755, 418] width 266 height 20
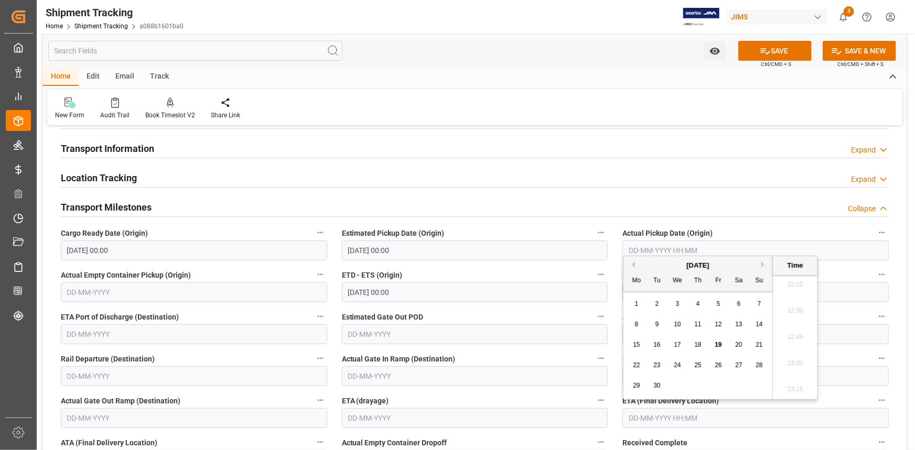
click at [696, 365] on span "25" at bounding box center [697, 365] width 7 height 7
type input "25-09-2025 00:00"
click at [774, 48] on button "SAVE" at bounding box center [774, 51] width 73 height 20
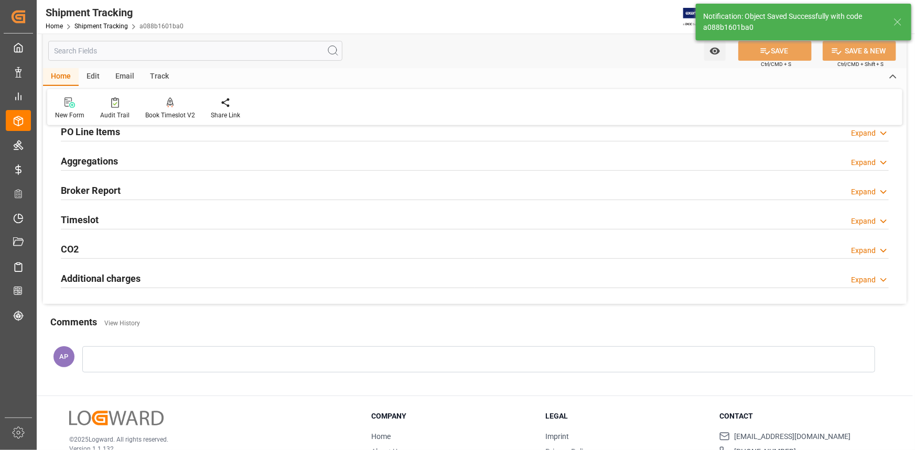
scroll to position [138, 0]
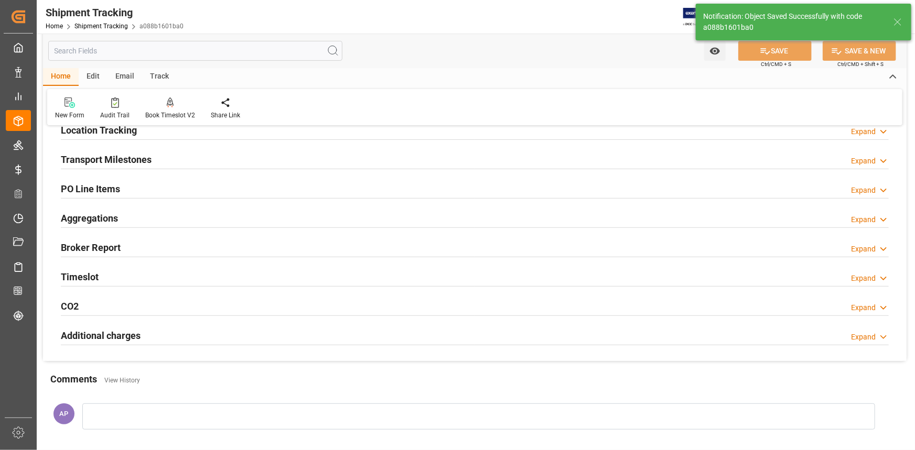
click at [165, 157] on div "Transport Milestones Expand" at bounding box center [475, 159] width 828 height 20
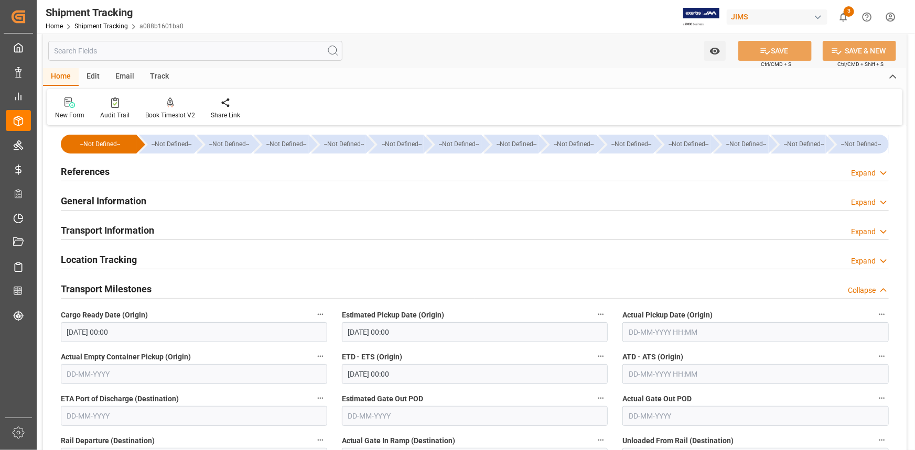
scroll to position [0, 0]
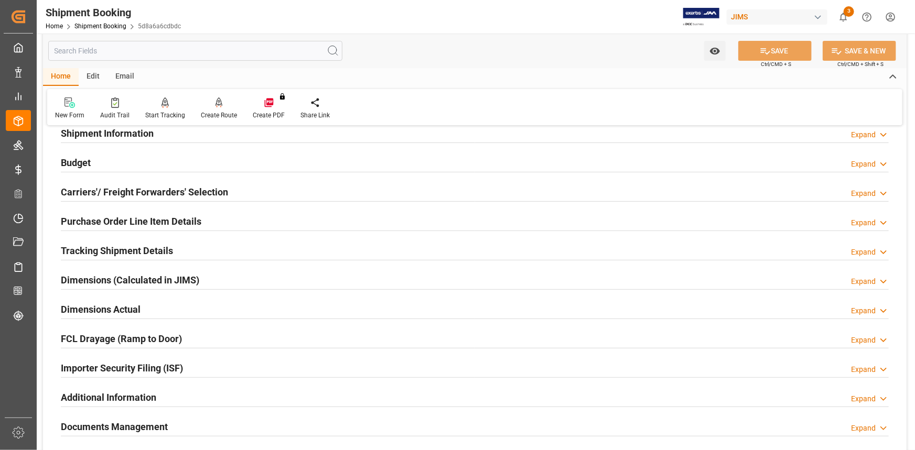
click at [217, 309] on div "Dimensions Actual Expand" at bounding box center [475, 309] width 828 height 20
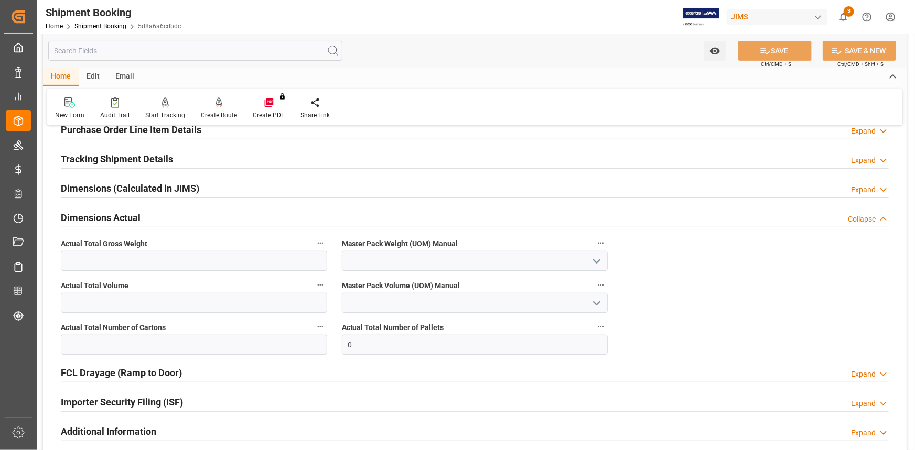
scroll to position [190, 0]
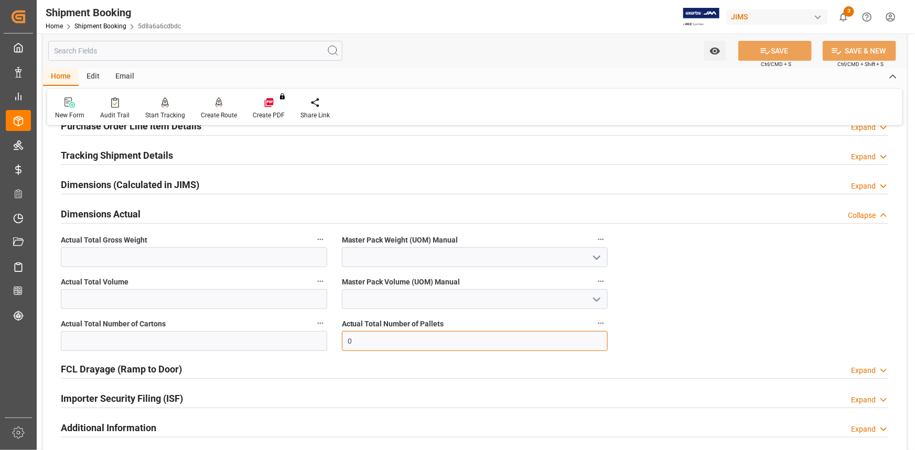
drag, startPoint x: 354, startPoint y: 338, endPoint x: 320, endPoint y: 338, distance: 34.6
click at [320, 338] on div "Quote Ready In-Transit Delivered Completed Cancelled References Expand JAM Refe…" at bounding box center [475, 228] width 864 height 568
type input "1"
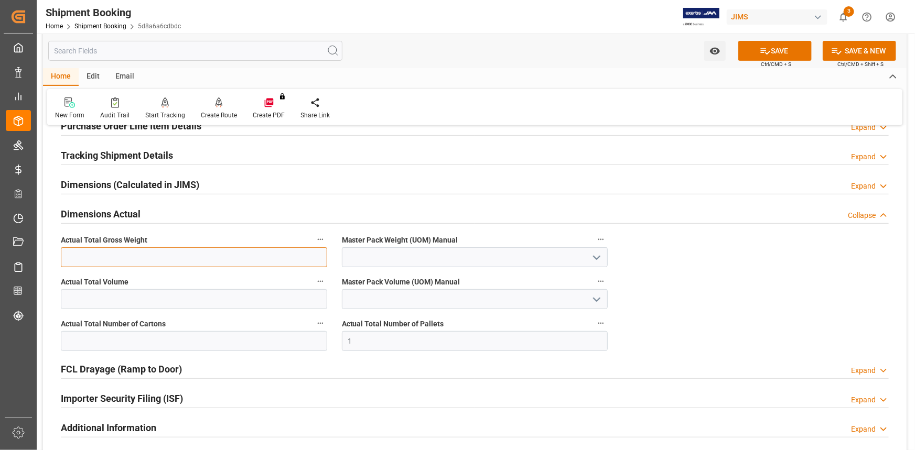
click at [97, 256] on input "text" at bounding box center [194, 257] width 266 height 20
type input "384"
click at [597, 255] on icon "open menu" at bounding box center [596, 258] width 13 height 13
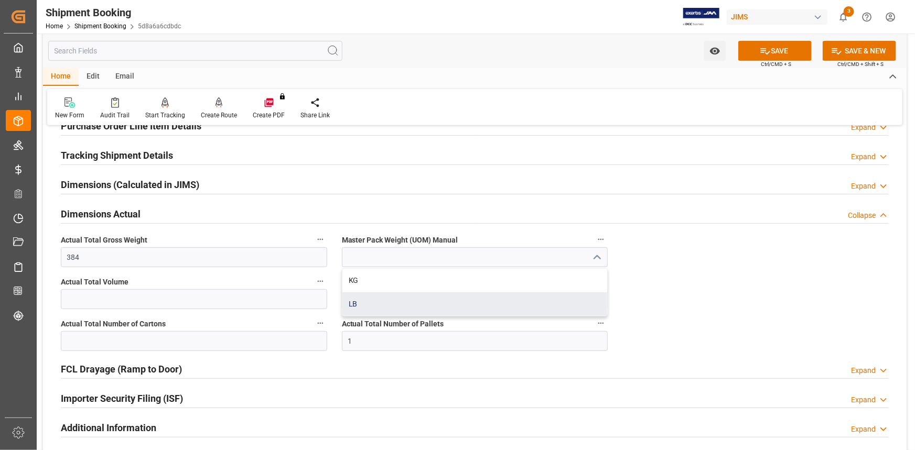
click at [440, 299] on div "LB" at bounding box center [474, 305] width 265 height 24
type input "LB"
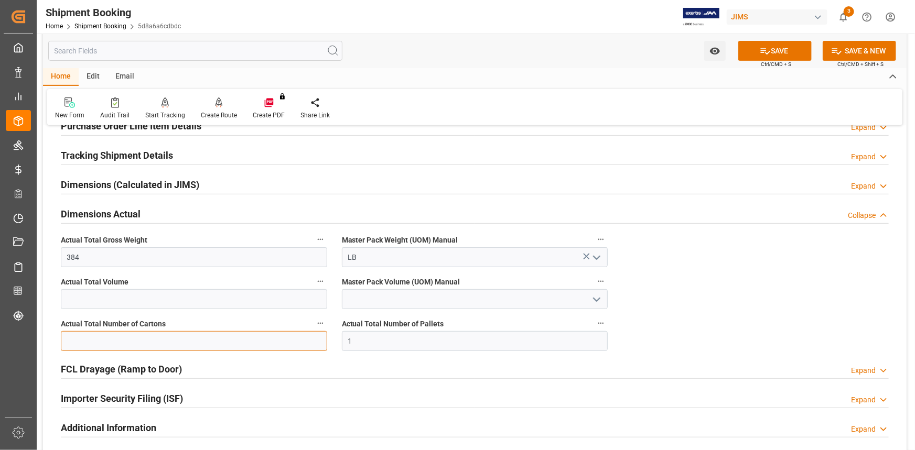
click at [115, 339] on input "text" at bounding box center [194, 341] width 266 height 20
type input "12"
click at [769, 43] on button "SAVE" at bounding box center [774, 51] width 73 height 20
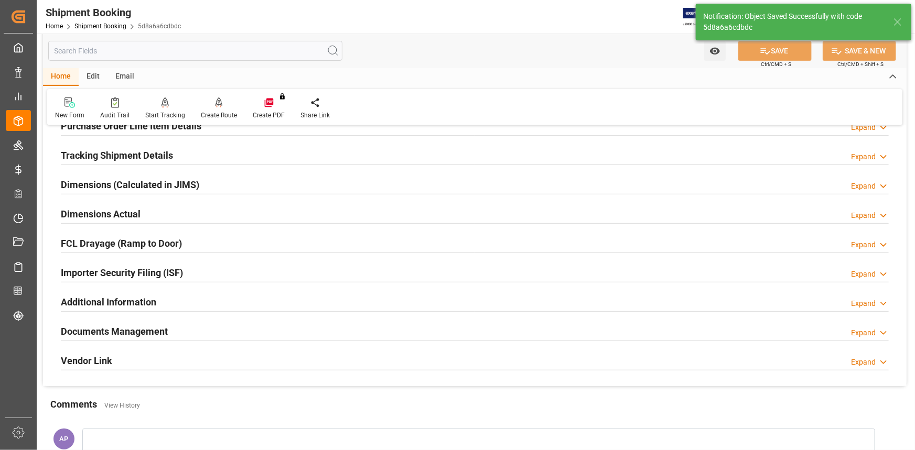
scroll to position [238, 0]
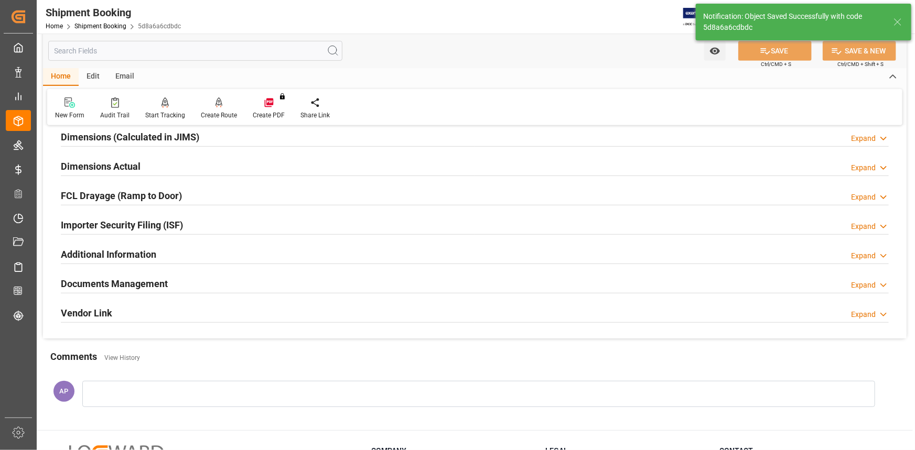
click at [204, 281] on div "Documents Management Expand" at bounding box center [475, 283] width 828 height 20
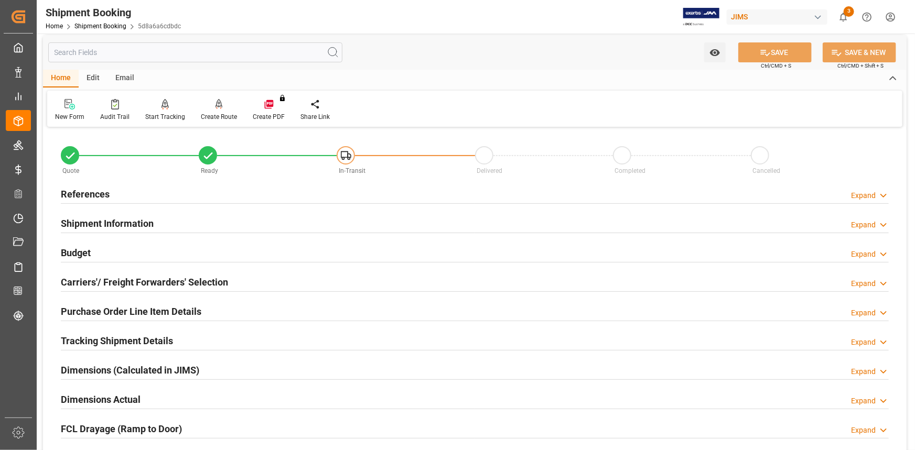
scroll to position [0, 0]
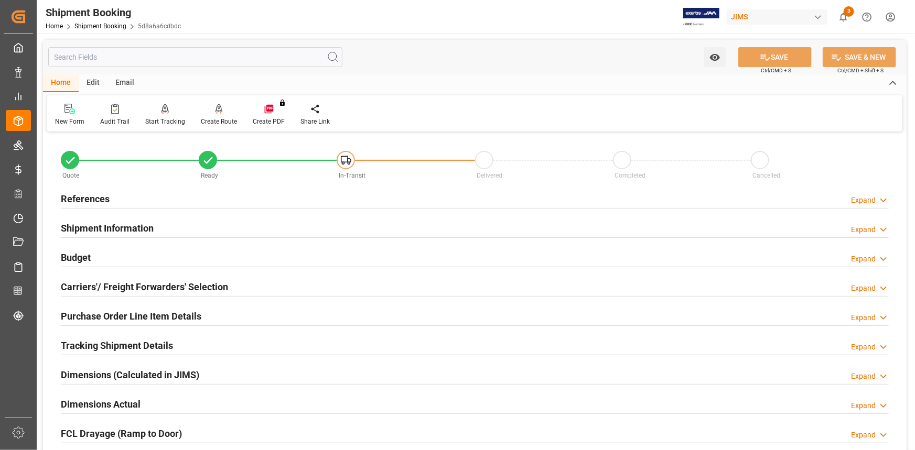
click at [131, 198] on div "References Expand" at bounding box center [475, 198] width 828 height 20
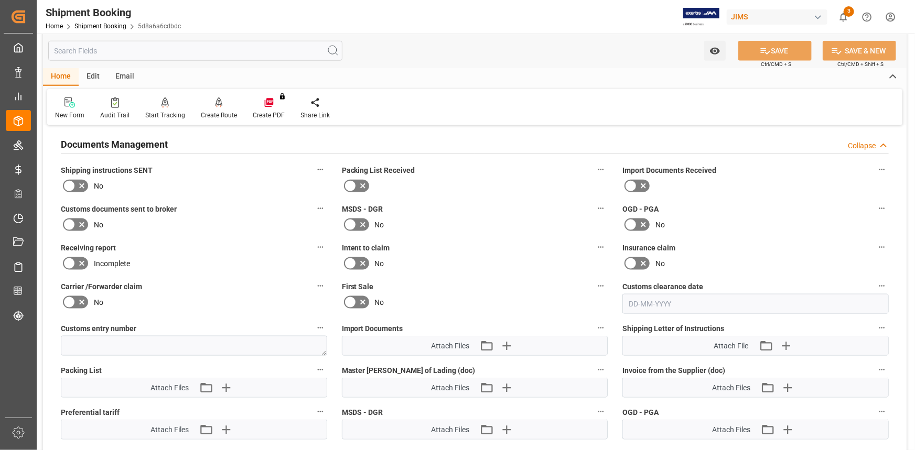
scroll to position [667, 0]
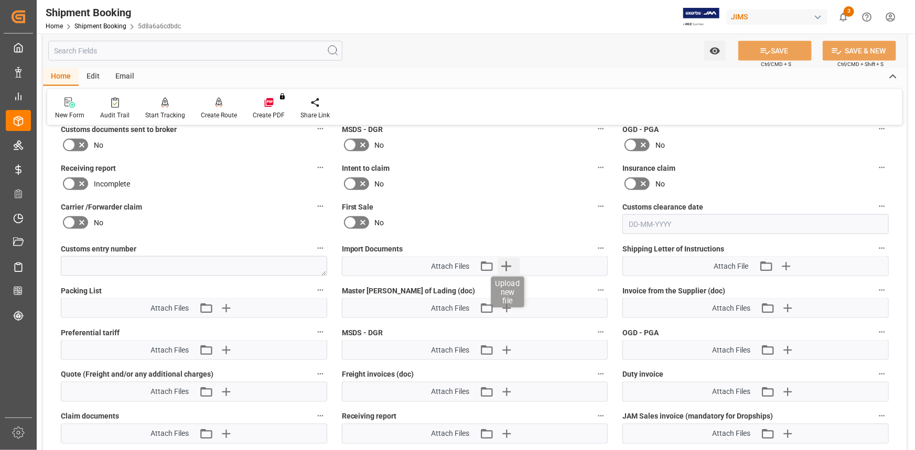
click at [508, 265] on icon "button" at bounding box center [506, 266] width 17 height 17
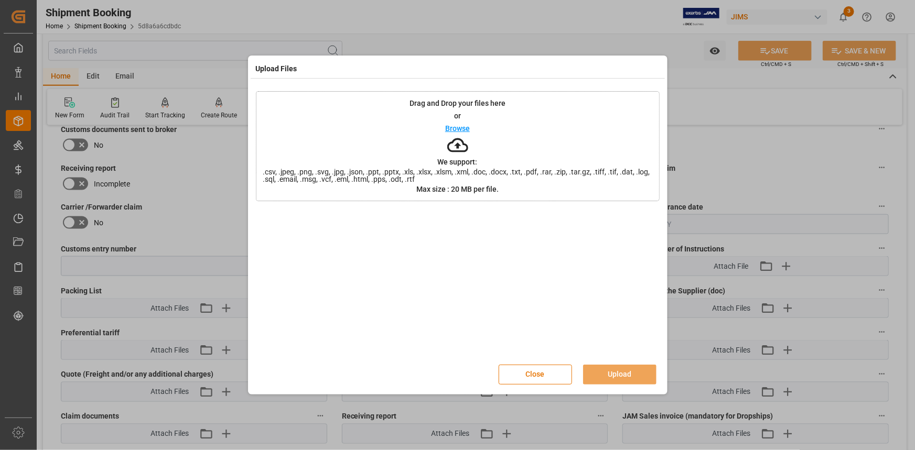
click at [457, 125] on p "Browse" at bounding box center [457, 128] width 25 height 7
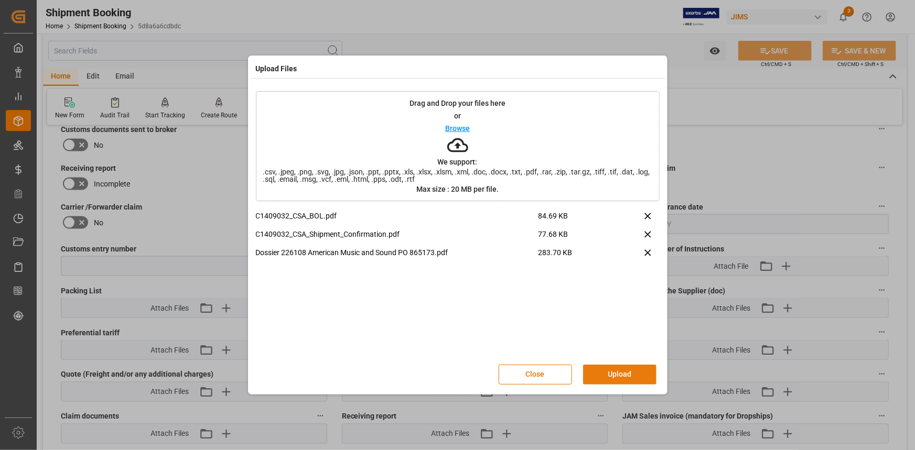
click at [619, 372] on button "Upload" at bounding box center [619, 375] width 73 height 20
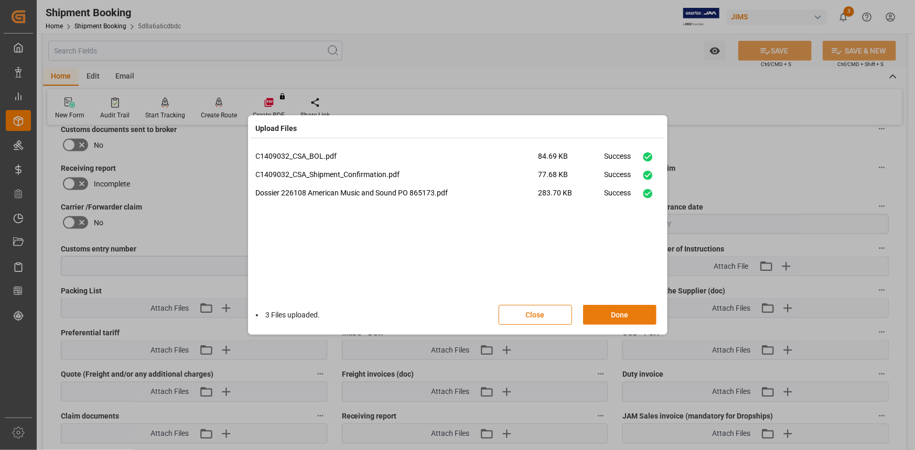
click at [619, 314] on button "Done" at bounding box center [619, 315] width 73 height 20
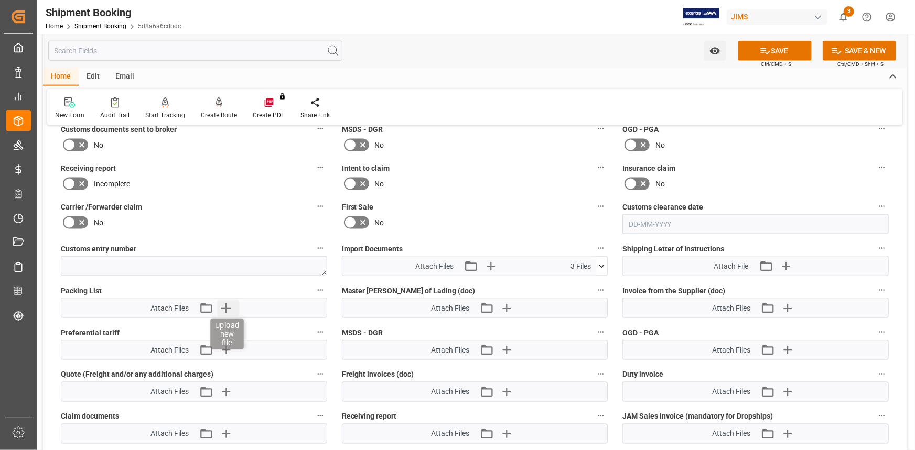
click at [229, 304] on icon "button" at bounding box center [225, 308] width 17 height 17
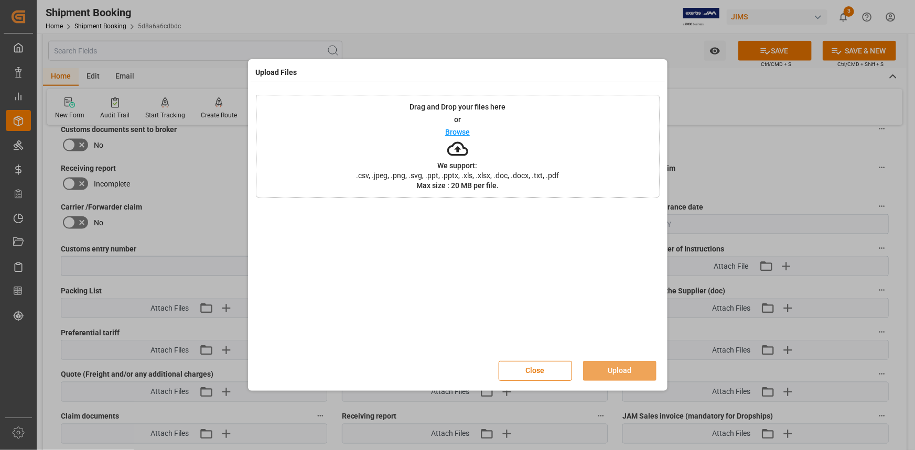
click at [454, 130] on p "Browse" at bounding box center [457, 131] width 25 height 7
click at [541, 366] on button "Close" at bounding box center [535, 371] width 73 height 20
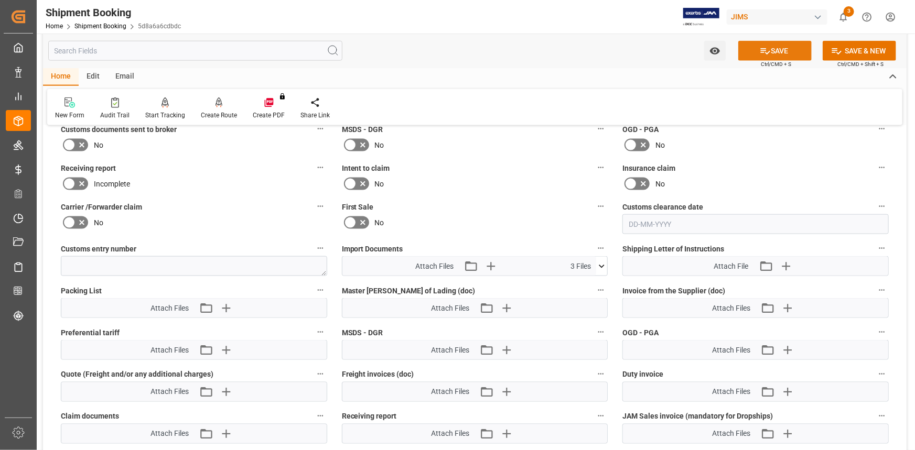
click at [777, 47] on button "SAVE" at bounding box center [774, 51] width 73 height 20
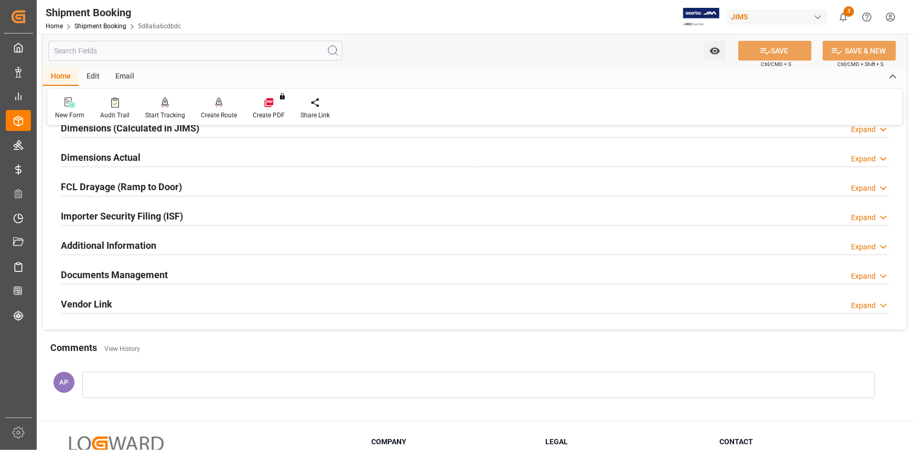
scroll to position [241, 0]
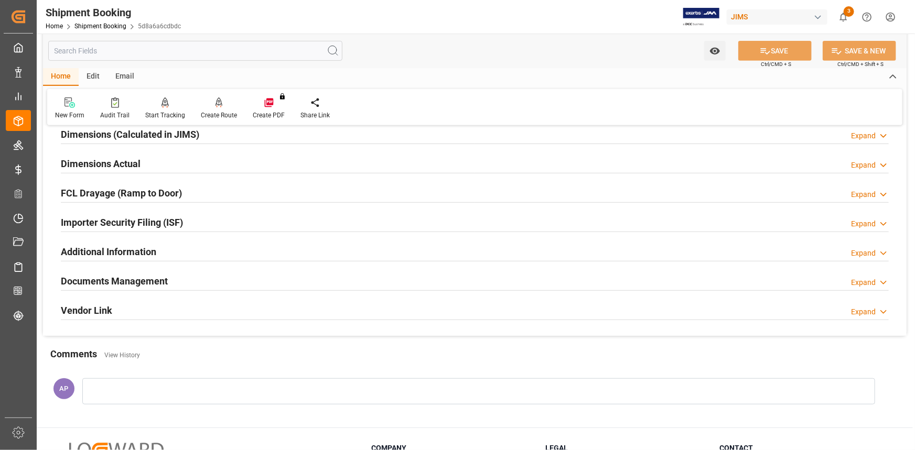
click at [199, 283] on div "Documents Management Expand" at bounding box center [475, 281] width 828 height 20
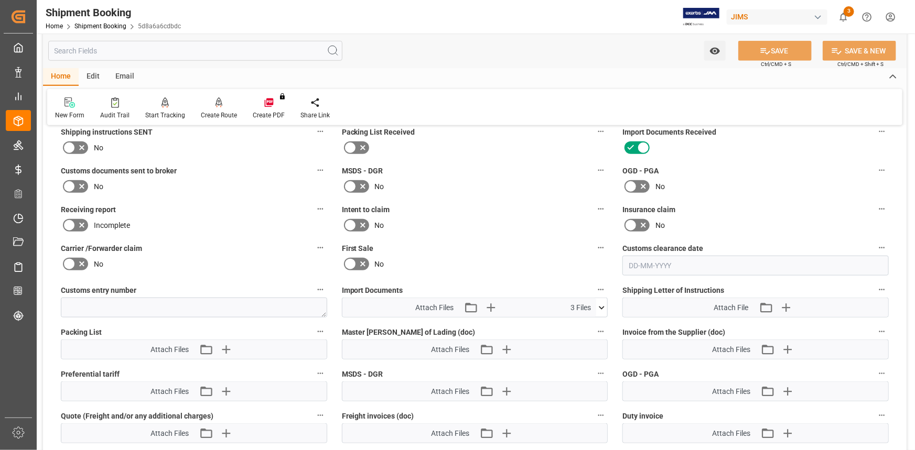
scroll to position [431, 0]
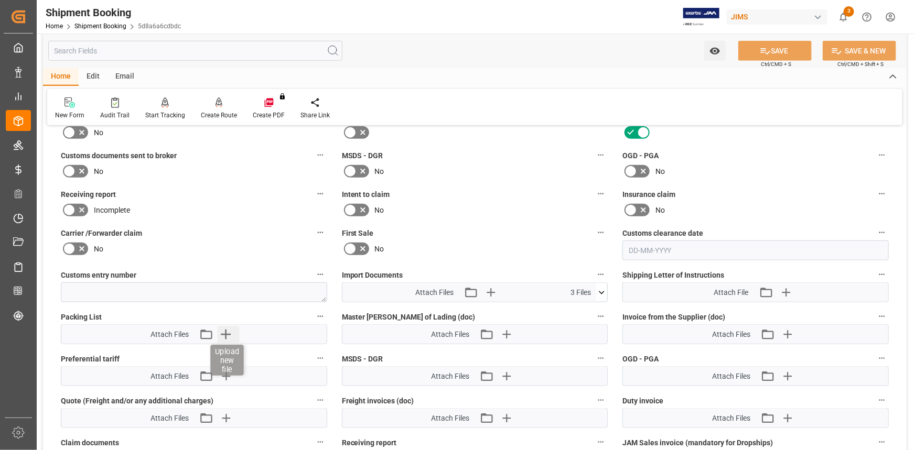
click at [225, 331] on icon "button" at bounding box center [225, 334] width 17 height 17
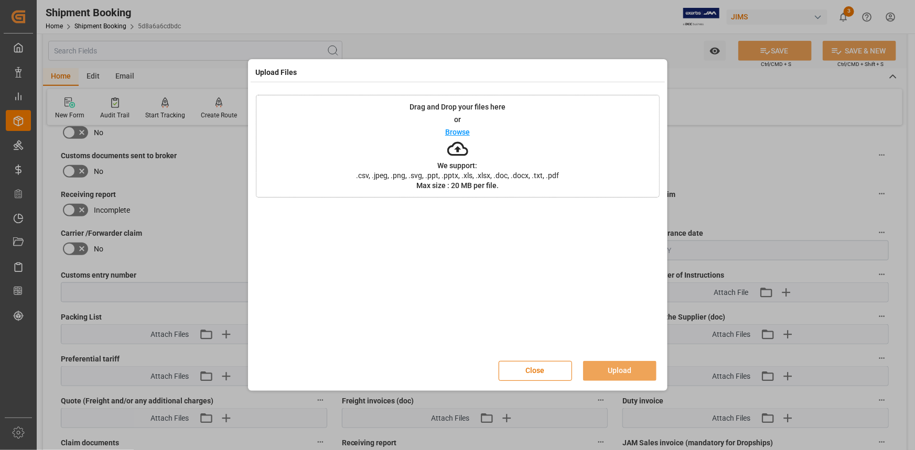
click at [451, 131] on p "Browse" at bounding box center [457, 131] width 25 height 7
click at [620, 365] on button "Upload" at bounding box center [619, 371] width 73 height 20
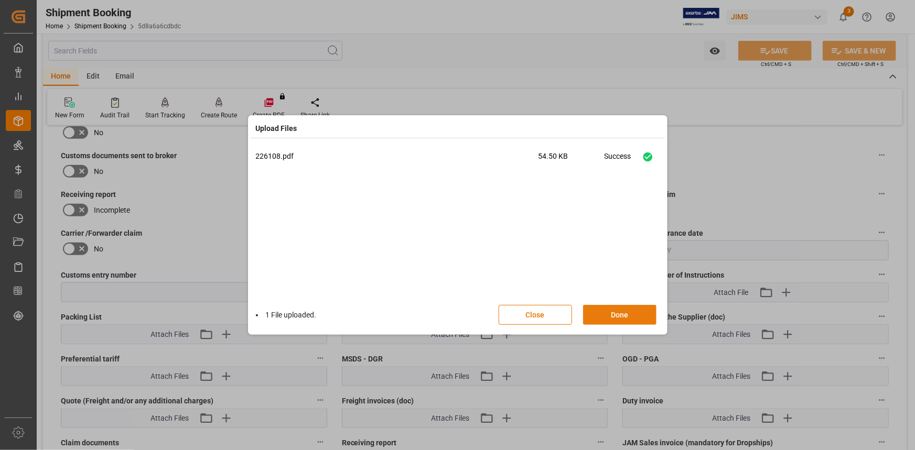
click at [617, 315] on button "Done" at bounding box center [619, 315] width 73 height 20
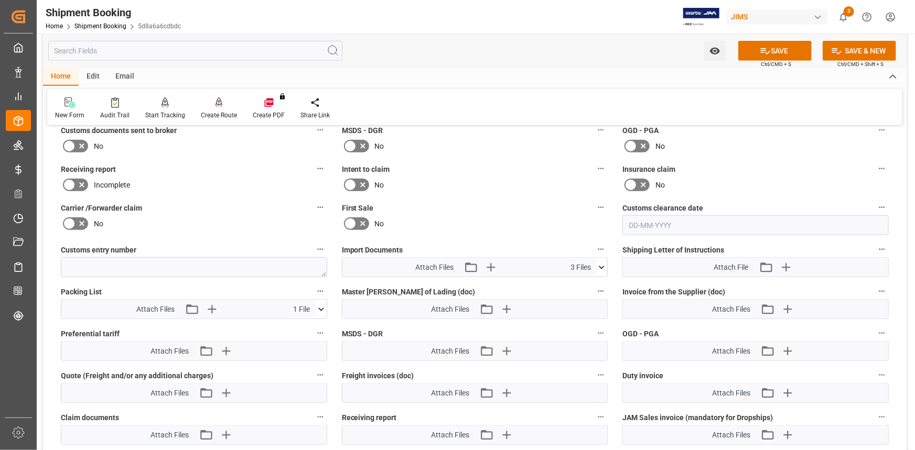
scroll to position [479, 0]
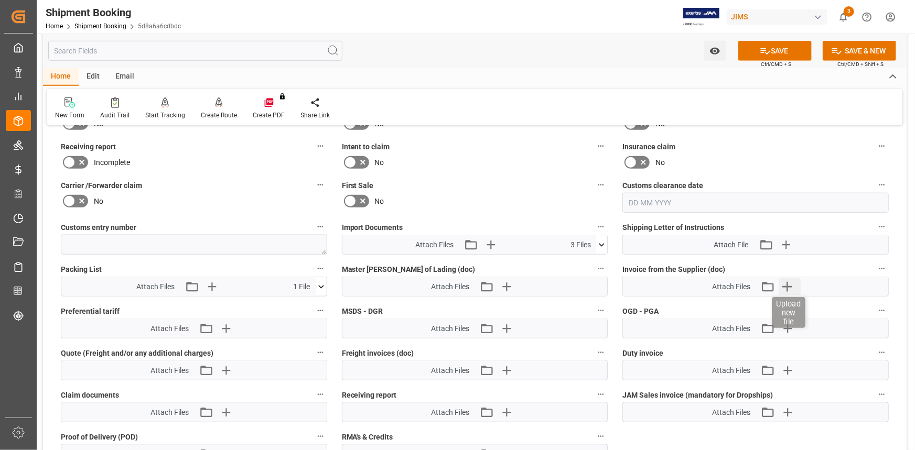
click at [787, 283] on icon "button" at bounding box center [787, 286] width 17 height 17
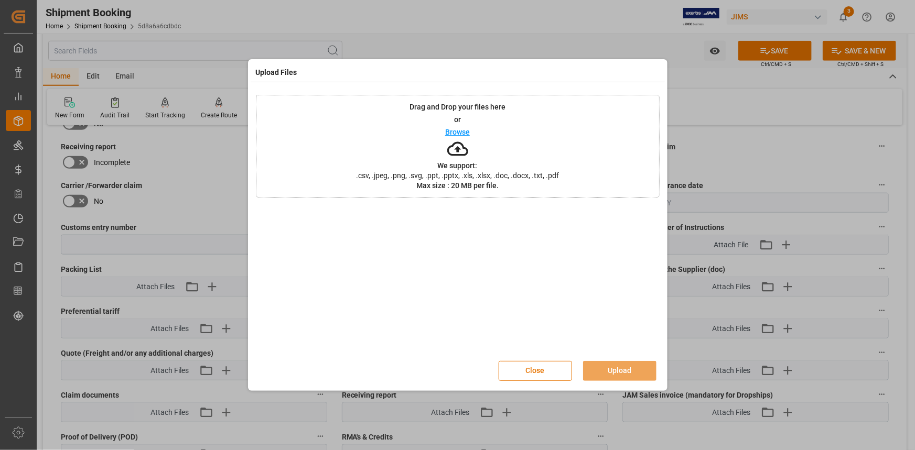
click at [453, 135] on p "Browse" at bounding box center [457, 131] width 25 height 7
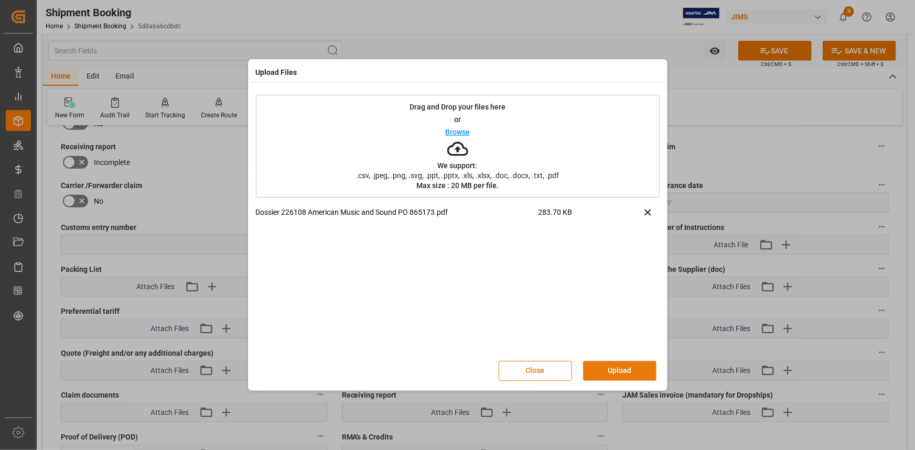
click at [624, 368] on button "Upload" at bounding box center [619, 371] width 73 height 20
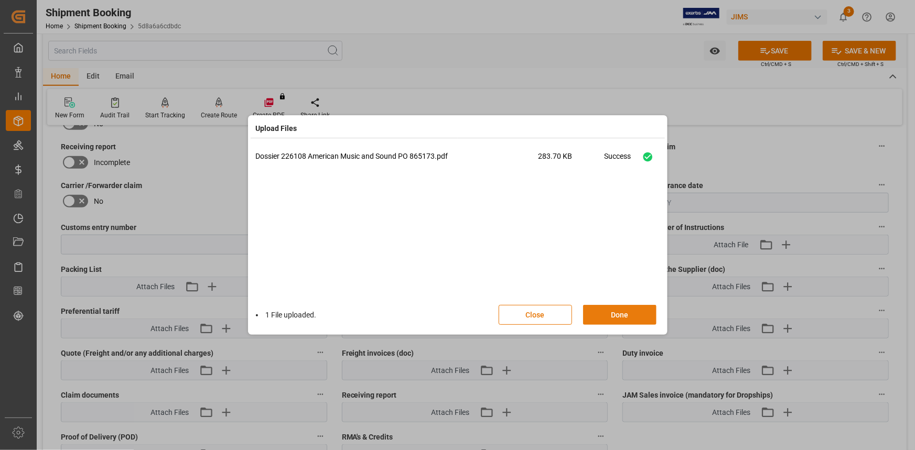
click at [619, 310] on button "Done" at bounding box center [619, 315] width 73 height 20
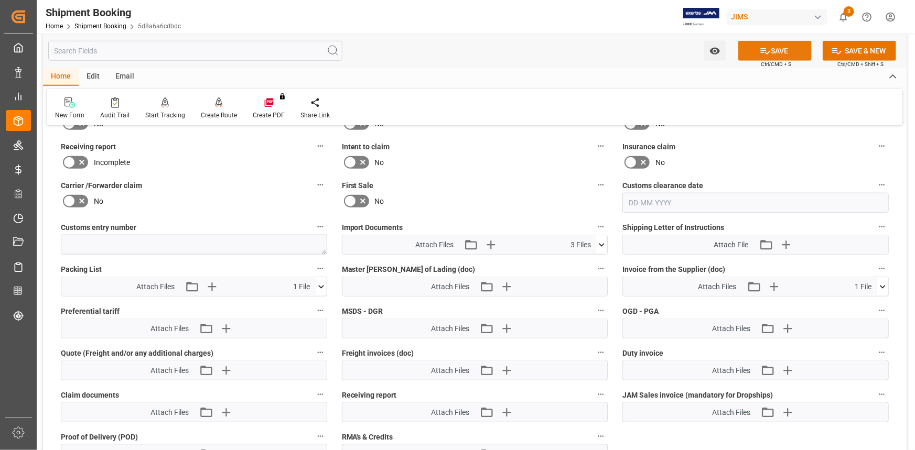
click at [778, 52] on button "SAVE" at bounding box center [774, 51] width 73 height 20
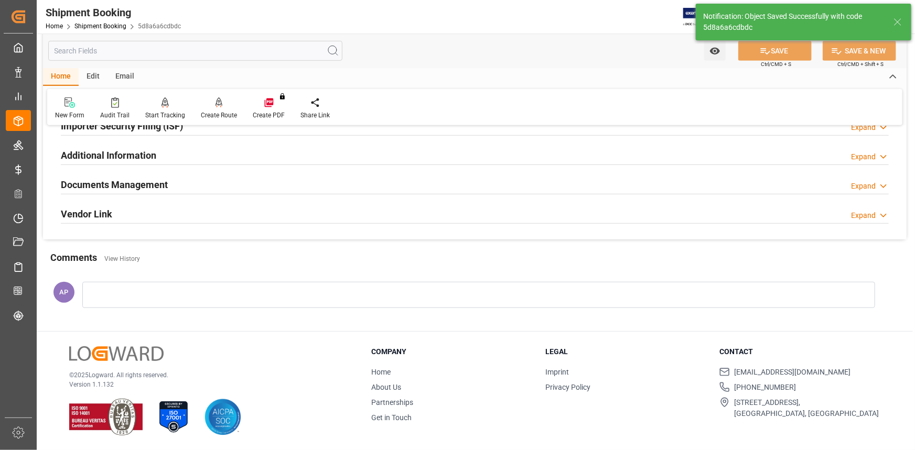
scroll to position [336, 0]
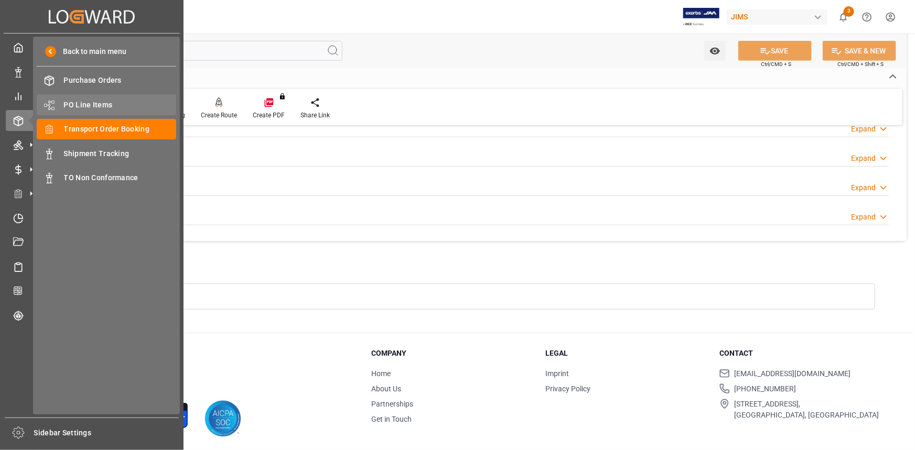
click at [90, 105] on span "PO Line Items" at bounding box center [120, 105] width 113 height 11
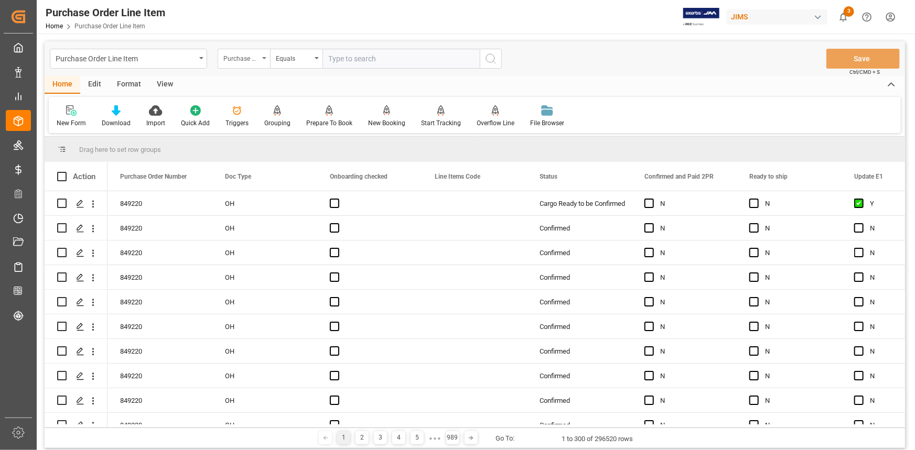
click at [240, 58] on div "Purchase Order Number" at bounding box center [241, 57] width 36 height 12
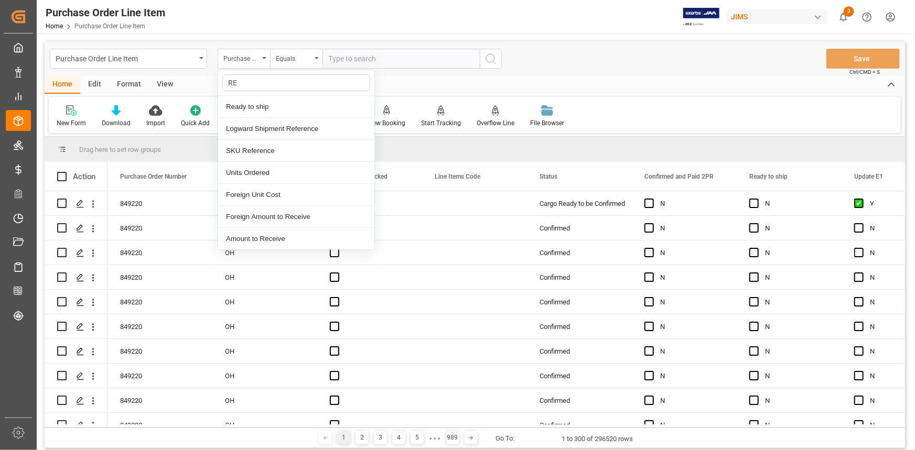
type input "REF"
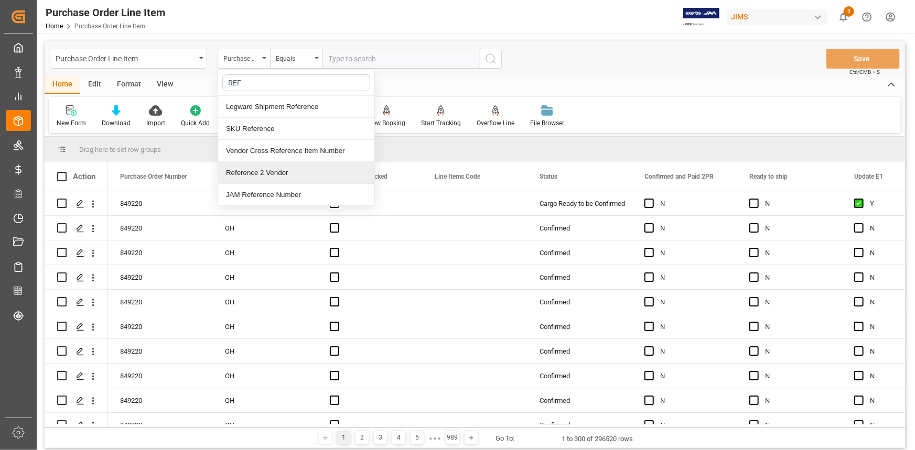
click at [266, 172] on div "Reference 2 Vendor" at bounding box center [296, 173] width 156 height 22
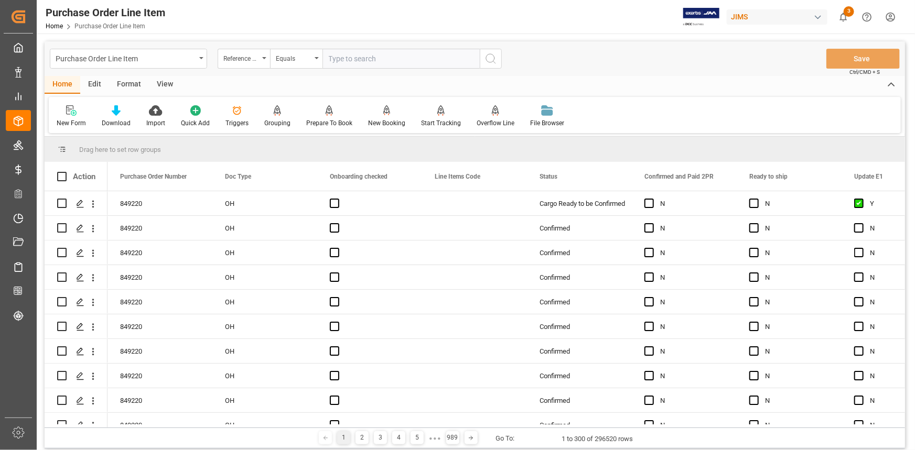
click at [344, 62] on input "text" at bounding box center [400, 59] width 157 height 20
paste input "22-10298-CN"
type input "22-10298-CN"
